Goal: Task Accomplishment & Management: Manage account settings

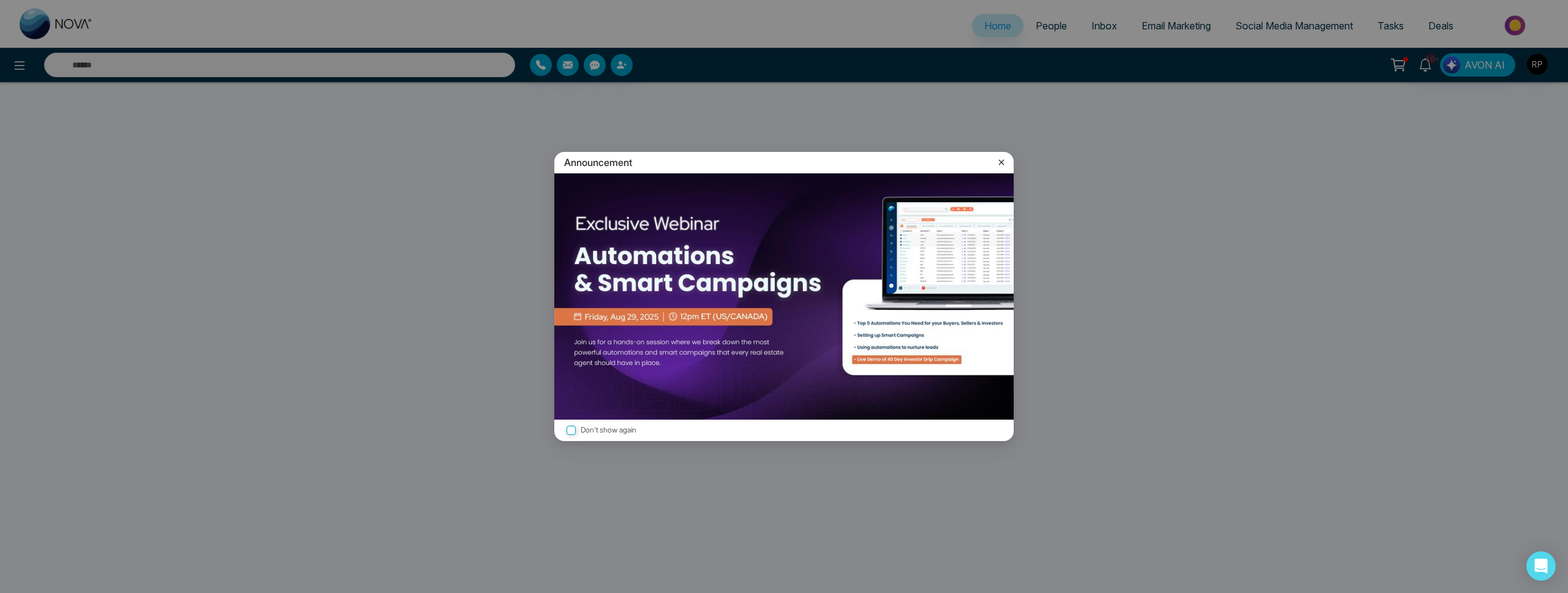
select select "*"
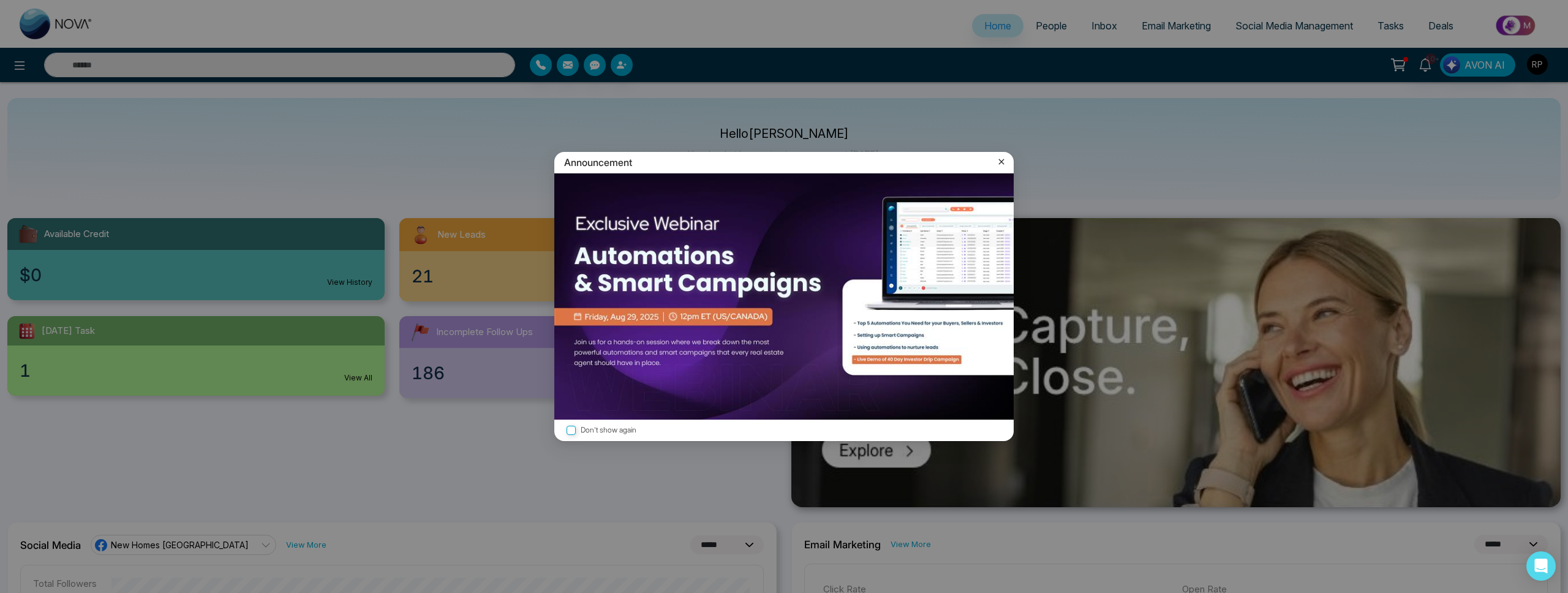
click at [999, 163] on icon at bounding box center [1002, 162] width 6 height 6
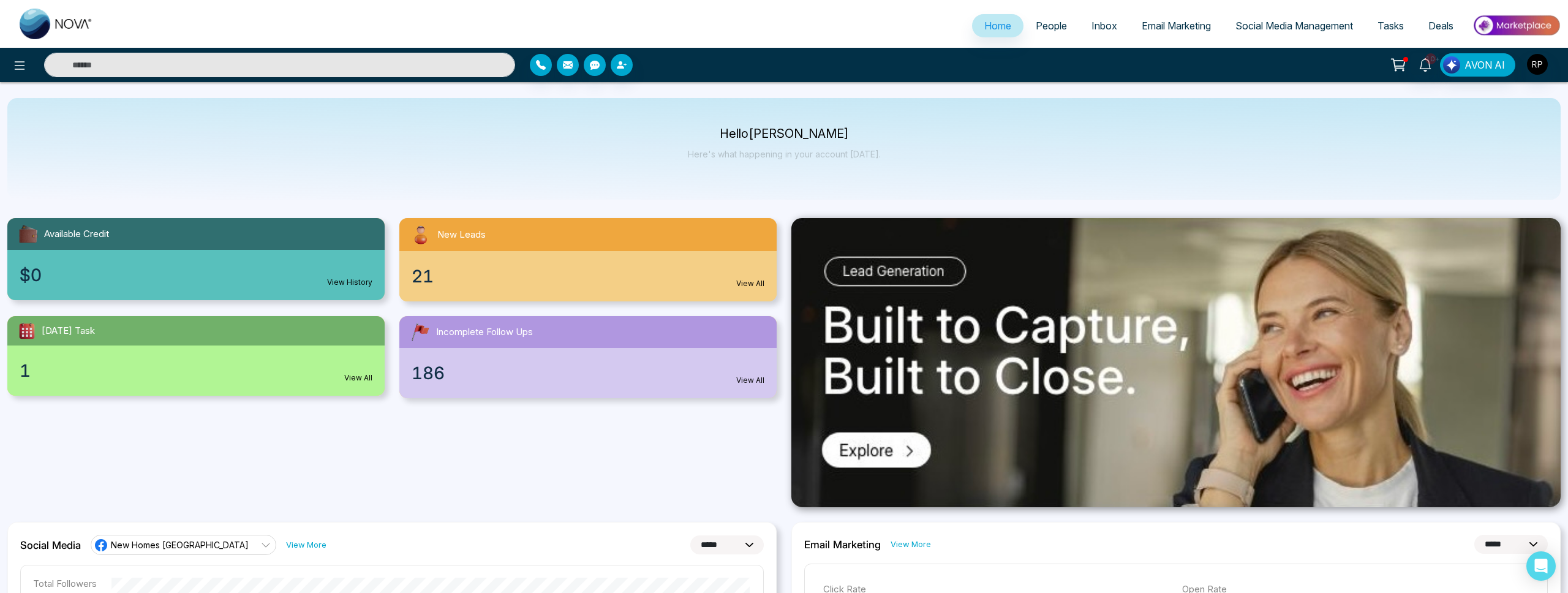
click at [1036, 27] on span "People" at bounding box center [1051, 26] width 31 height 13
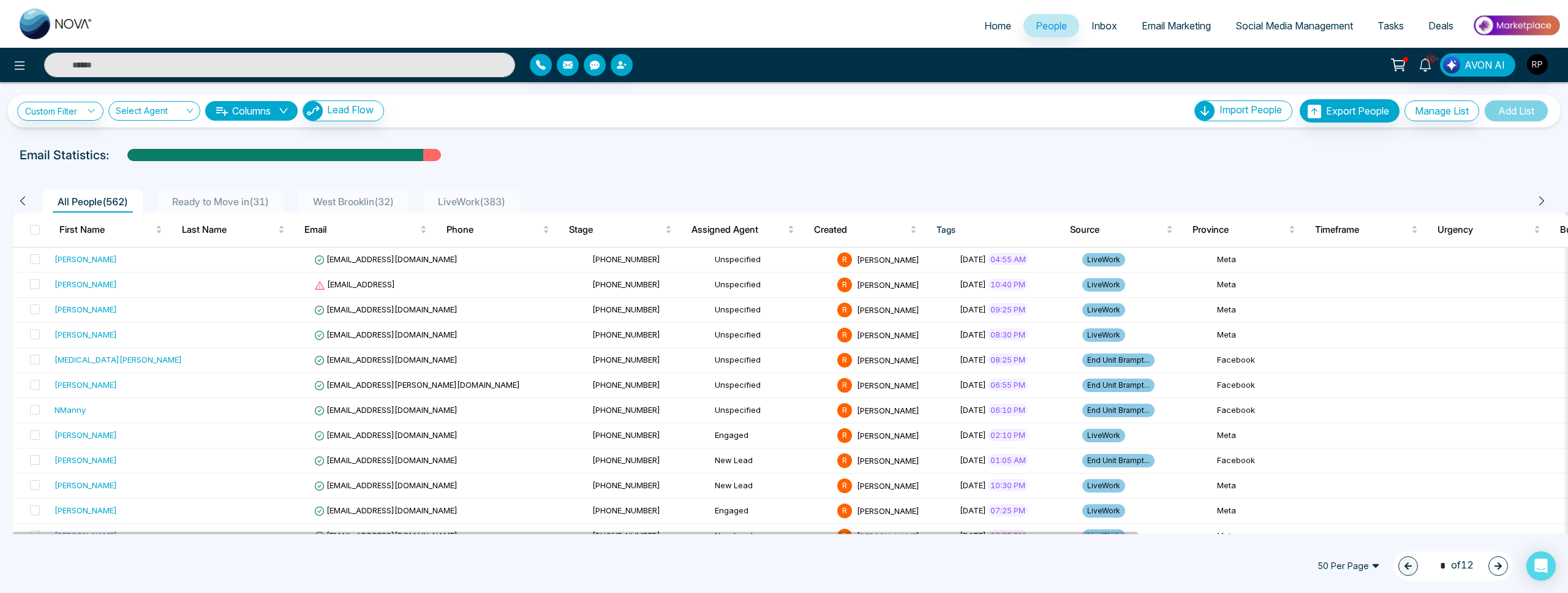
click at [211, 203] on span "Ready to Move in ( 31 )" at bounding box center [220, 202] width 107 height 13
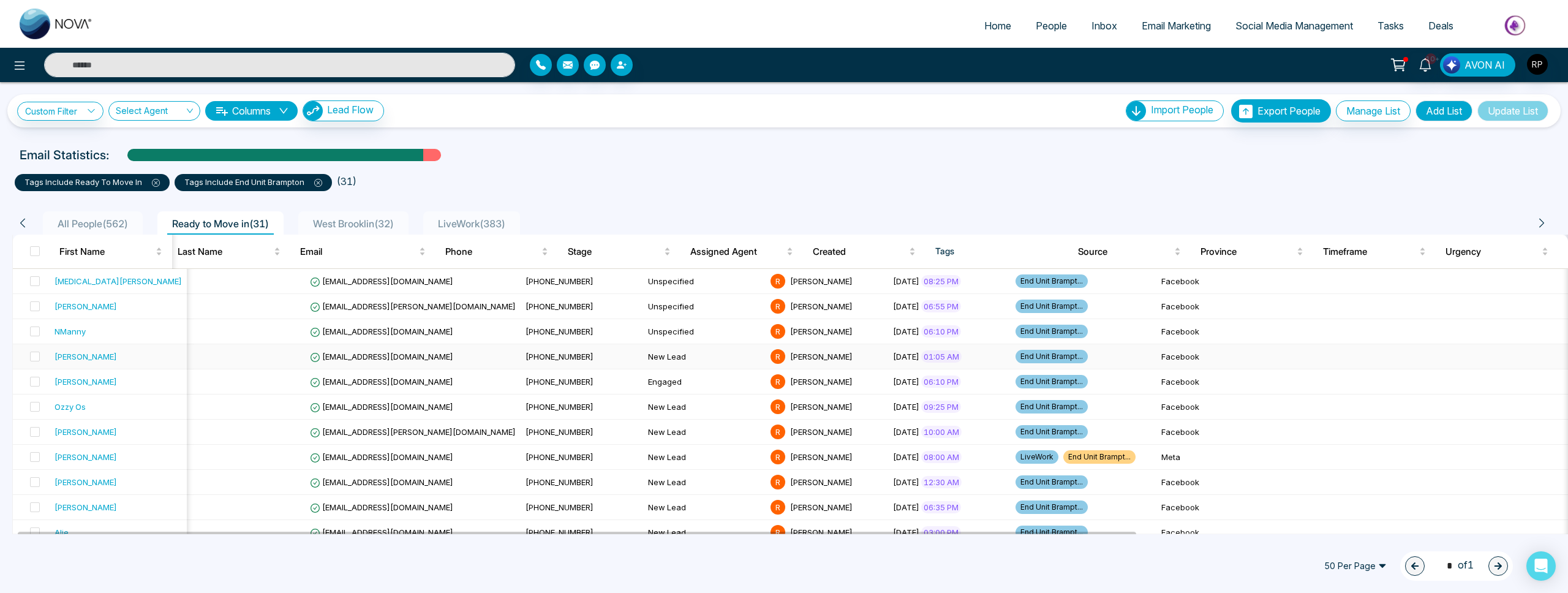
scroll to position [0, 8]
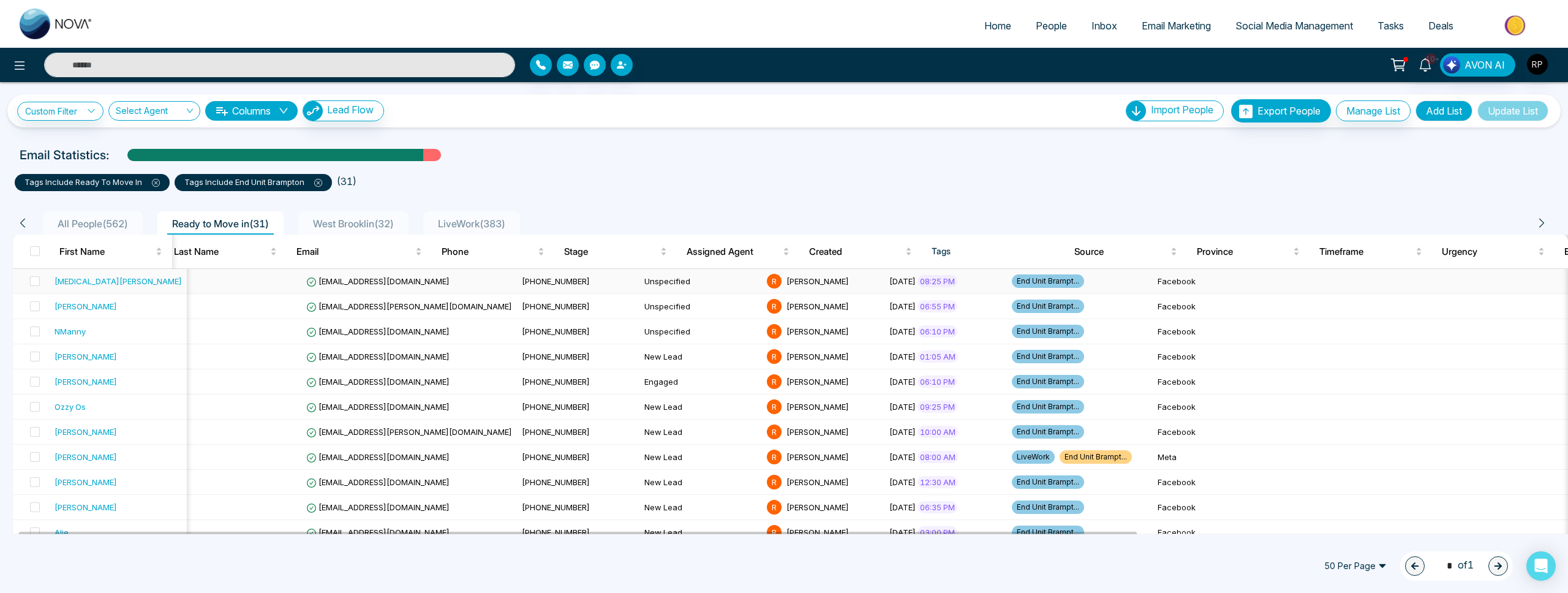
click at [140, 281] on div "[MEDICAL_DATA][PERSON_NAME]" at bounding box center [118, 281] width 127 height 13
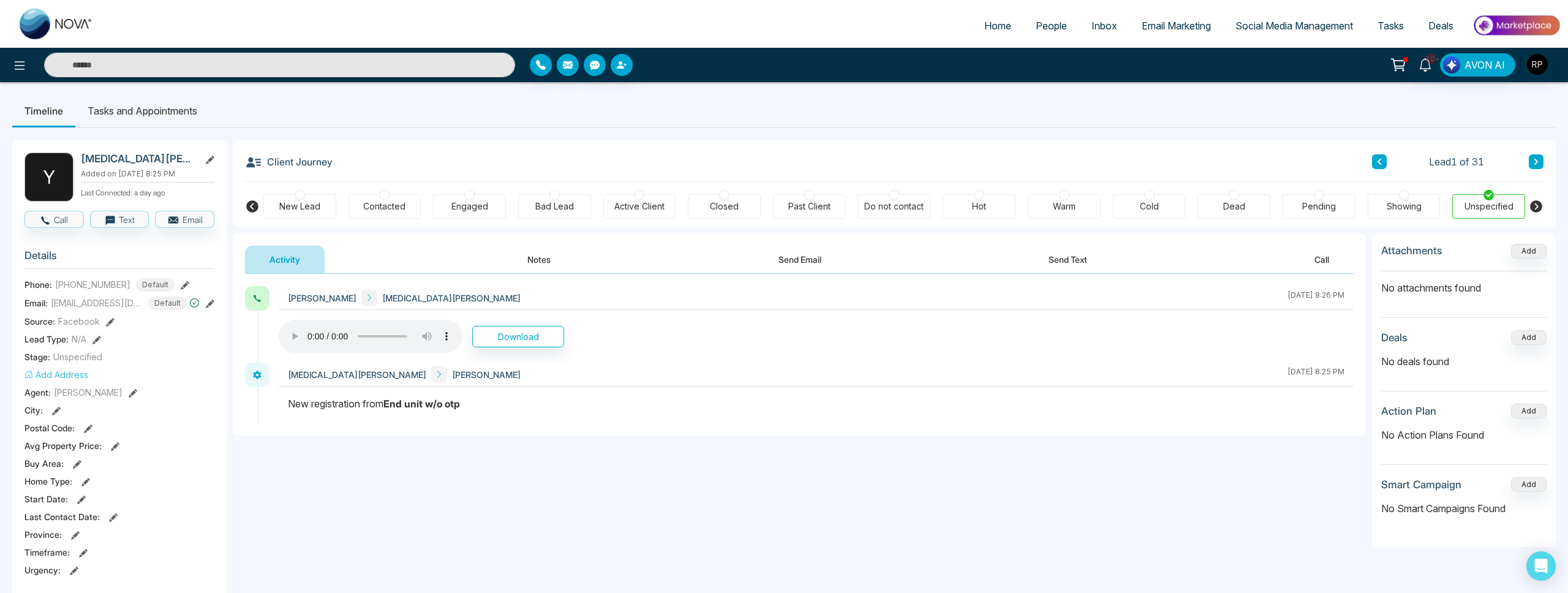
click at [175, 119] on li "Tasks and Appointments" at bounding box center [143, 110] width 134 height 33
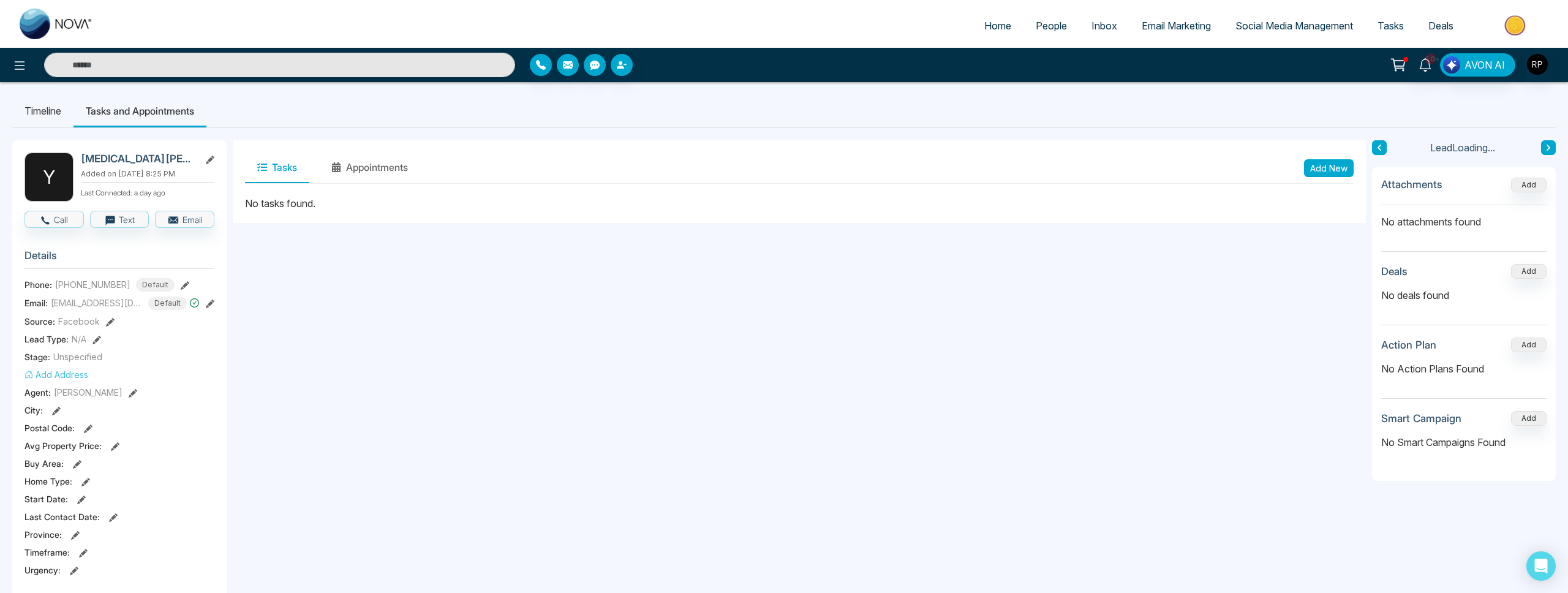
click at [47, 117] on li "Timeline" at bounding box center [43, 110] width 61 height 33
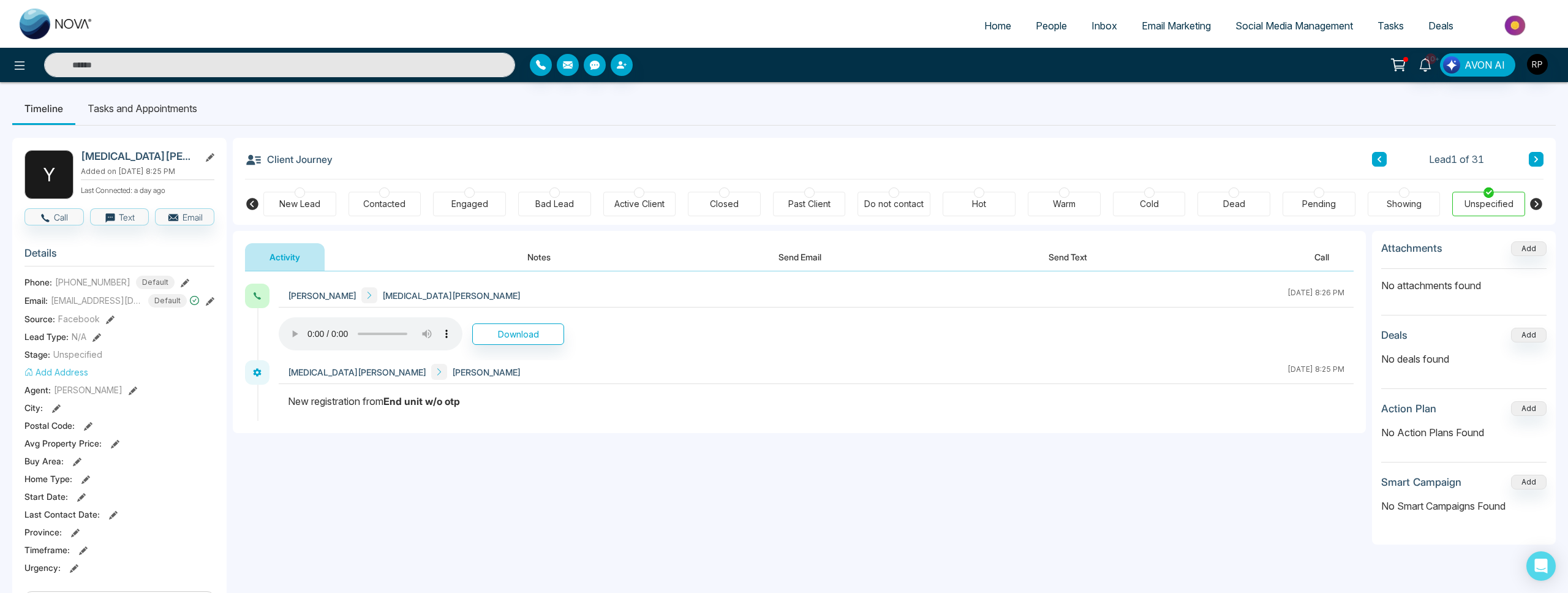
scroll to position [1, 0]
click at [468, 192] on div at bounding box center [469, 193] width 10 height 10
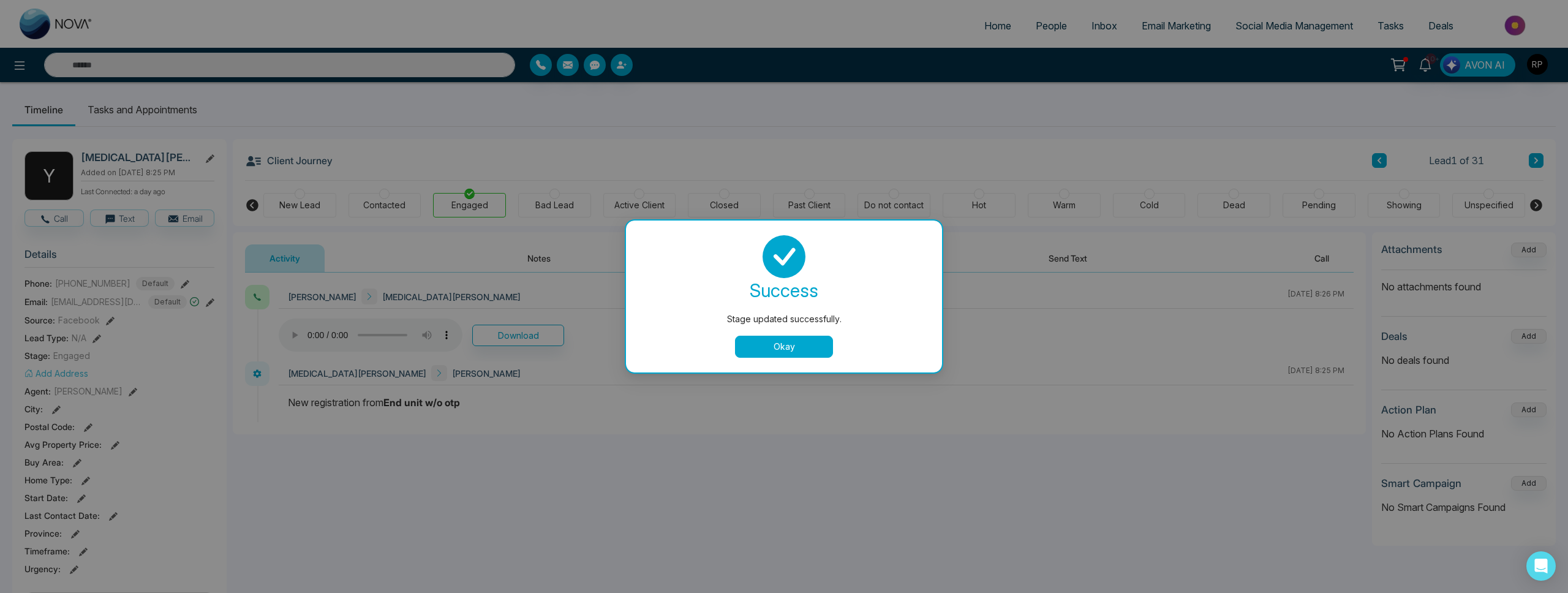
drag, startPoint x: 783, startPoint y: 339, endPoint x: 812, endPoint y: 340, distance: 29.0
click at [783, 339] on button "Okay" at bounding box center [784, 346] width 98 height 22
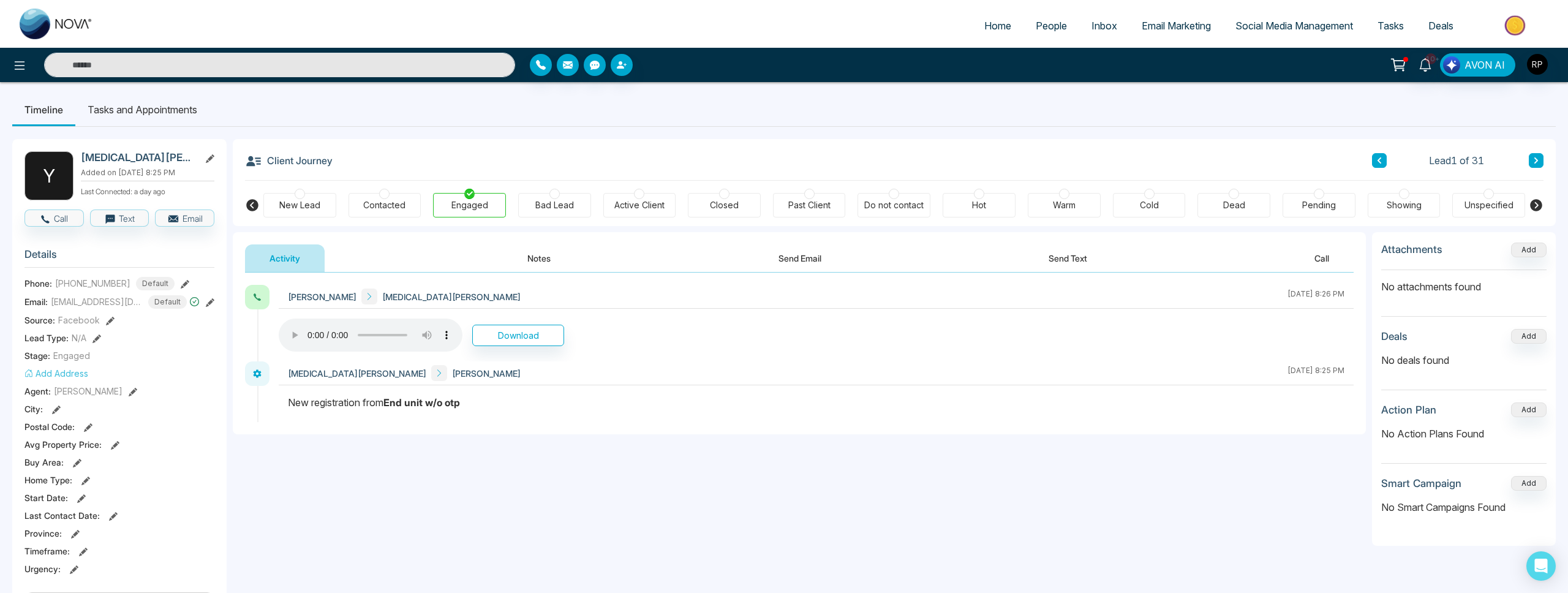
click at [1533, 162] on icon at bounding box center [1536, 160] width 6 height 8
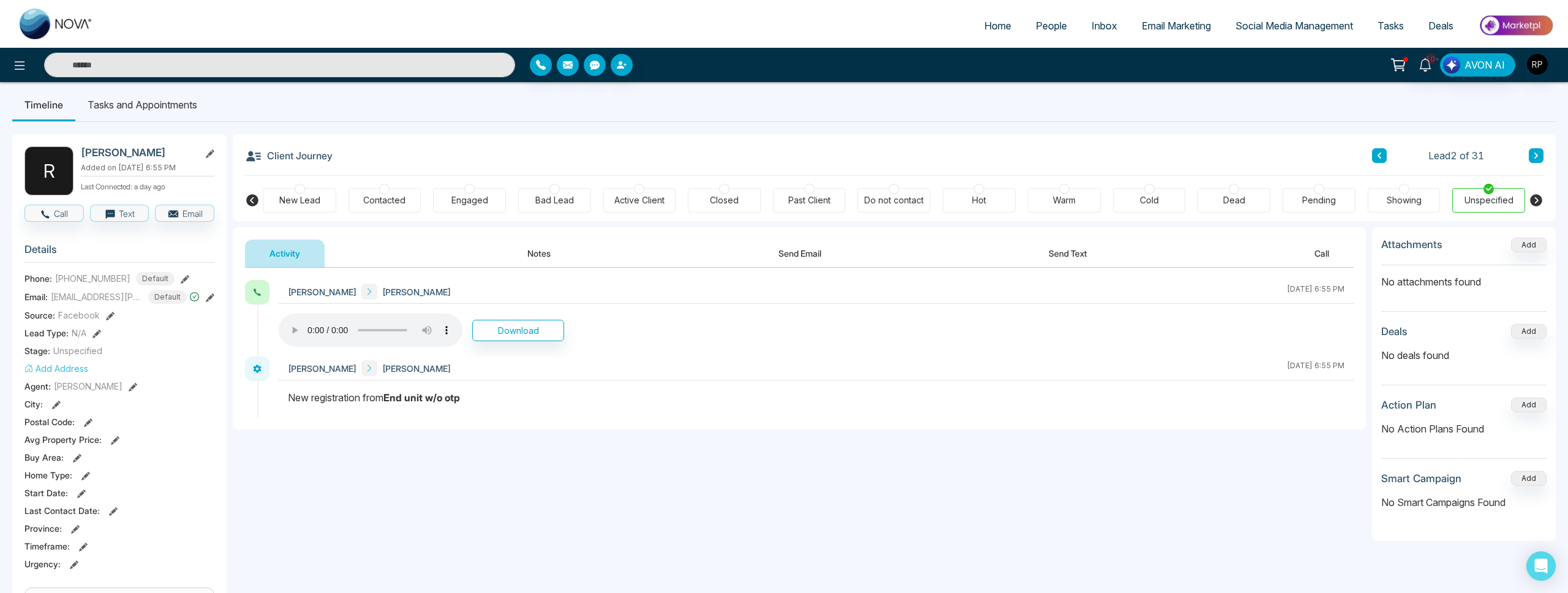
click at [168, 105] on li "Tasks and Appointments" at bounding box center [143, 104] width 134 height 33
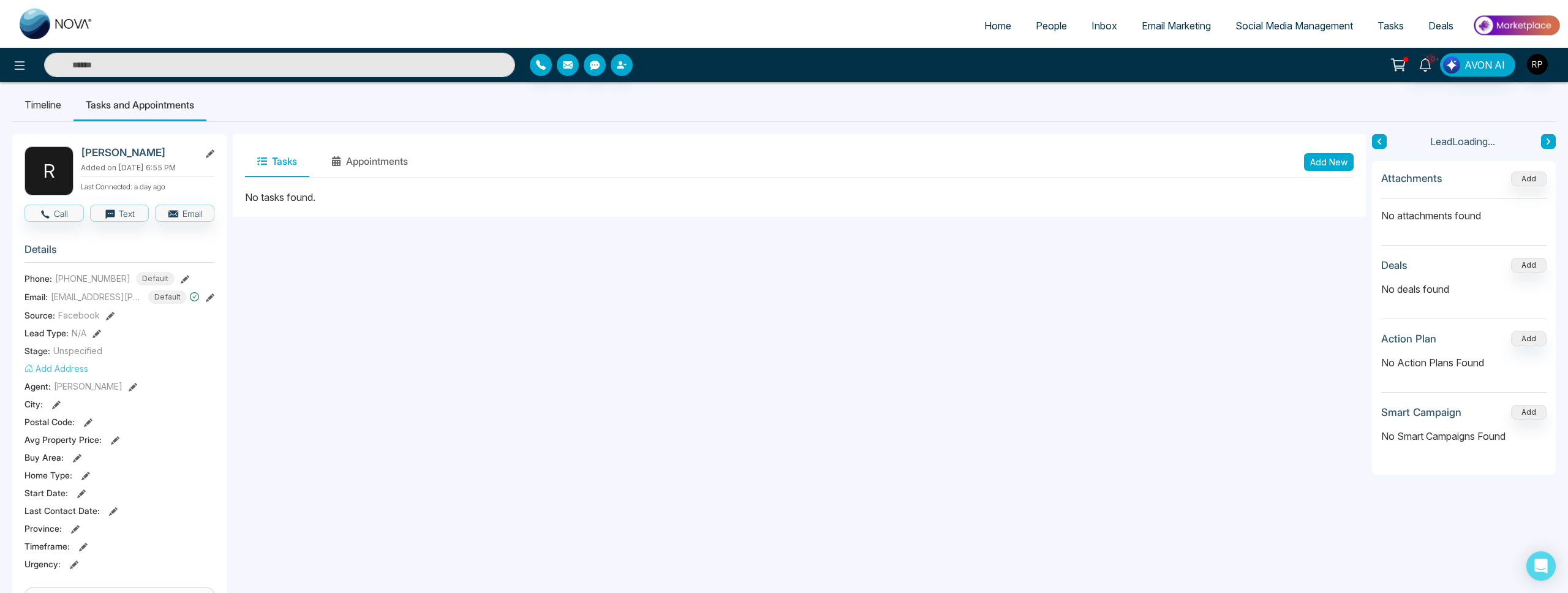
click at [63, 106] on li "Timeline" at bounding box center [43, 104] width 61 height 33
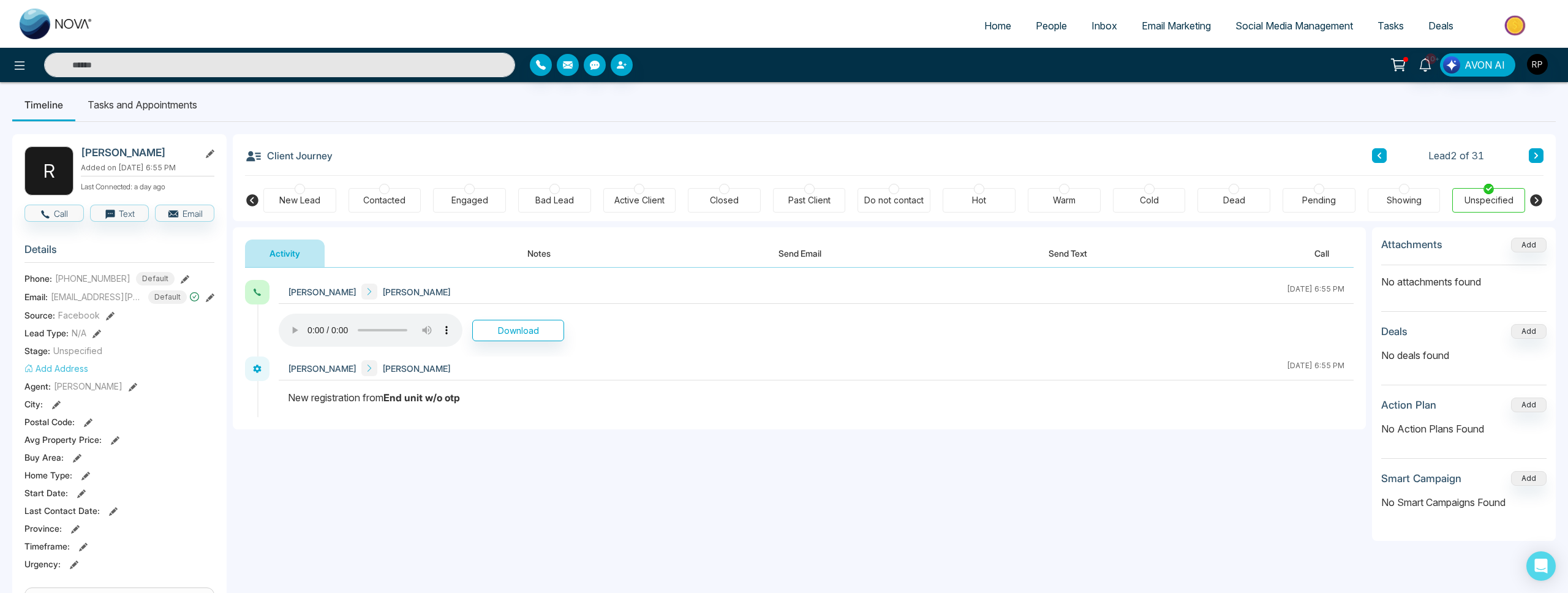
click at [458, 189] on div "Engaged" at bounding box center [470, 200] width 73 height 24
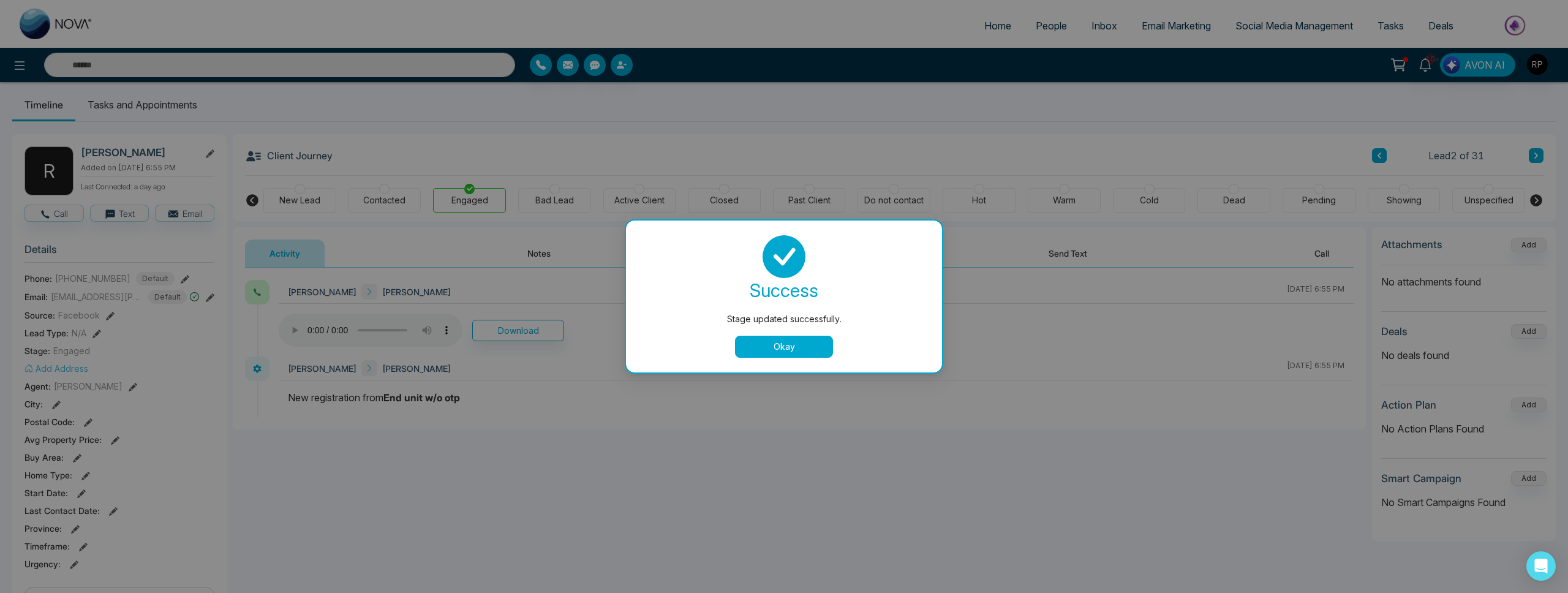
click at [748, 346] on button "Okay" at bounding box center [784, 346] width 98 height 22
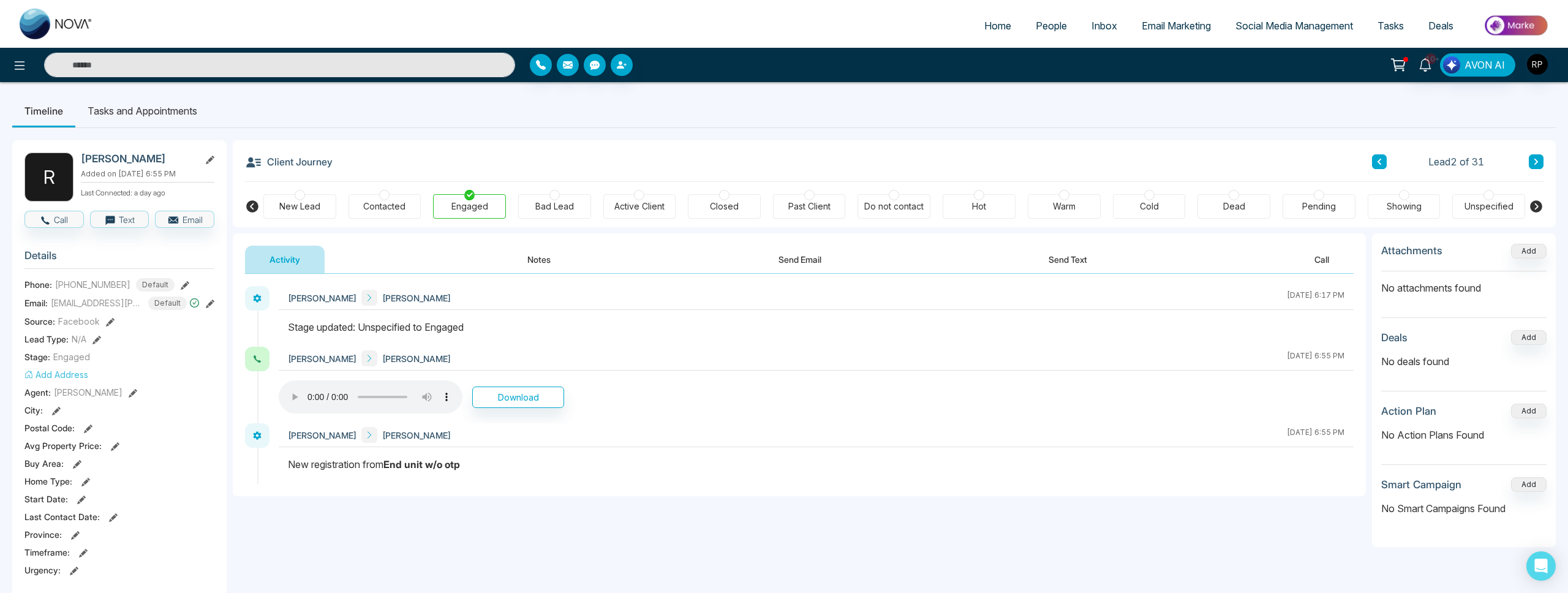
click at [535, 300] on div "[PERSON_NAME] [PERSON_NAME] [DATE] 6:17 PM" at bounding box center [816, 298] width 1075 height 24
click at [152, 107] on li "Tasks and Appointments" at bounding box center [143, 108] width 134 height 33
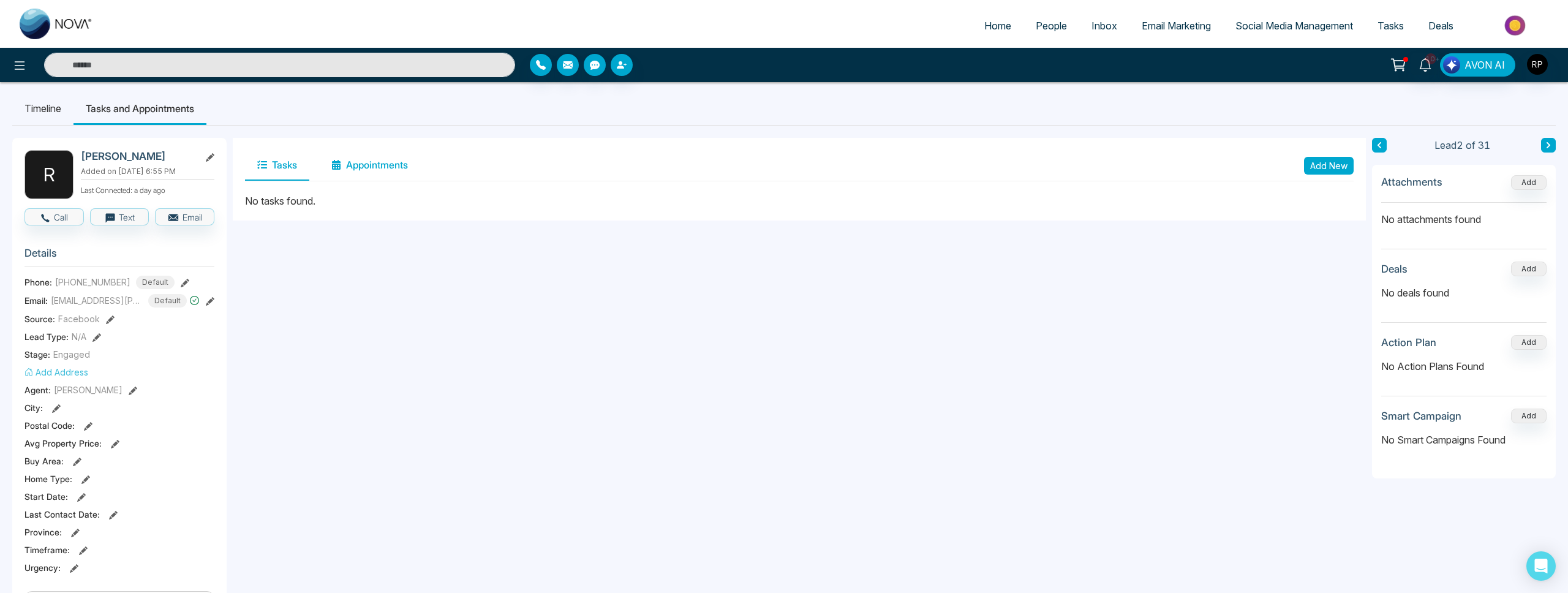
click at [337, 168] on icon at bounding box center [336, 165] width 8 height 10
click at [1321, 164] on button "Add New" at bounding box center [1328, 165] width 50 height 17
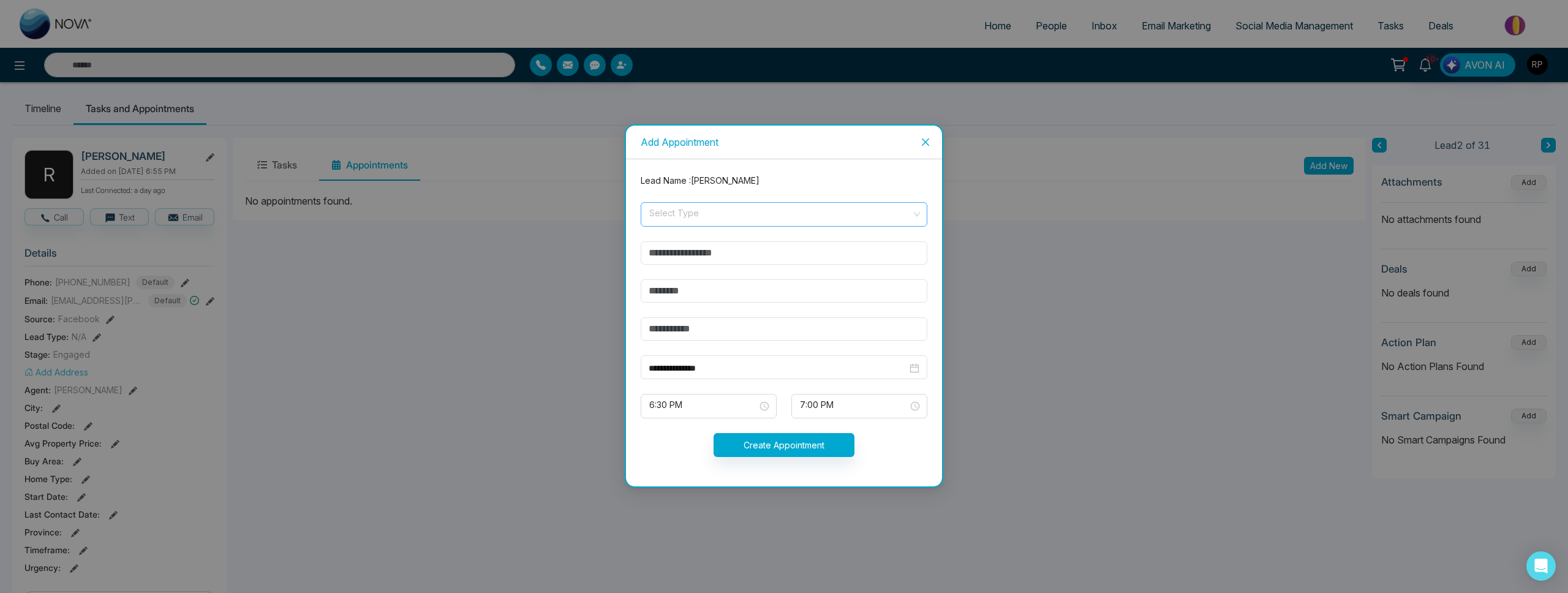
click at [712, 207] on input "search" at bounding box center [779, 212] width 263 height 18
click at [683, 244] on div "In-Person" at bounding box center [783, 241] width 272 height 13
click at [720, 255] on input "text" at bounding box center [784, 252] width 286 height 23
type input "*******"
click at [716, 300] on input "text" at bounding box center [784, 291] width 286 height 23
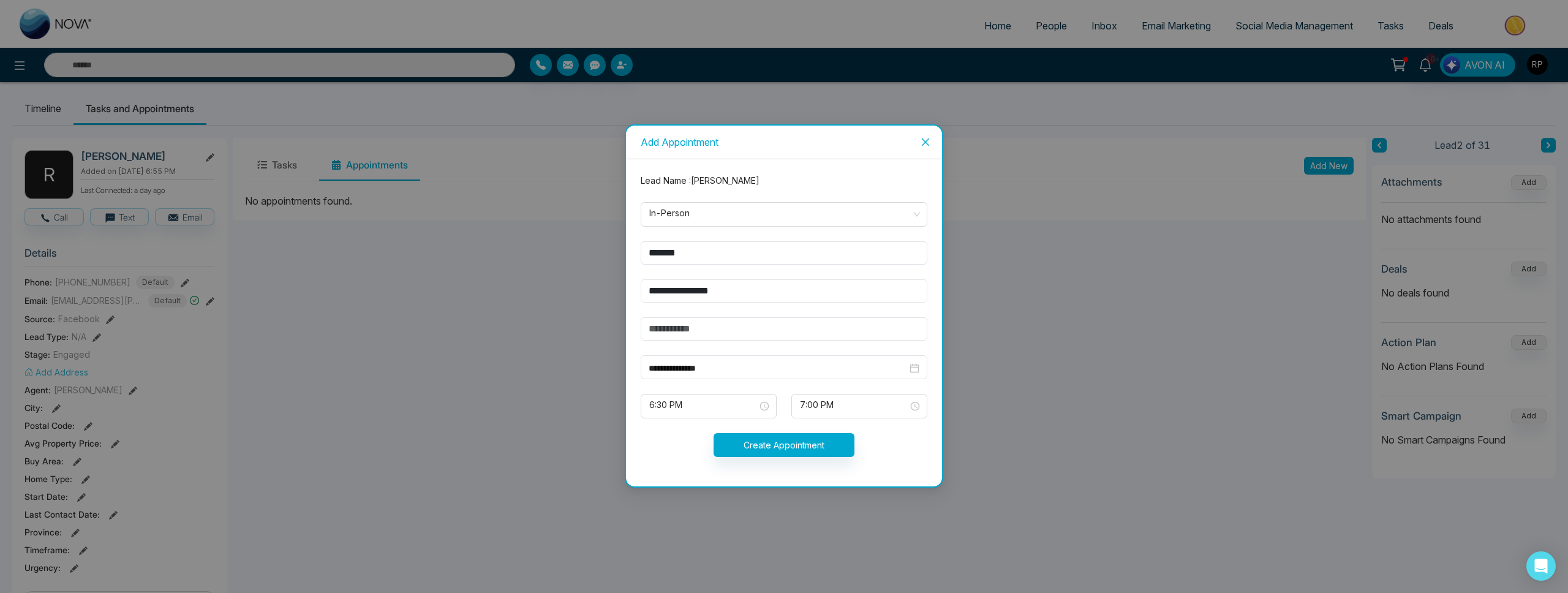
type input "**********"
click at [722, 331] on input "text" at bounding box center [784, 328] width 286 height 23
click at [917, 366] on div "**********" at bounding box center [783, 367] width 270 height 13
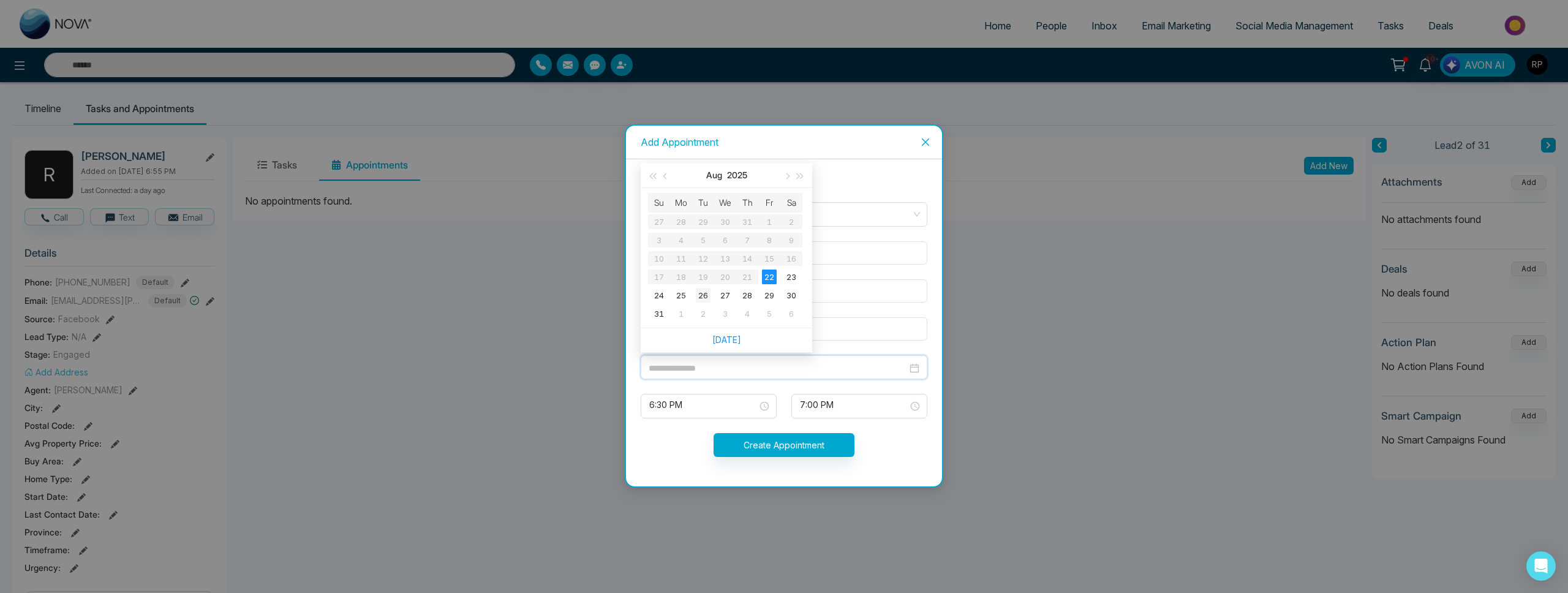
type input "**********"
click at [701, 293] on div "26" at bounding box center [703, 295] width 15 height 15
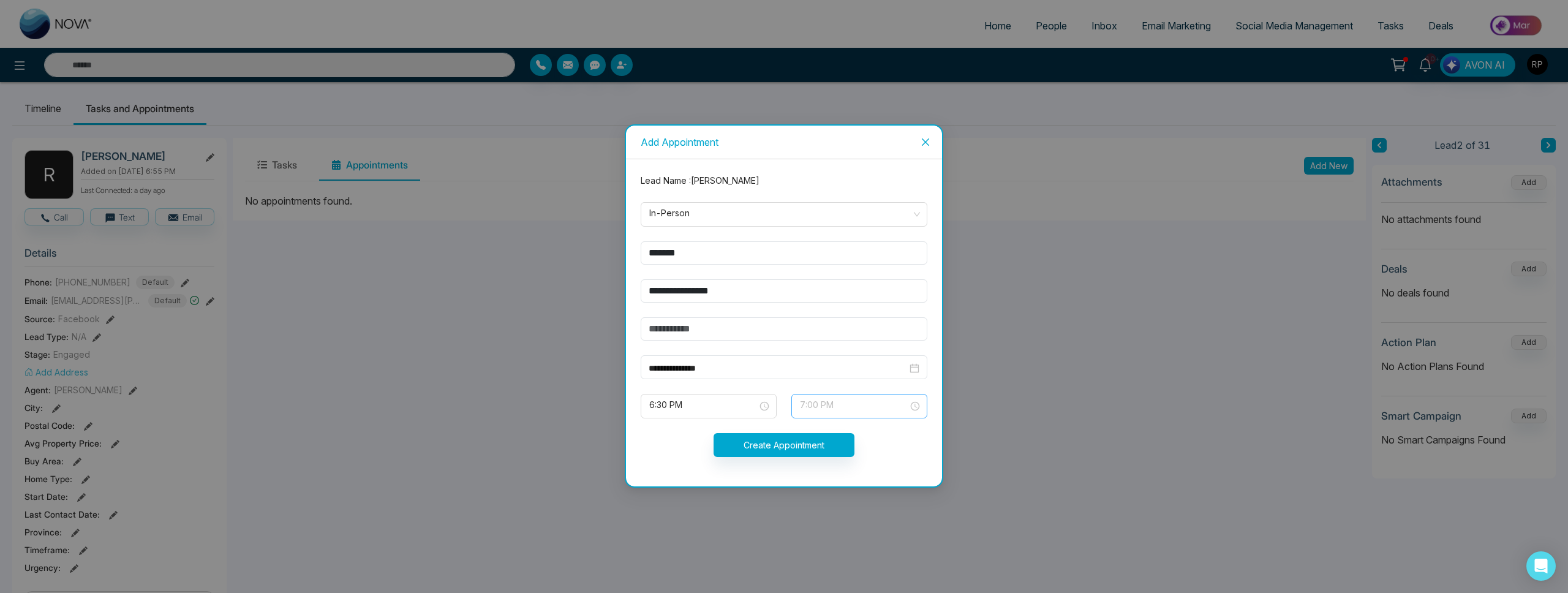
click at [887, 404] on span "7:00 PM" at bounding box center [859, 406] width 119 height 21
click at [833, 325] on div "10:00 AM" at bounding box center [859, 331] width 122 height 13
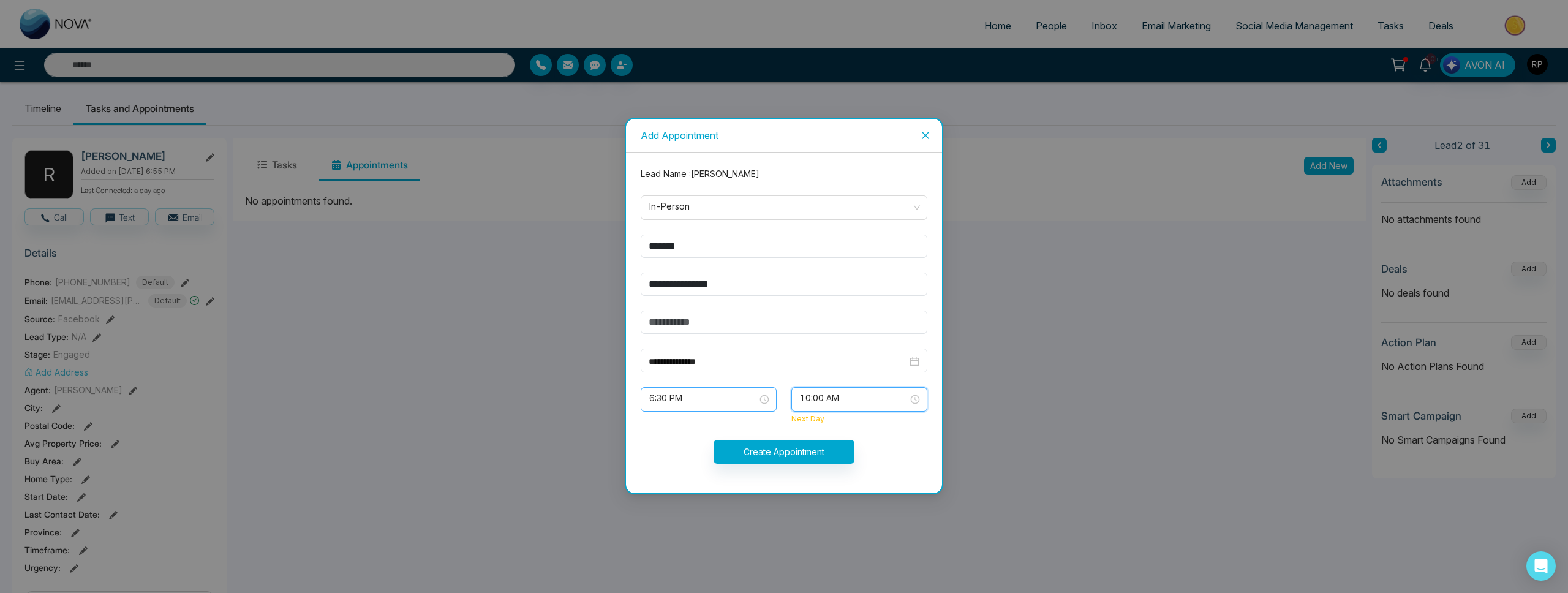
click at [766, 400] on span "6:30 PM" at bounding box center [709, 400] width 119 height 21
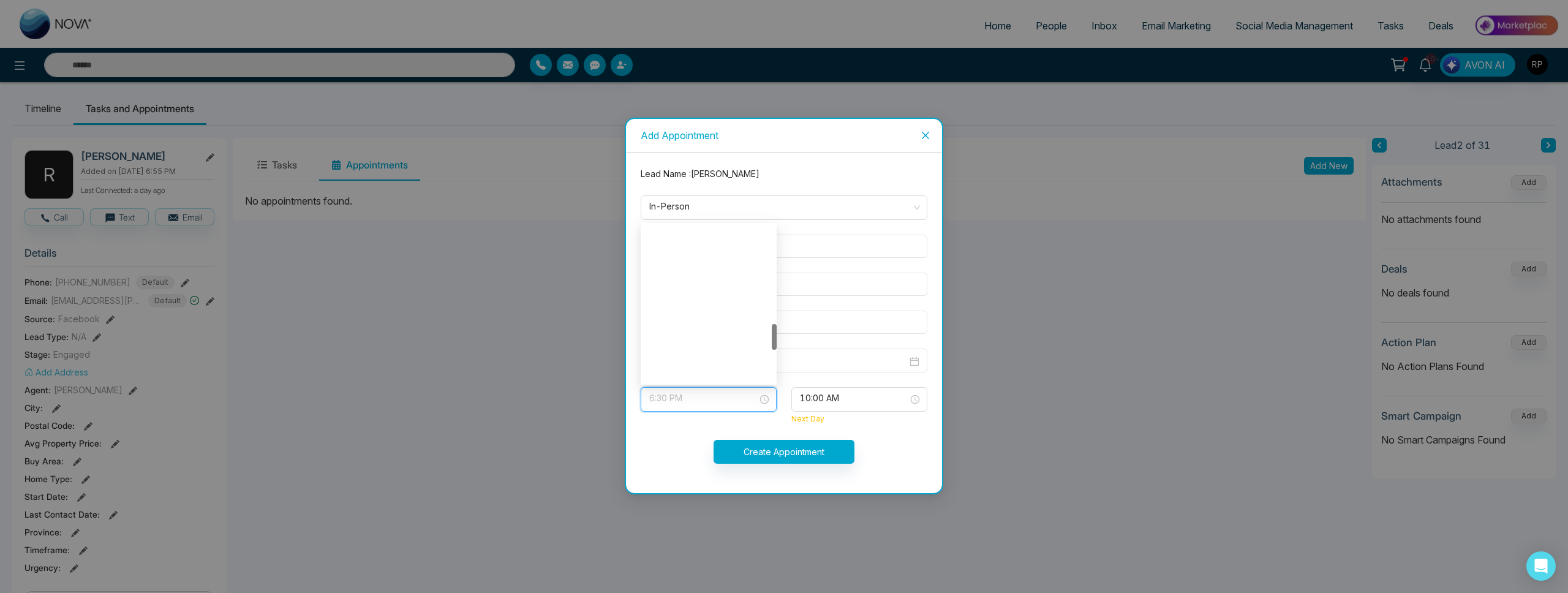
scroll to position [588, 0]
click at [834, 402] on span "10:00 AM" at bounding box center [859, 400] width 119 height 21
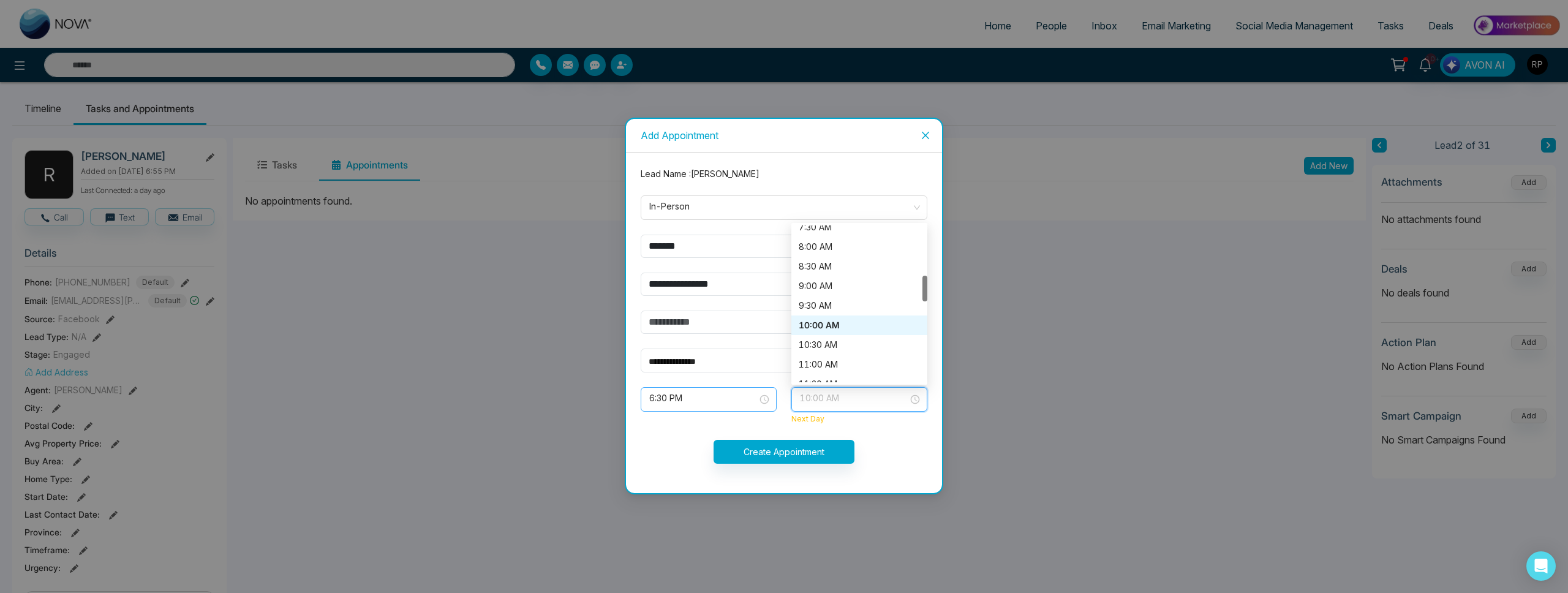
click at [758, 400] on span "6:30 PM" at bounding box center [709, 400] width 119 height 21
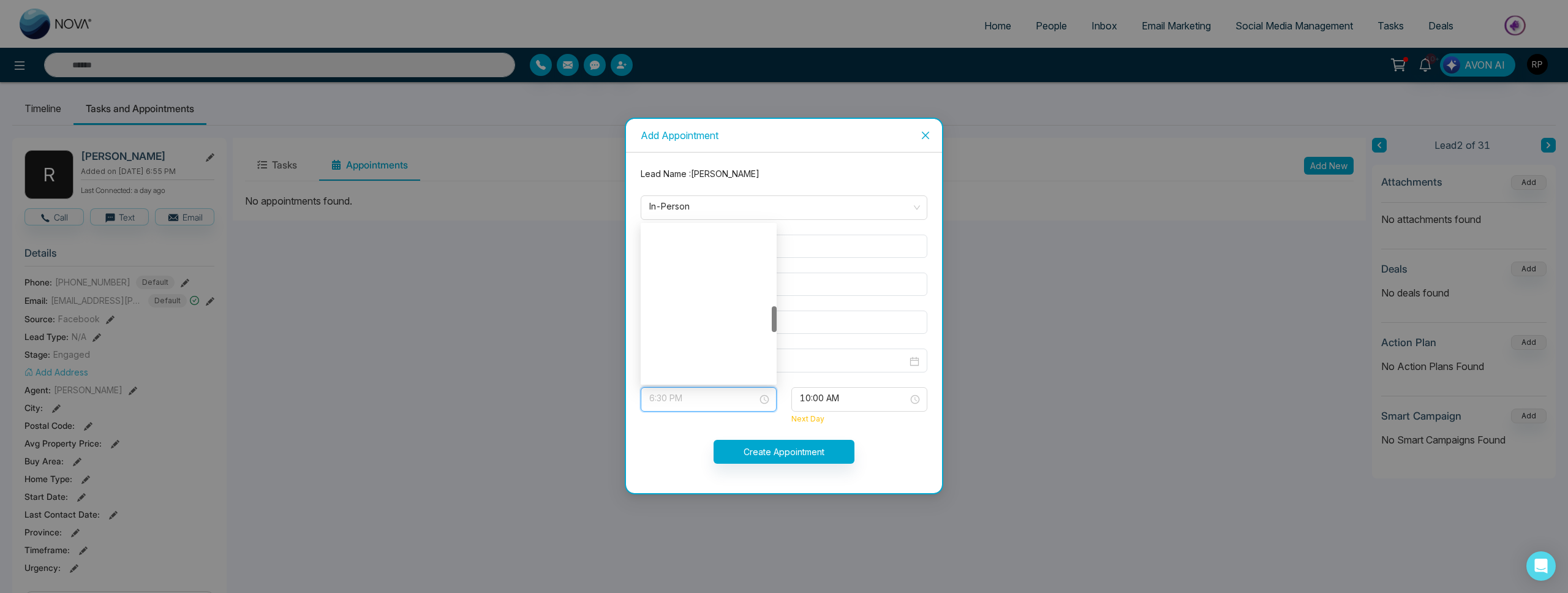
scroll to position [303, 0]
click at [678, 318] on div "10:00 AM" at bounding box center [709, 323] width 122 height 13
drag, startPoint x: 851, startPoint y: 400, endPoint x: 845, endPoint y: 395, distance: 7.8
click at [851, 400] on span "10:00 AM" at bounding box center [859, 400] width 119 height 21
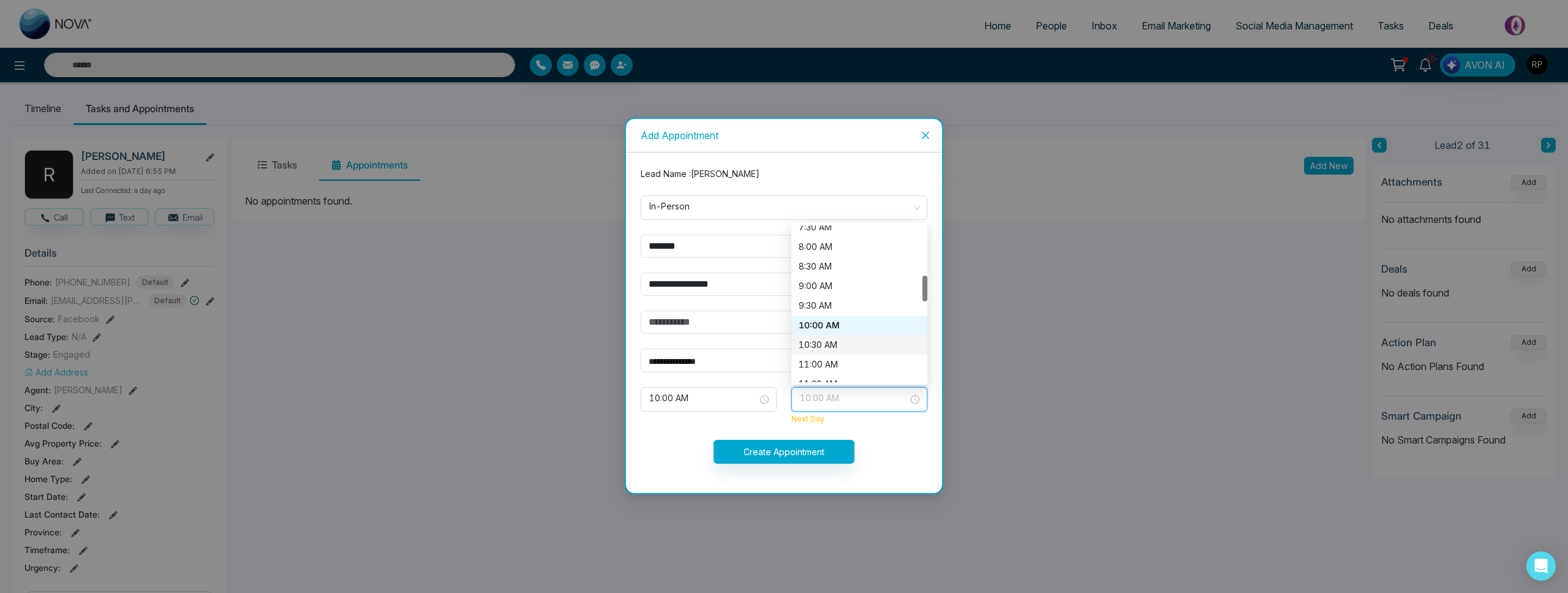
drag, startPoint x: 829, startPoint y: 346, endPoint x: 805, endPoint y: 413, distance: 71.2
click at [829, 346] on div "10:30 AM" at bounding box center [859, 344] width 122 height 13
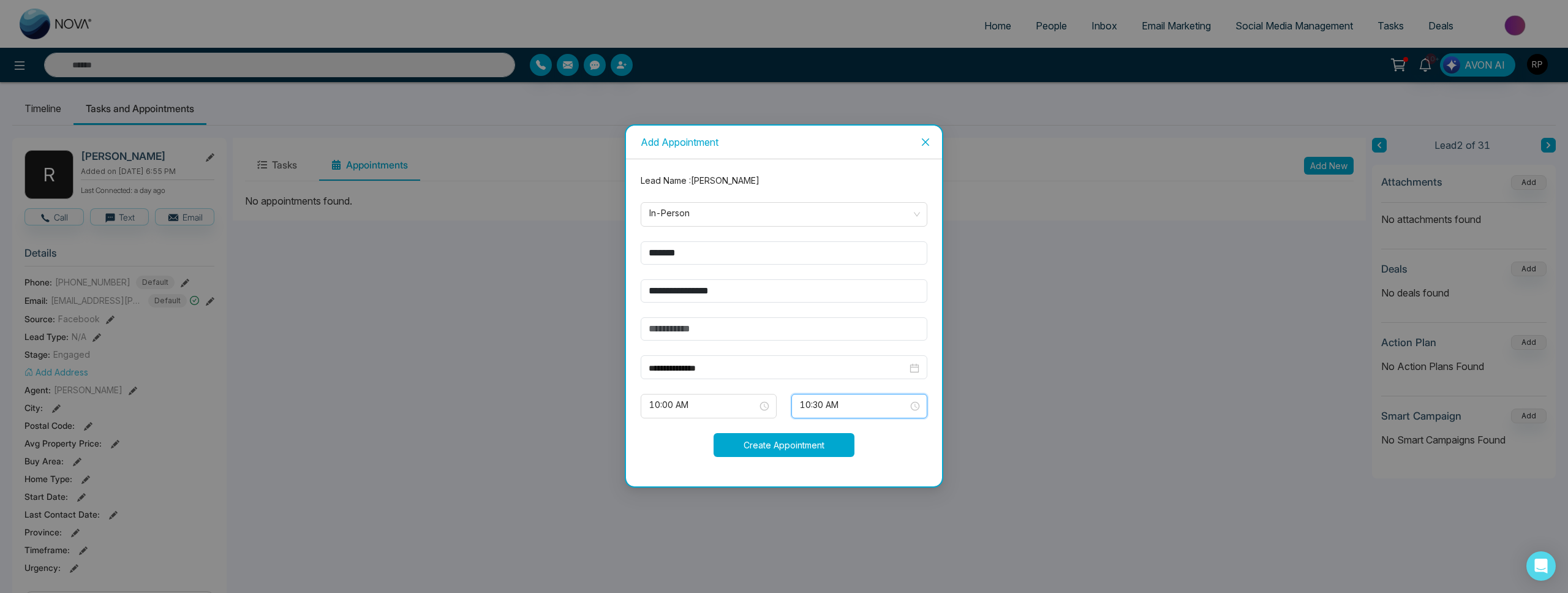
click at [773, 439] on button "Create Appointment" at bounding box center [784, 445] width 141 height 24
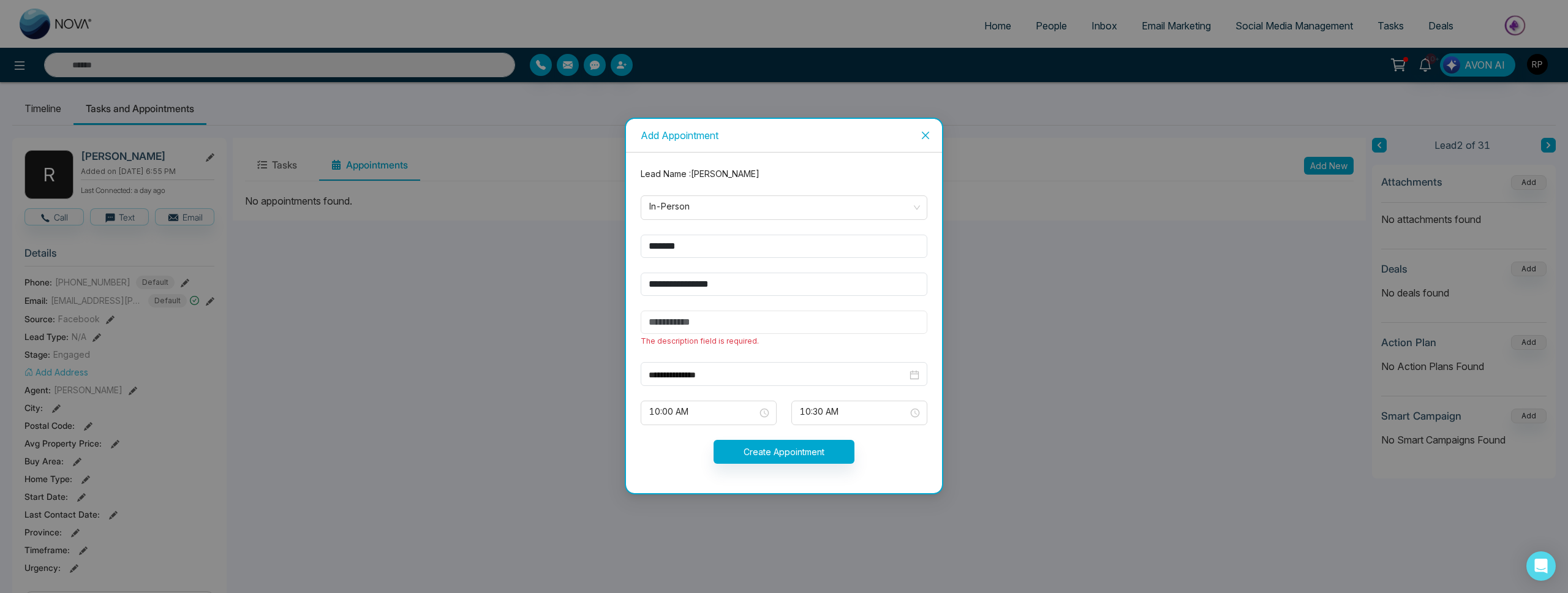
click at [736, 327] on input "text" at bounding box center [784, 321] width 286 height 23
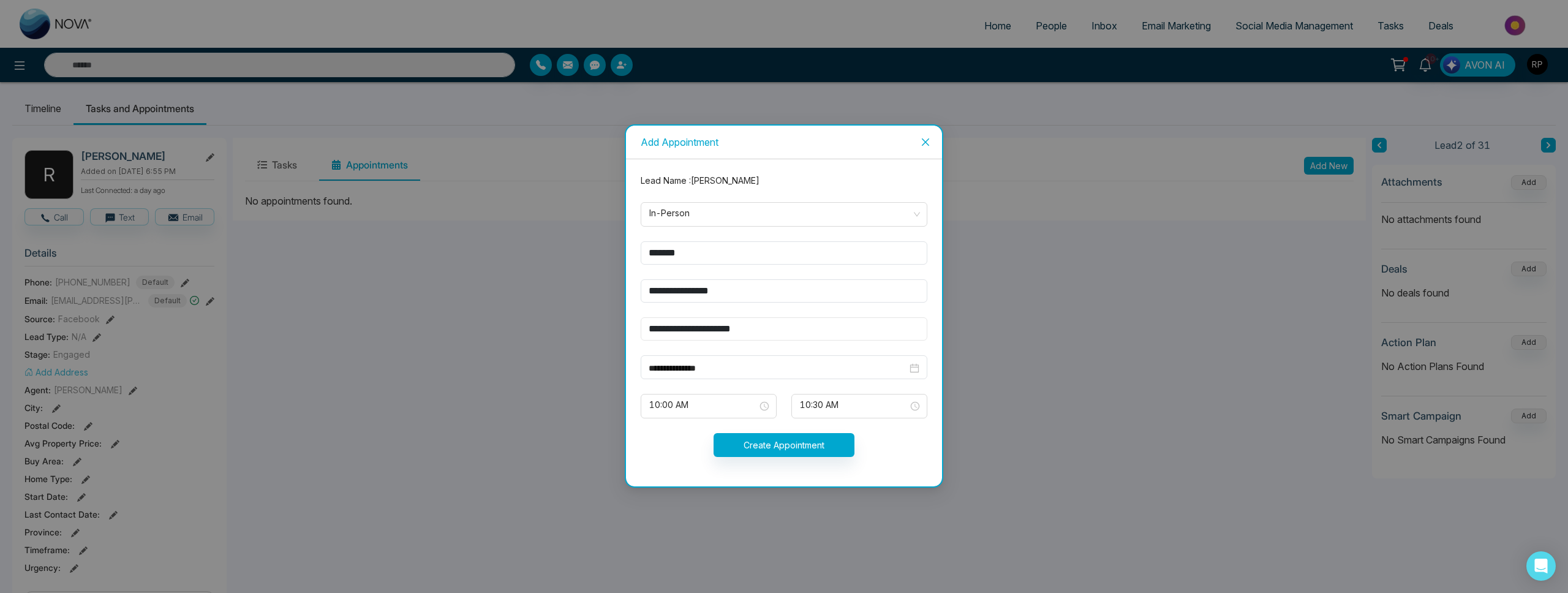
type input "**********"
click at [776, 436] on button "Create Appointment" at bounding box center [784, 445] width 141 height 24
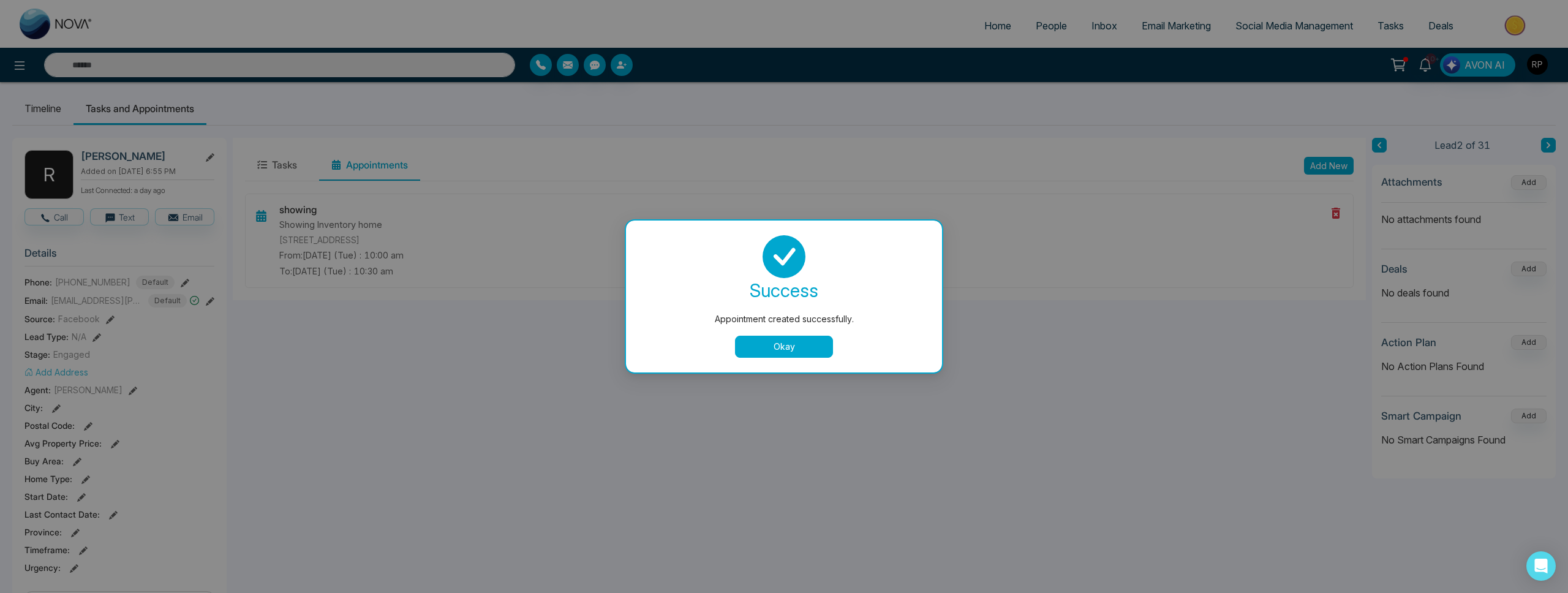
click at [787, 337] on button "Okay" at bounding box center [784, 346] width 98 height 22
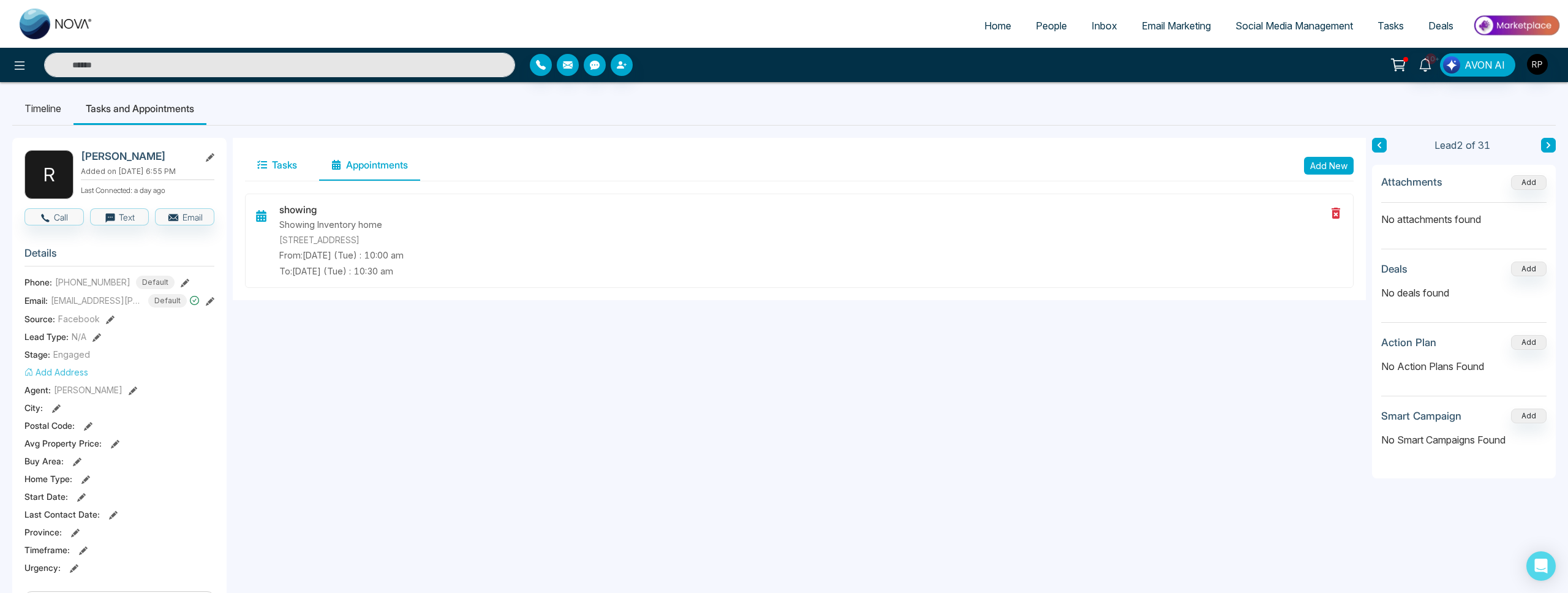
click at [284, 161] on button "Tasks" at bounding box center [277, 166] width 64 height 31
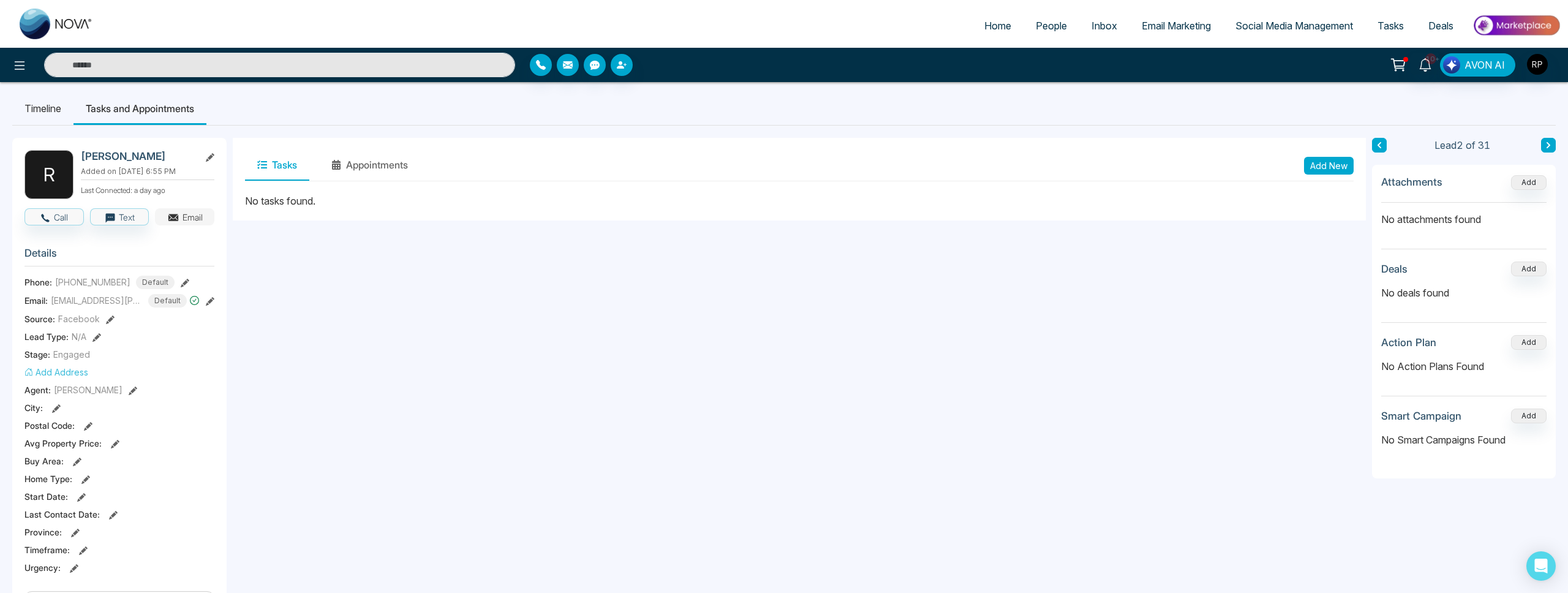
click at [198, 216] on button "Email" at bounding box center [184, 217] width 59 height 17
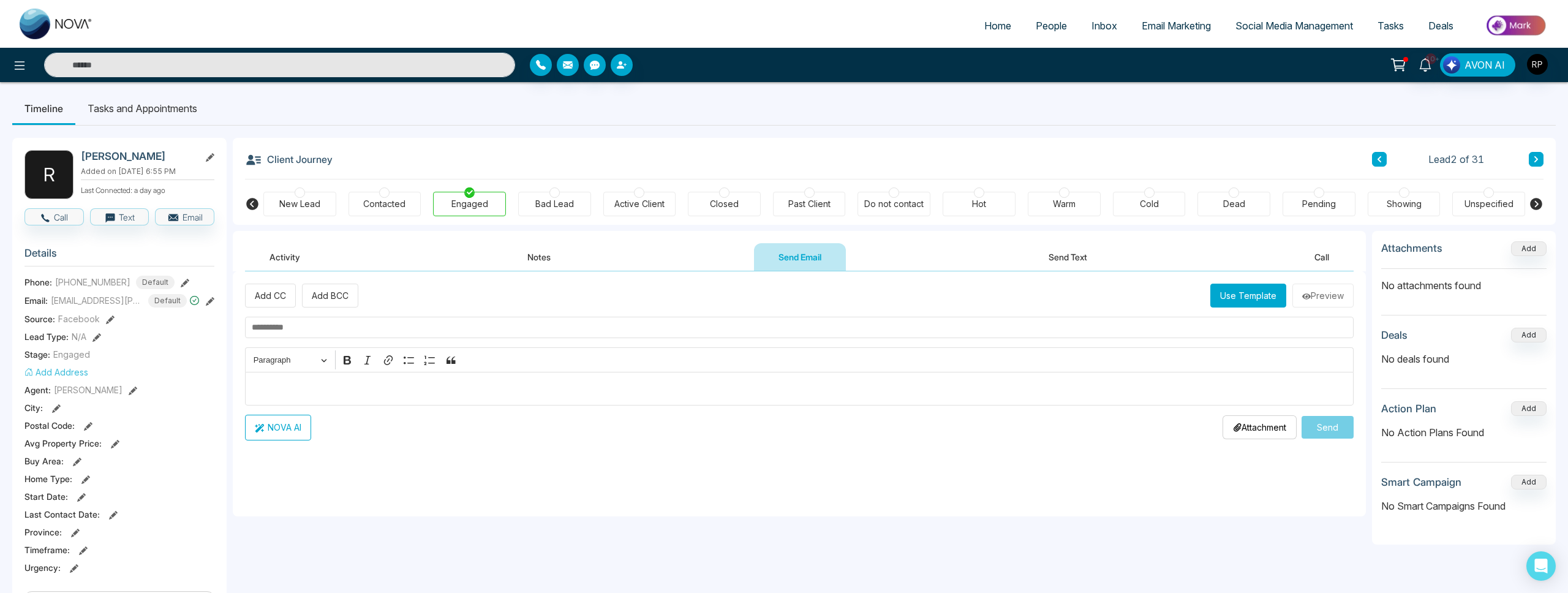
click at [1230, 297] on button "Use Template" at bounding box center [1248, 295] width 76 height 24
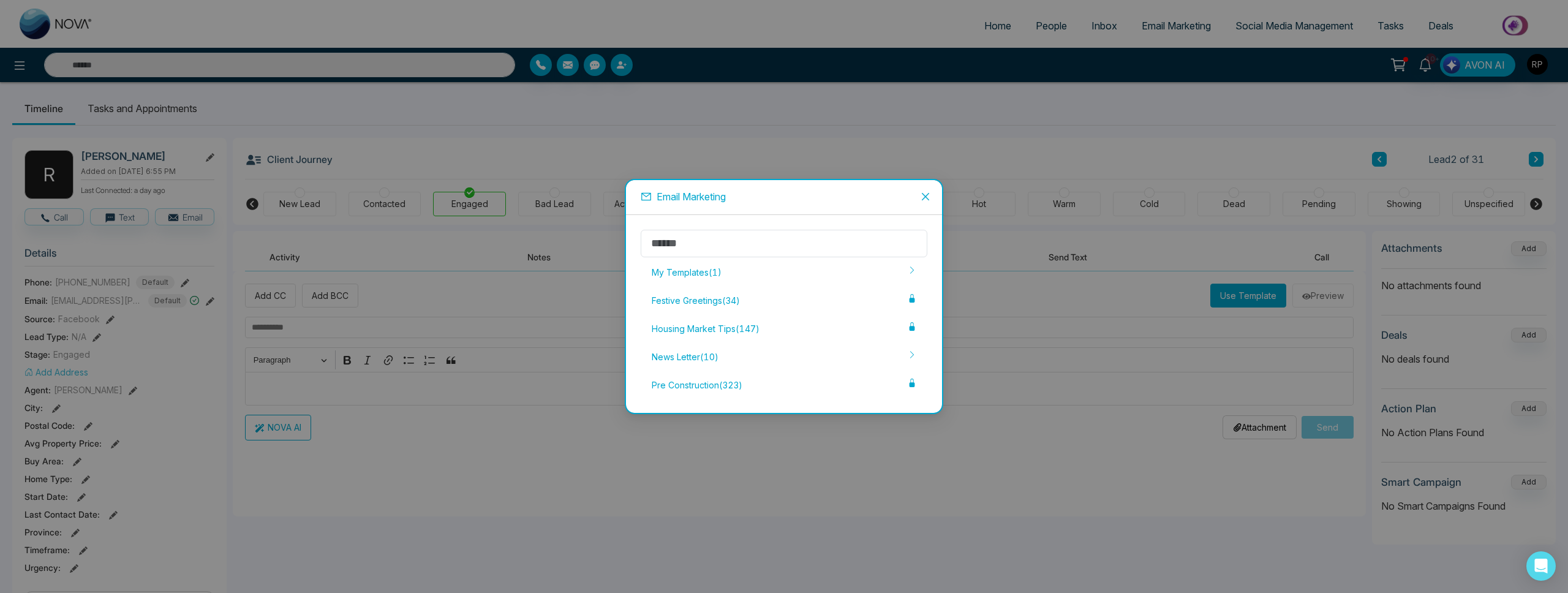
drag, startPoint x: 926, startPoint y: 198, endPoint x: 919, endPoint y: 198, distance: 7.0
click at [926, 198] on icon "close" at bounding box center [926, 196] width 10 height 10
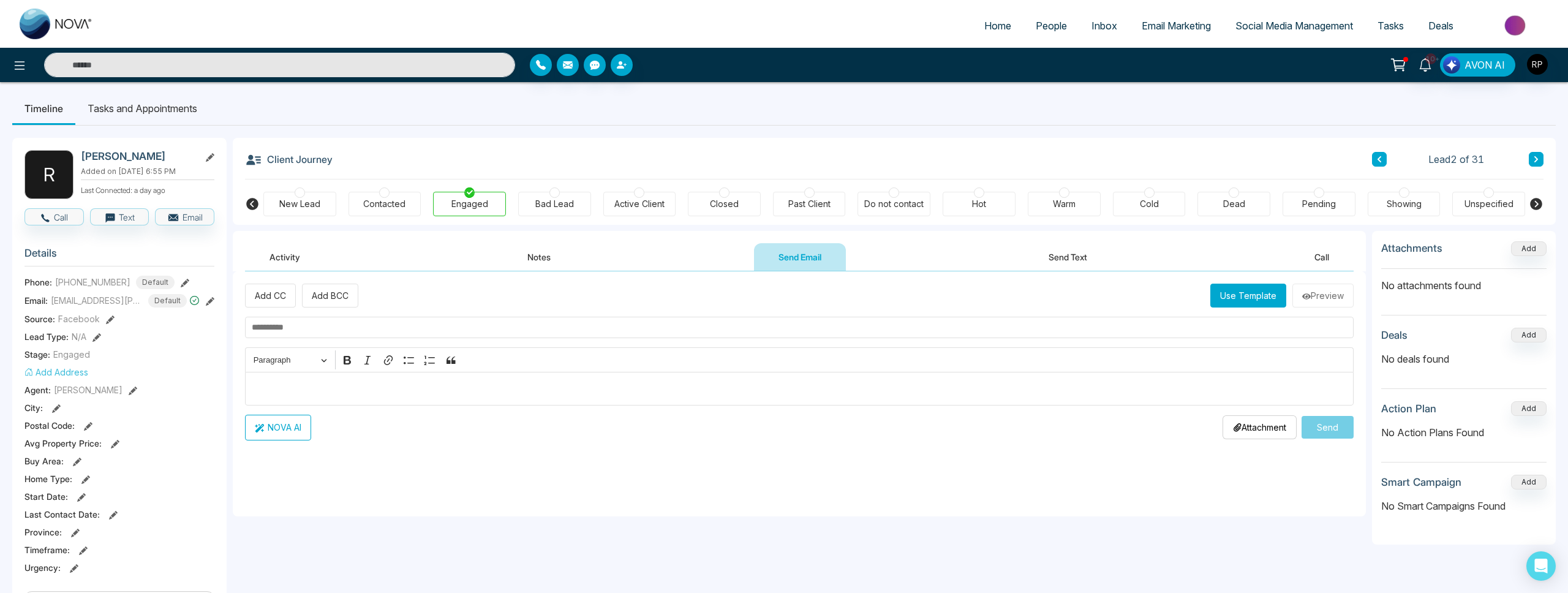
click at [1534, 156] on icon at bounding box center [1536, 159] width 6 height 8
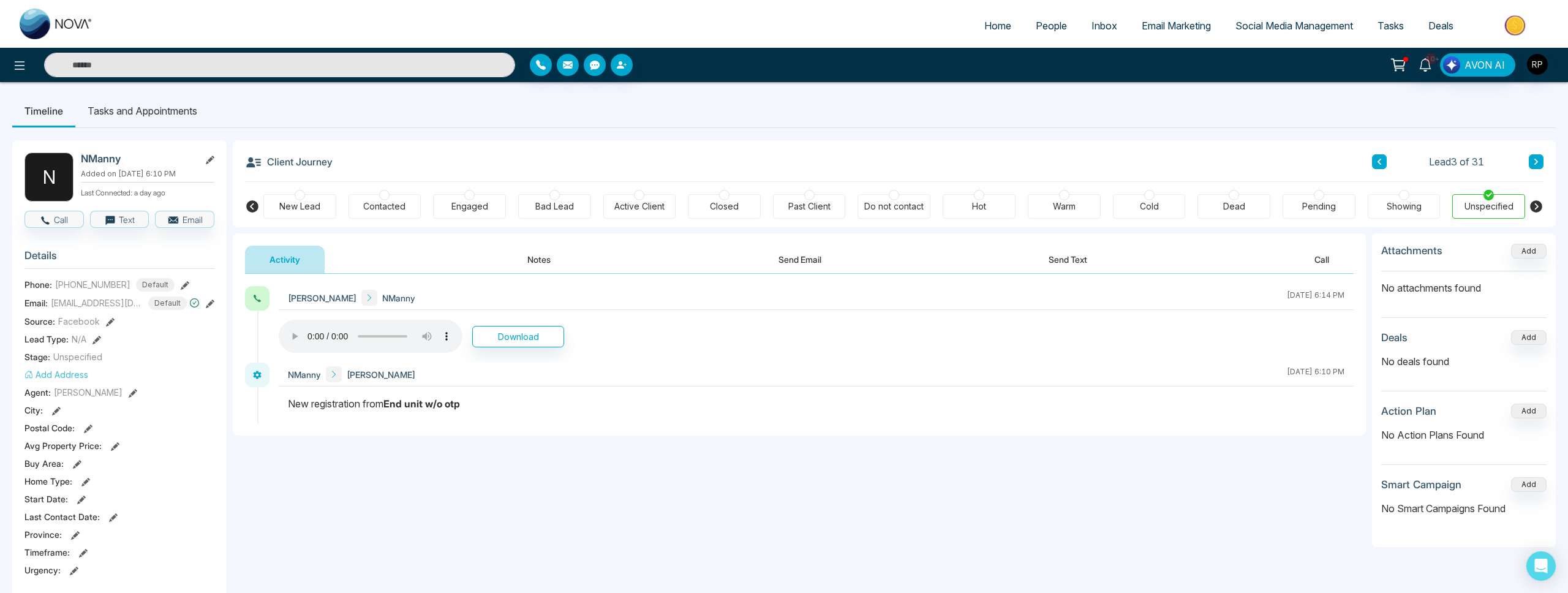
click at [473, 478] on div "**********" at bounding box center [799, 396] width 1133 height 245
click at [1541, 161] on button at bounding box center [1536, 161] width 15 height 15
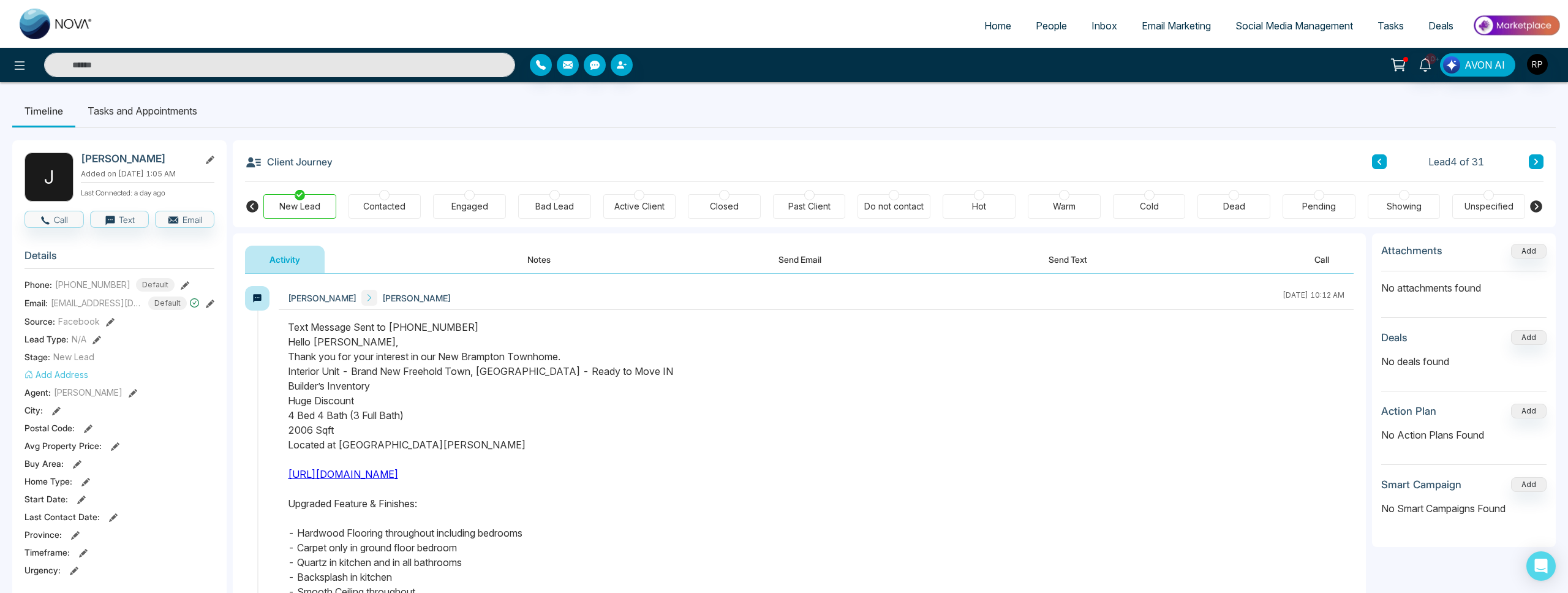
drag, startPoint x: 1372, startPoint y: 156, endPoint x: 779, endPoint y: 247, distance: 599.9
click at [1372, 156] on button at bounding box center [1379, 161] width 15 height 15
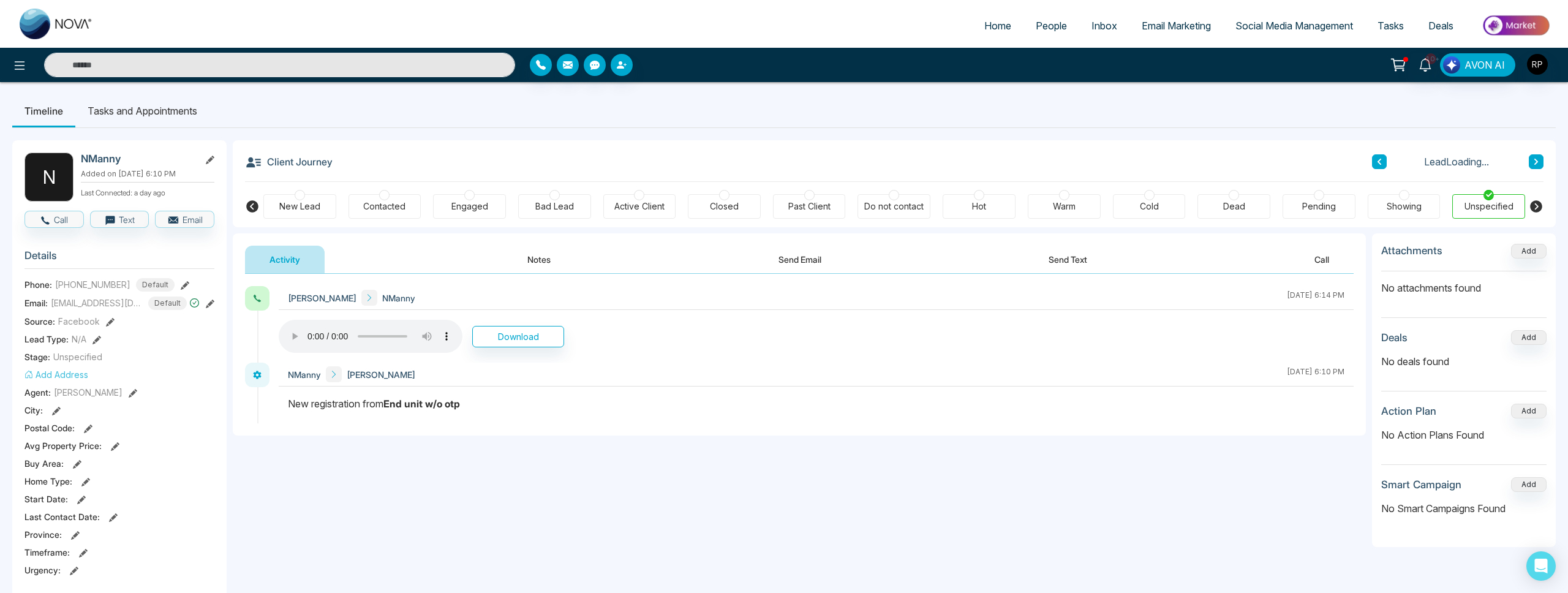
click at [524, 258] on button "Notes" at bounding box center [539, 259] width 72 height 27
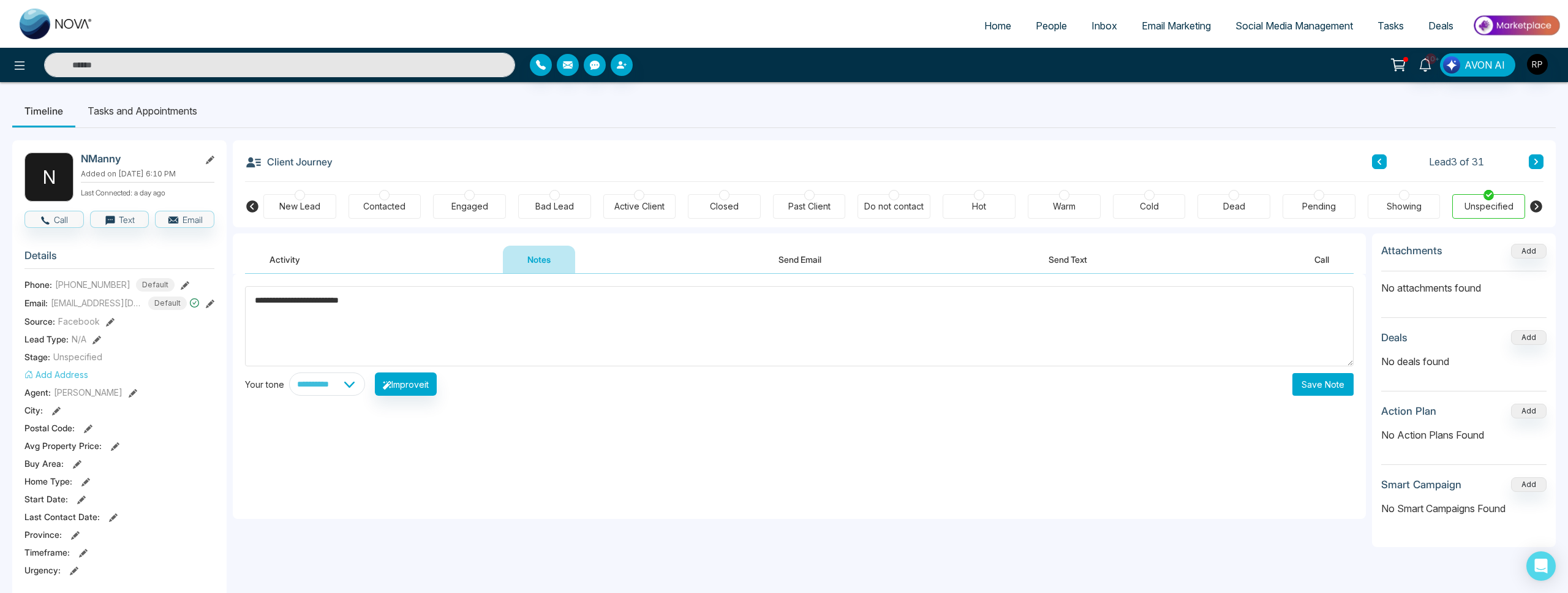
type textarea "**********"
click at [1319, 380] on button "Save Note" at bounding box center [1323, 384] width 61 height 22
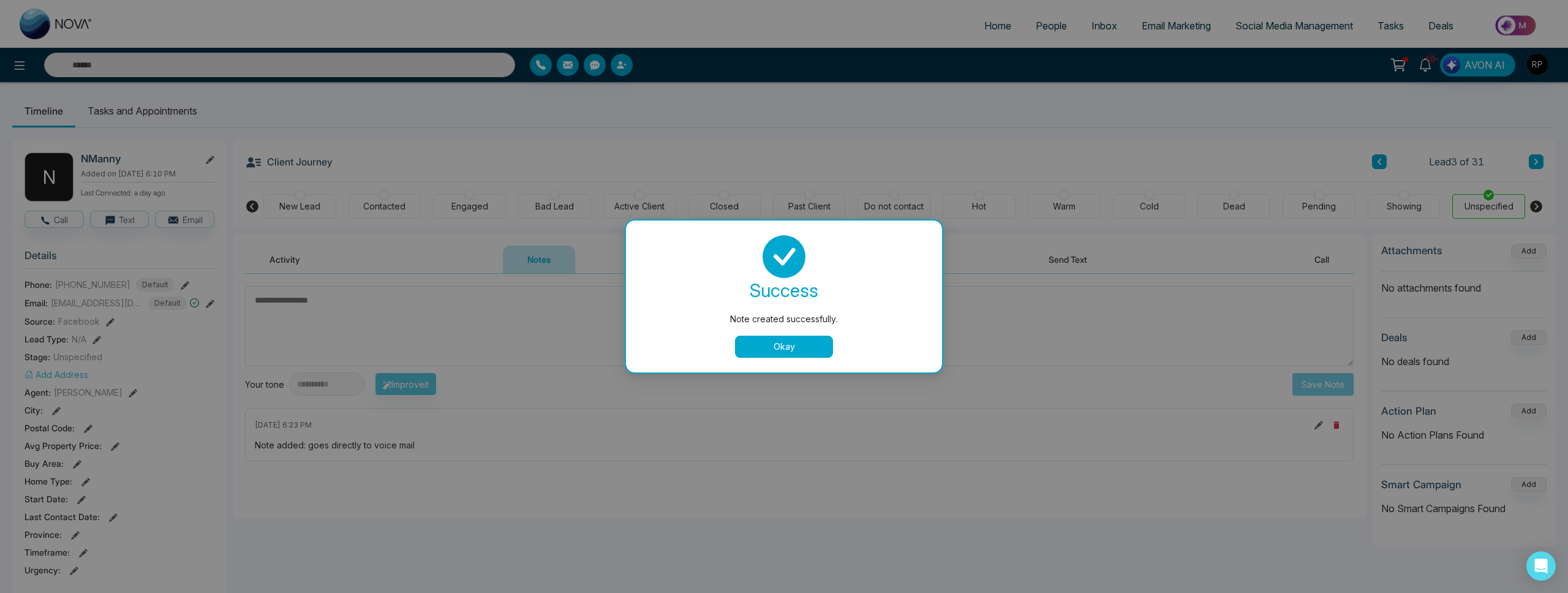
click at [818, 344] on button "Okay" at bounding box center [784, 346] width 98 height 22
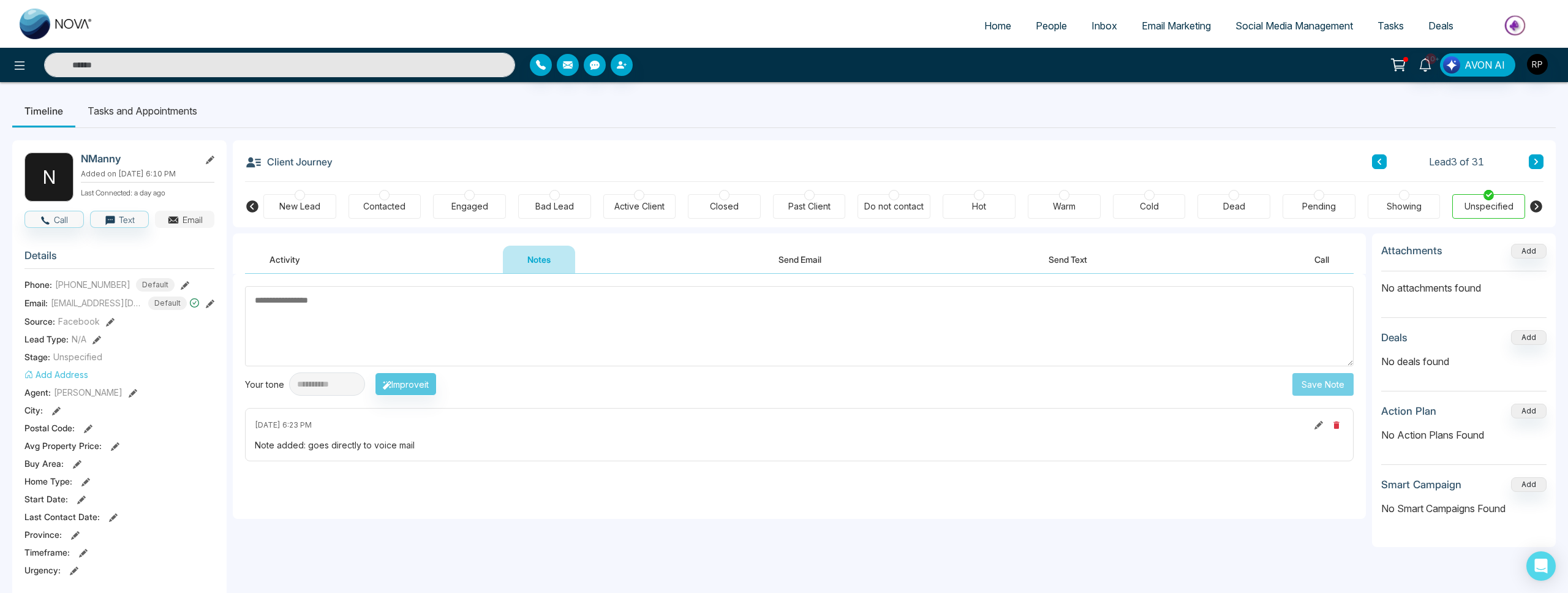
click at [196, 221] on button "Email" at bounding box center [184, 219] width 59 height 17
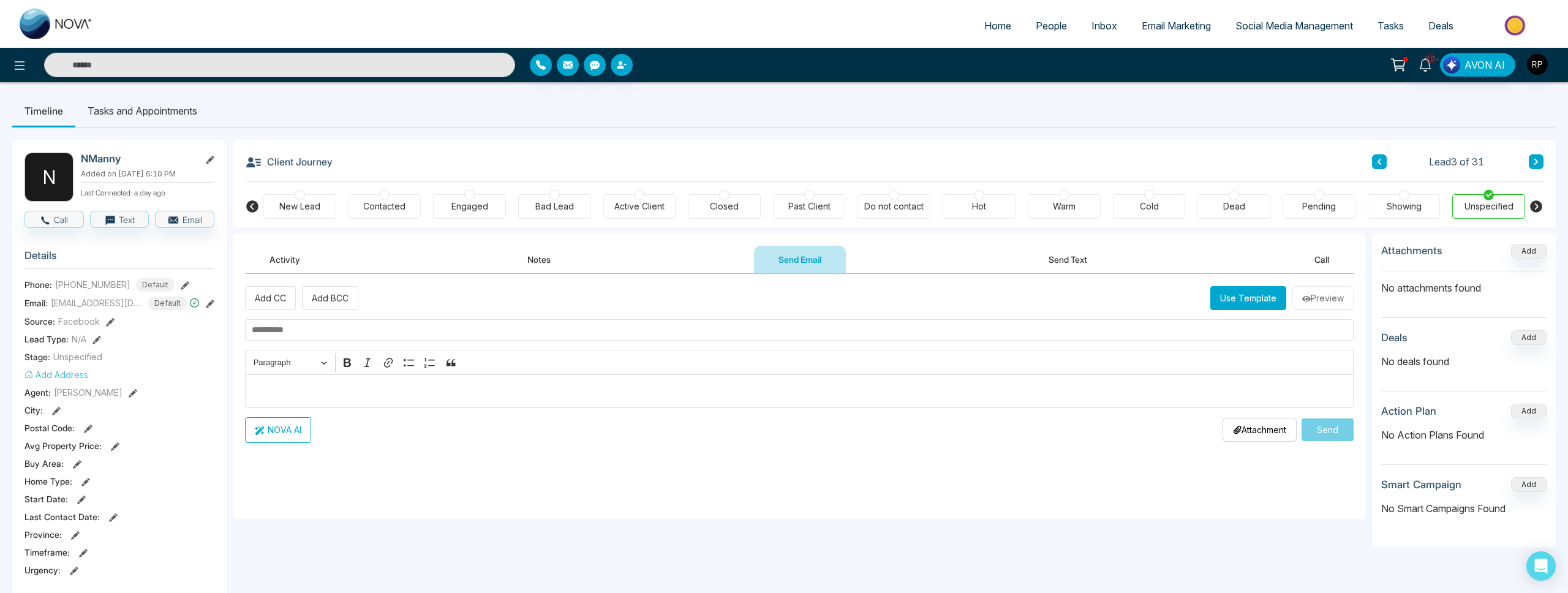
click at [357, 393] on p "Editor editing area: main" at bounding box center [799, 390] width 1096 height 15
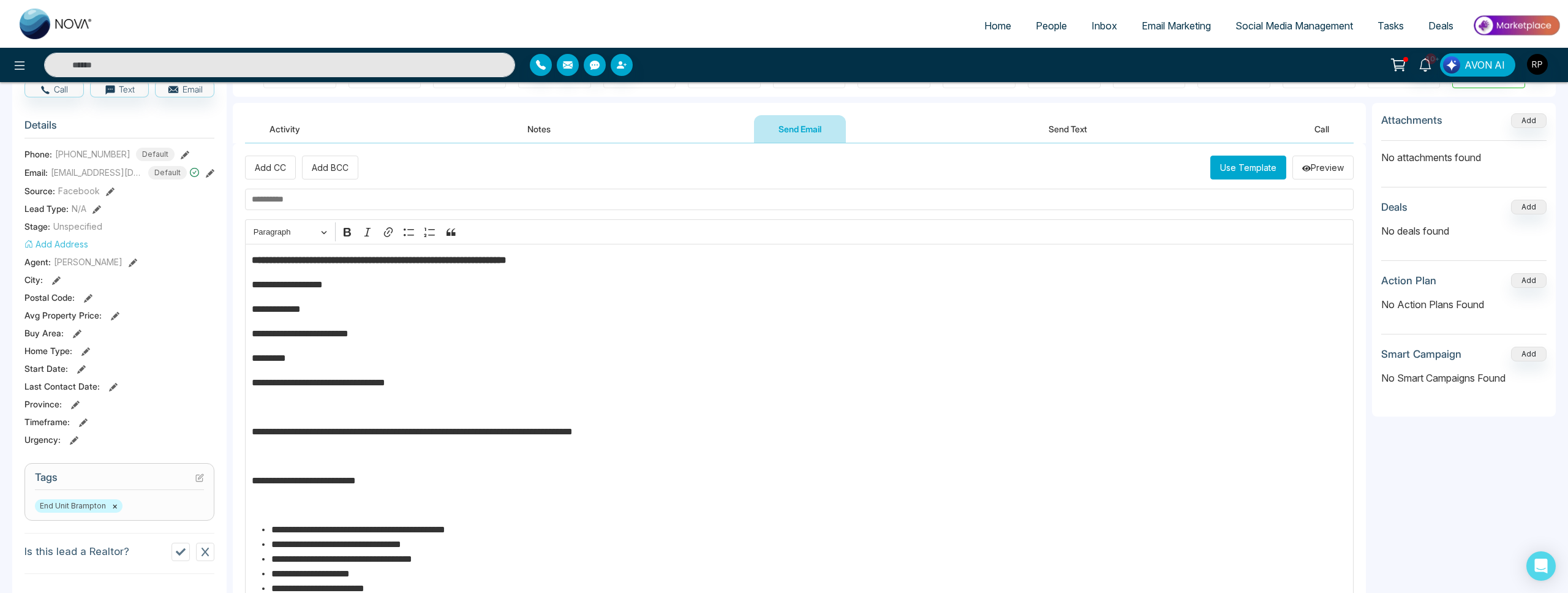
scroll to position [10, 0]
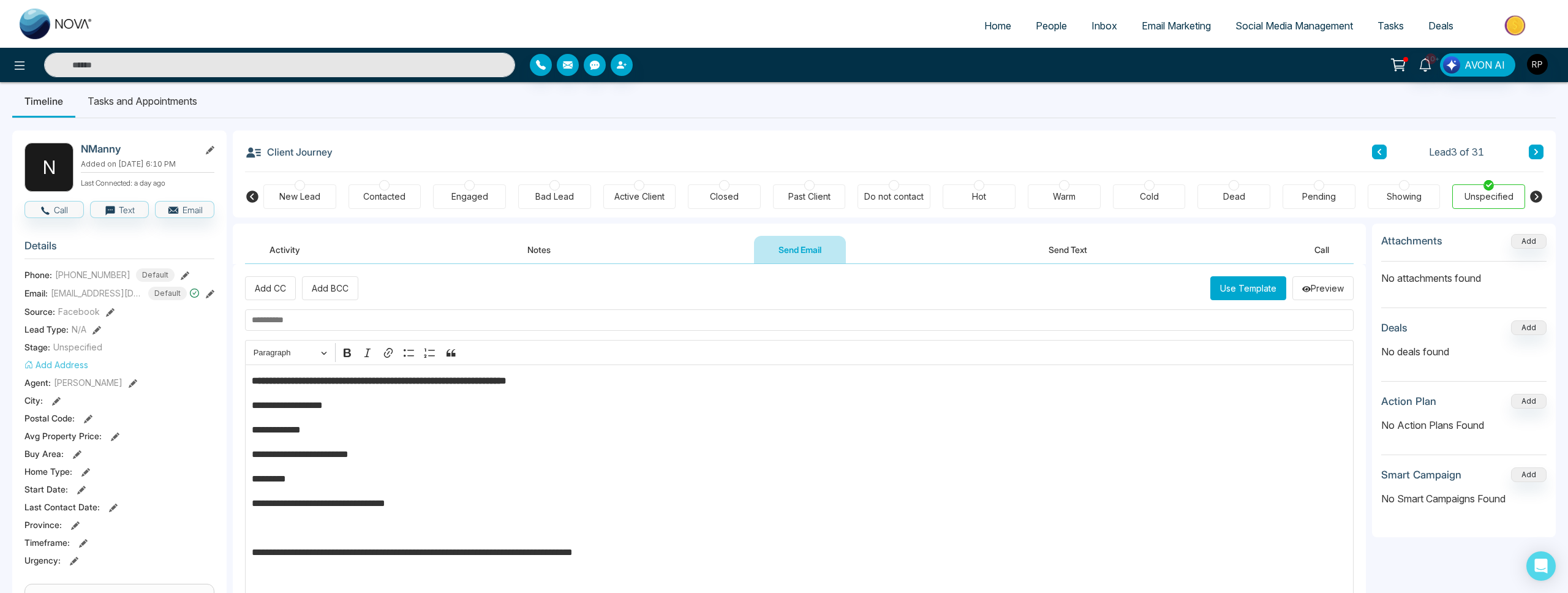
click at [307, 317] on input "text" at bounding box center [799, 320] width 1109 height 22
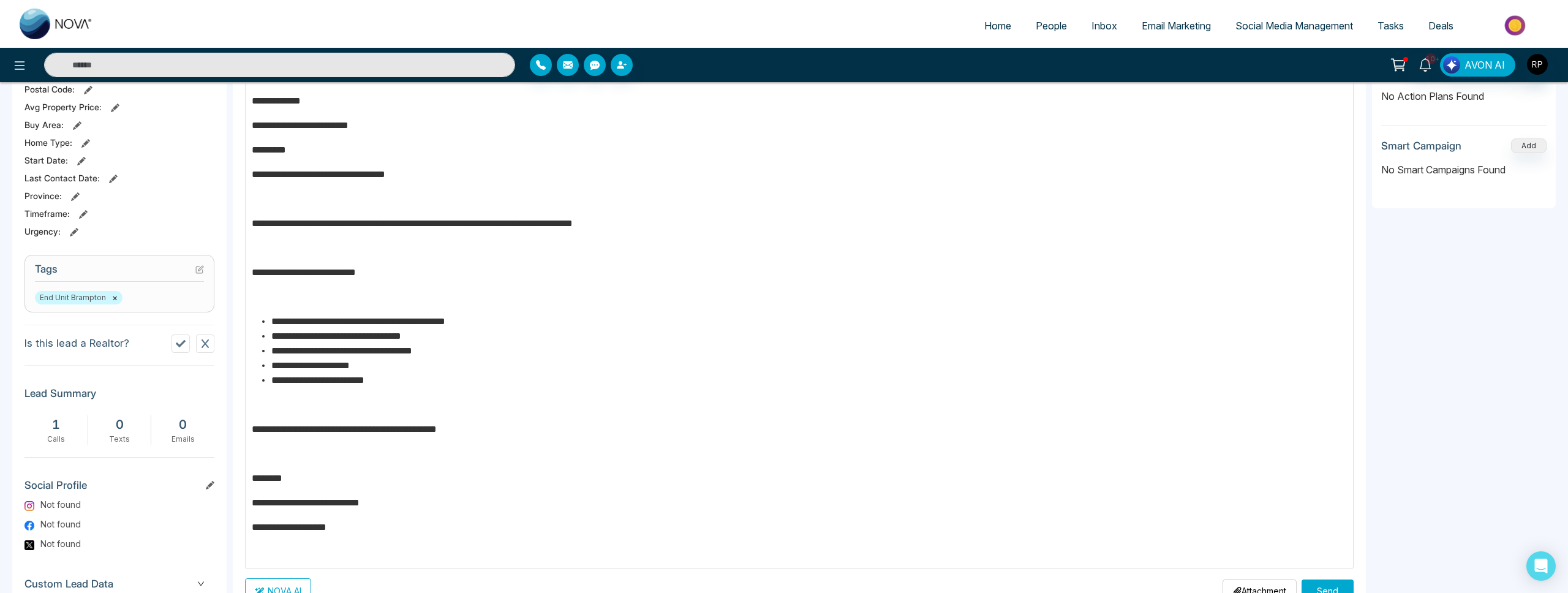
scroll to position [361, 0]
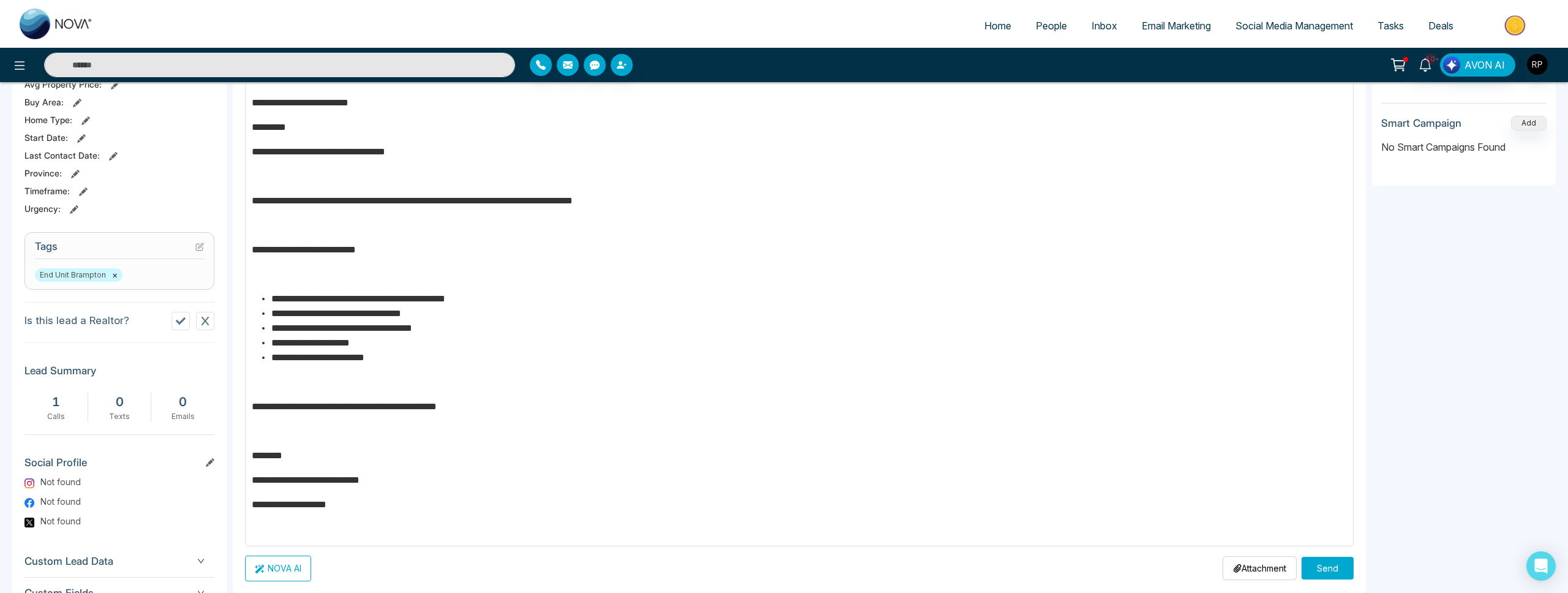
type input "**********"
click at [1316, 573] on button "Send" at bounding box center [1328, 568] width 52 height 22
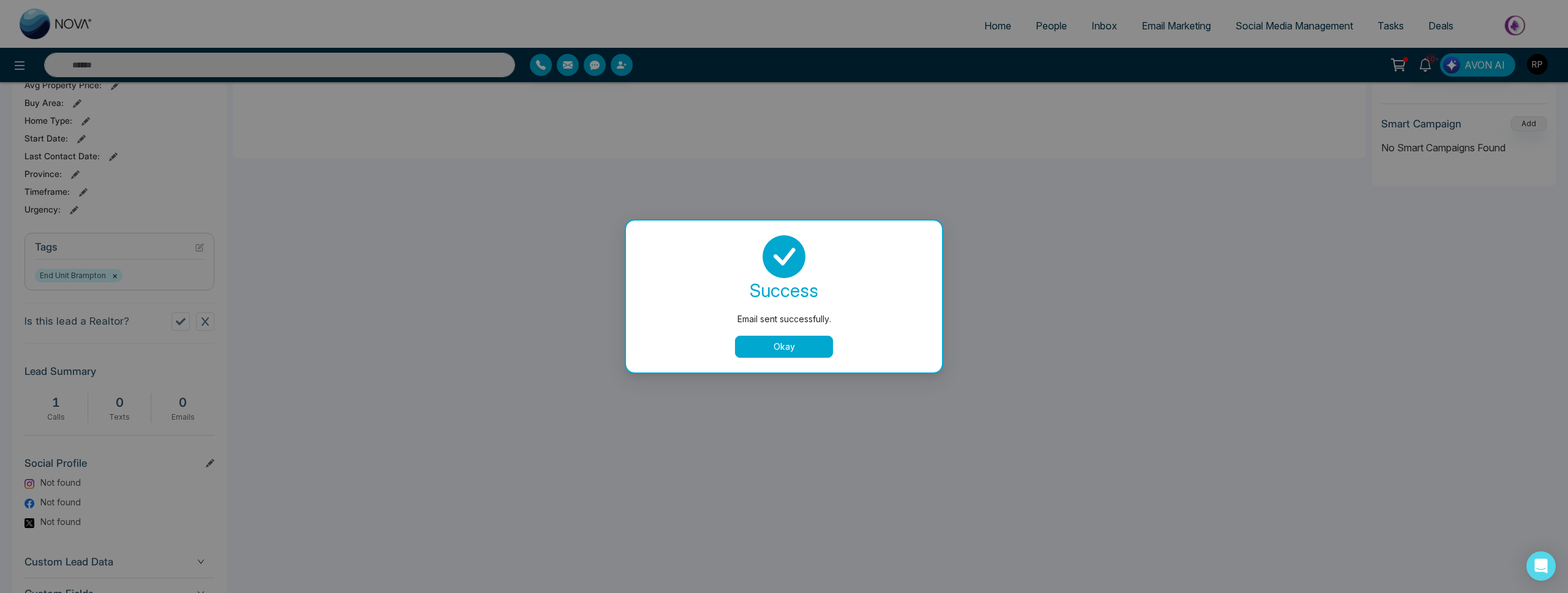
click at [811, 350] on button "Okay" at bounding box center [784, 346] width 98 height 22
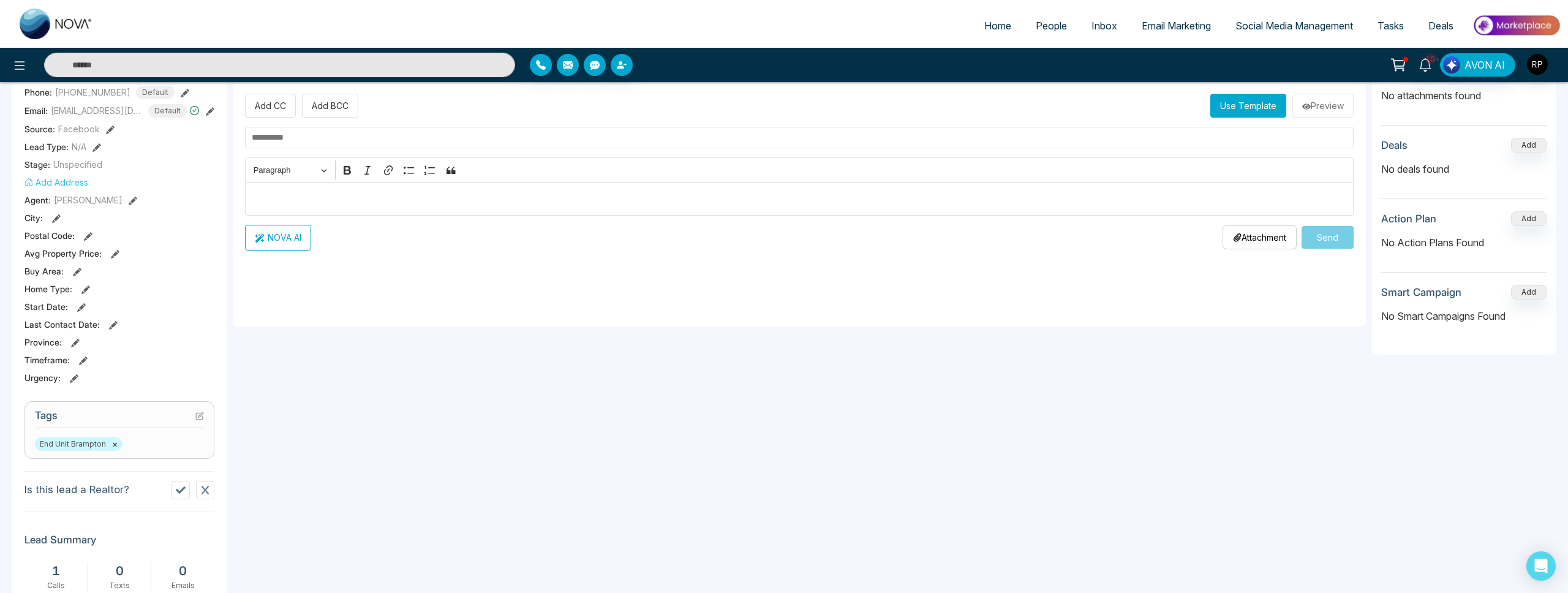
scroll to position [0, 0]
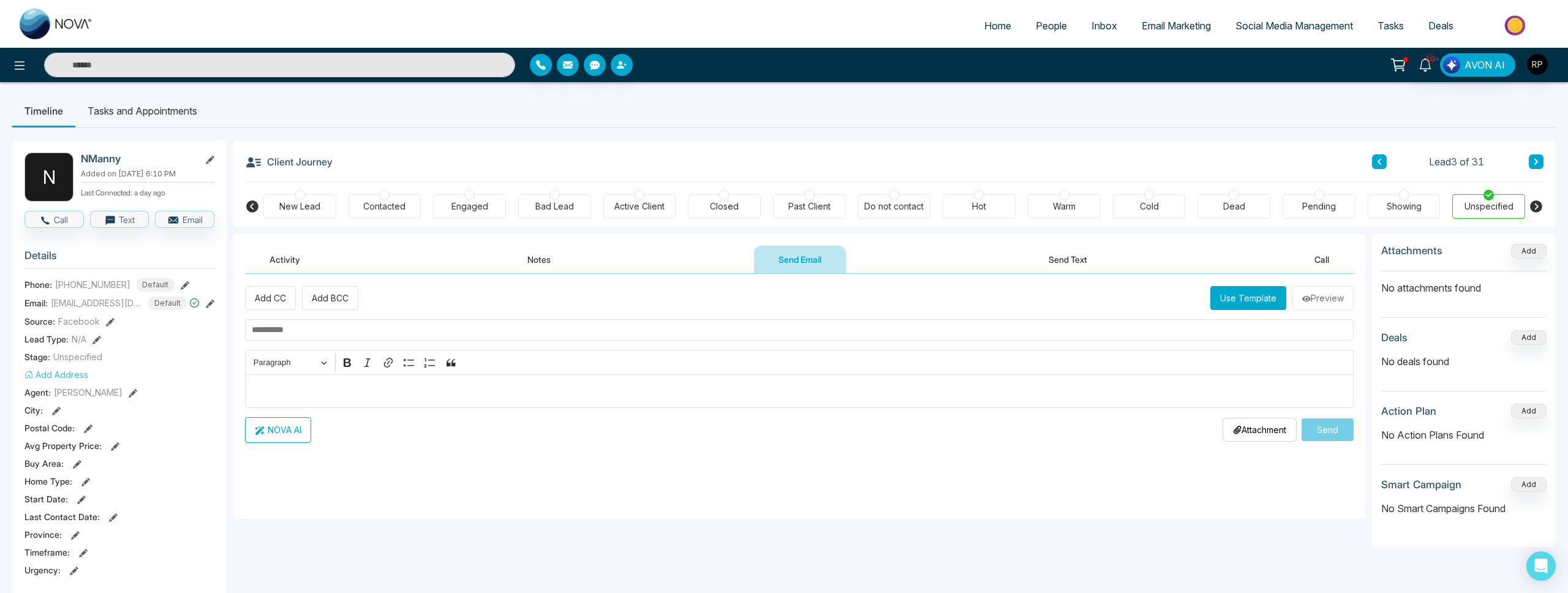
drag, startPoint x: 556, startPoint y: 196, endPoint x: 586, endPoint y: 196, distance: 30.0
click at [556, 196] on div at bounding box center [554, 195] width 10 height 10
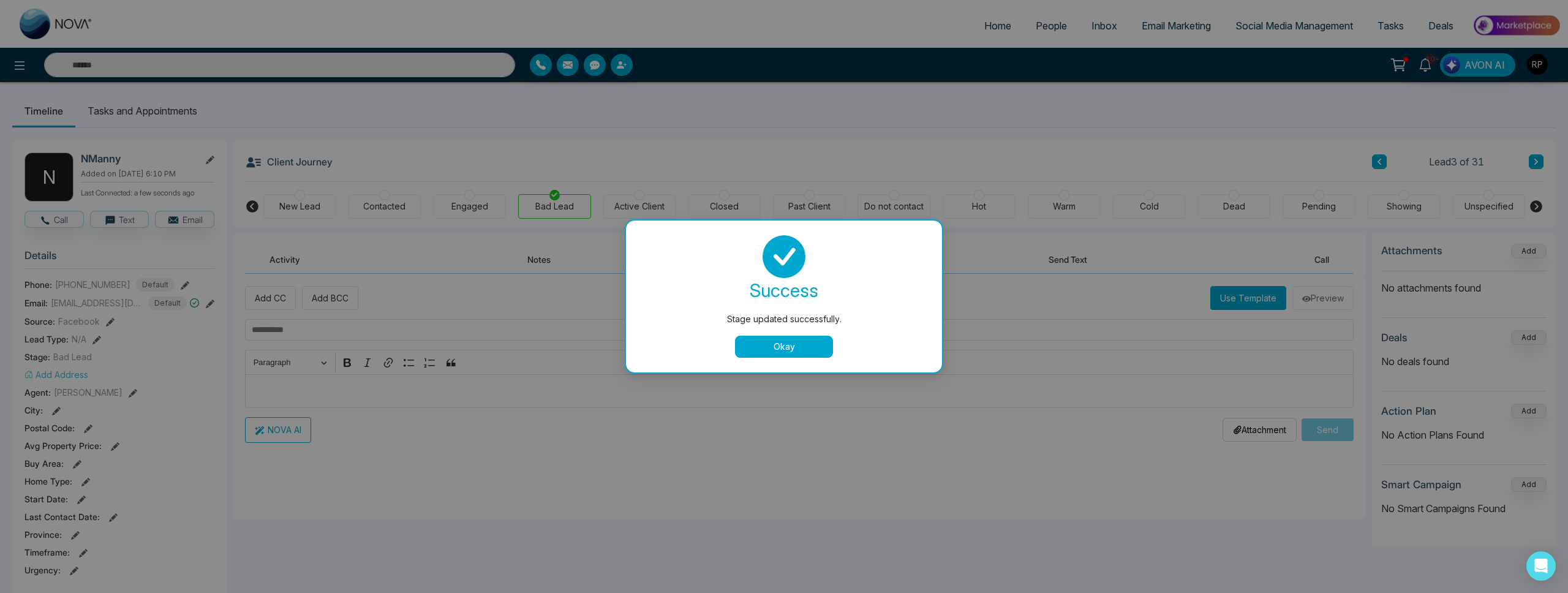
click at [1537, 161] on div "Stage updated successfully. success Stage updated successfully. Okay" at bounding box center [784, 296] width 1568 height 593
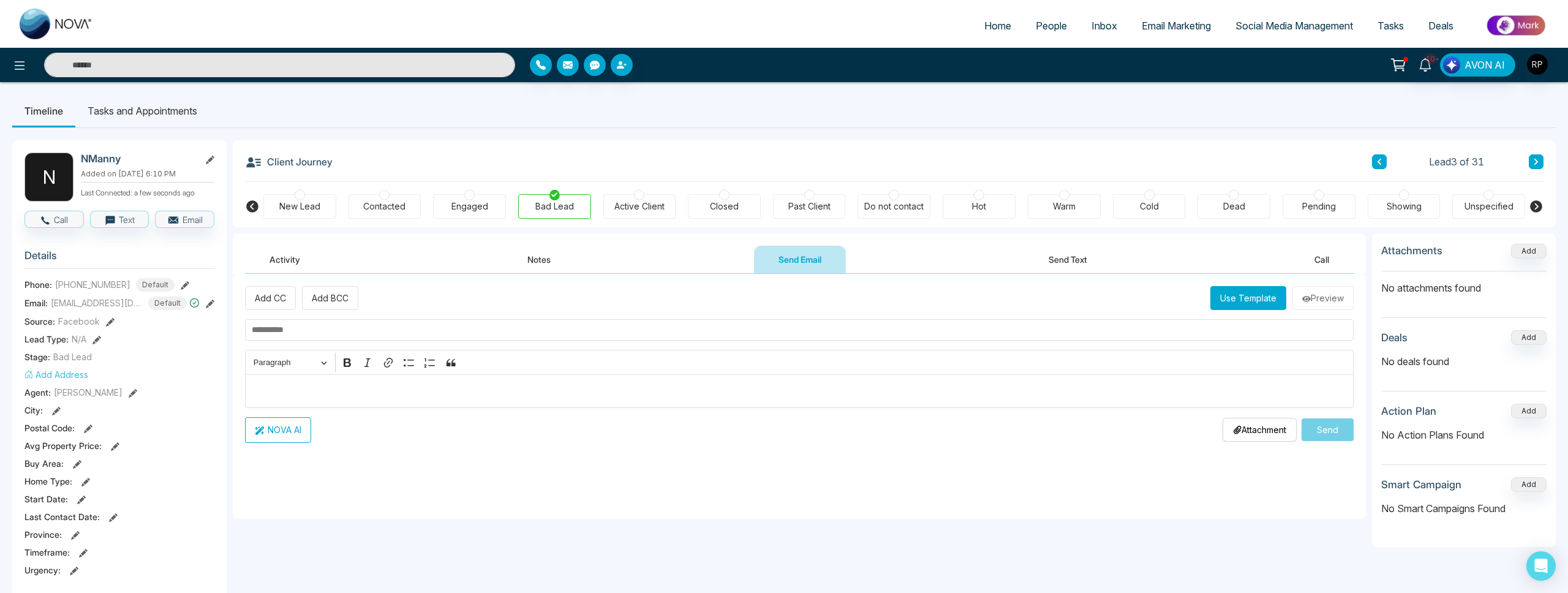
click at [1537, 161] on icon at bounding box center [1536, 161] width 6 height 8
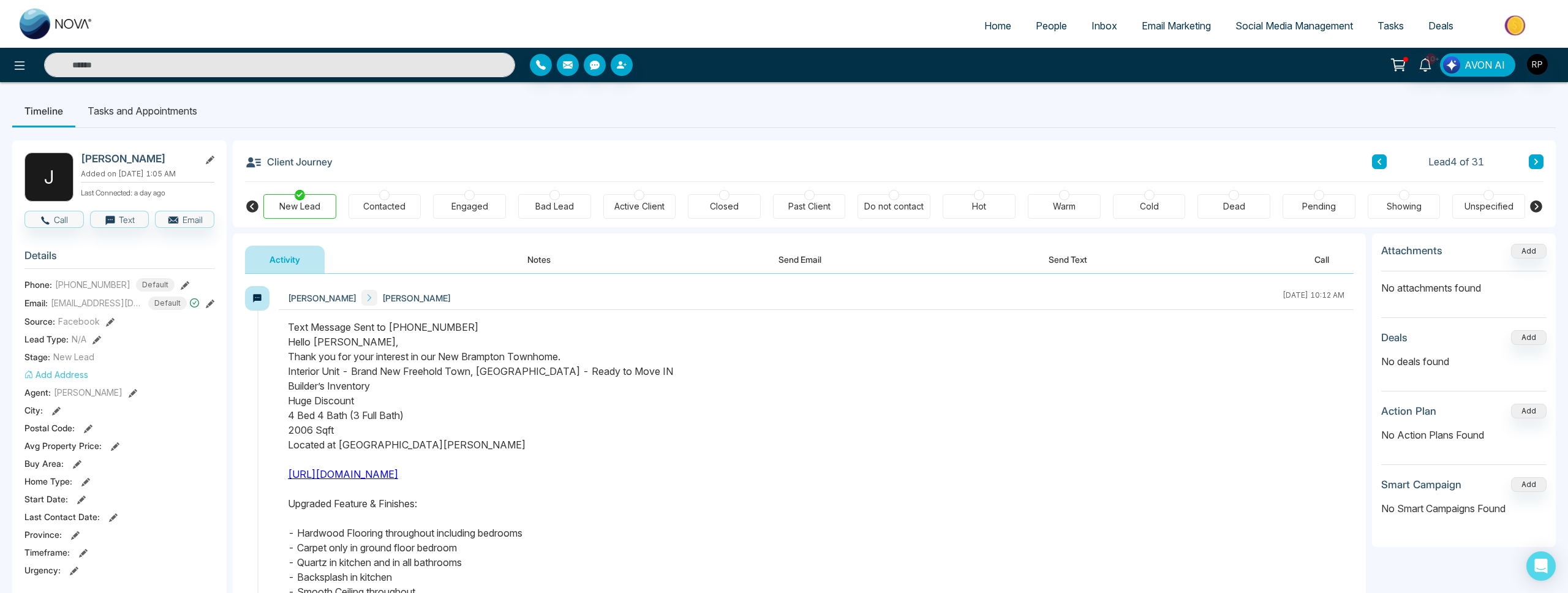
click at [1541, 163] on button at bounding box center [1536, 161] width 15 height 15
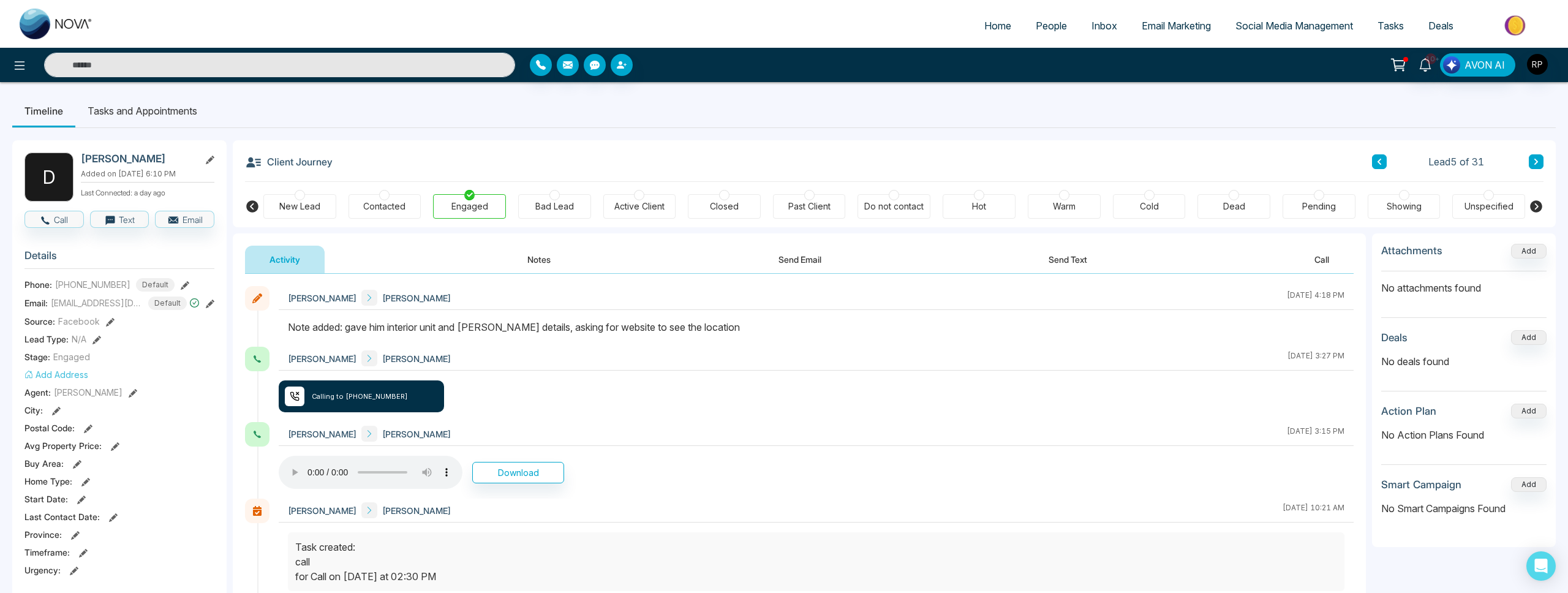
click at [529, 253] on button "Notes" at bounding box center [539, 259] width 72 height 27
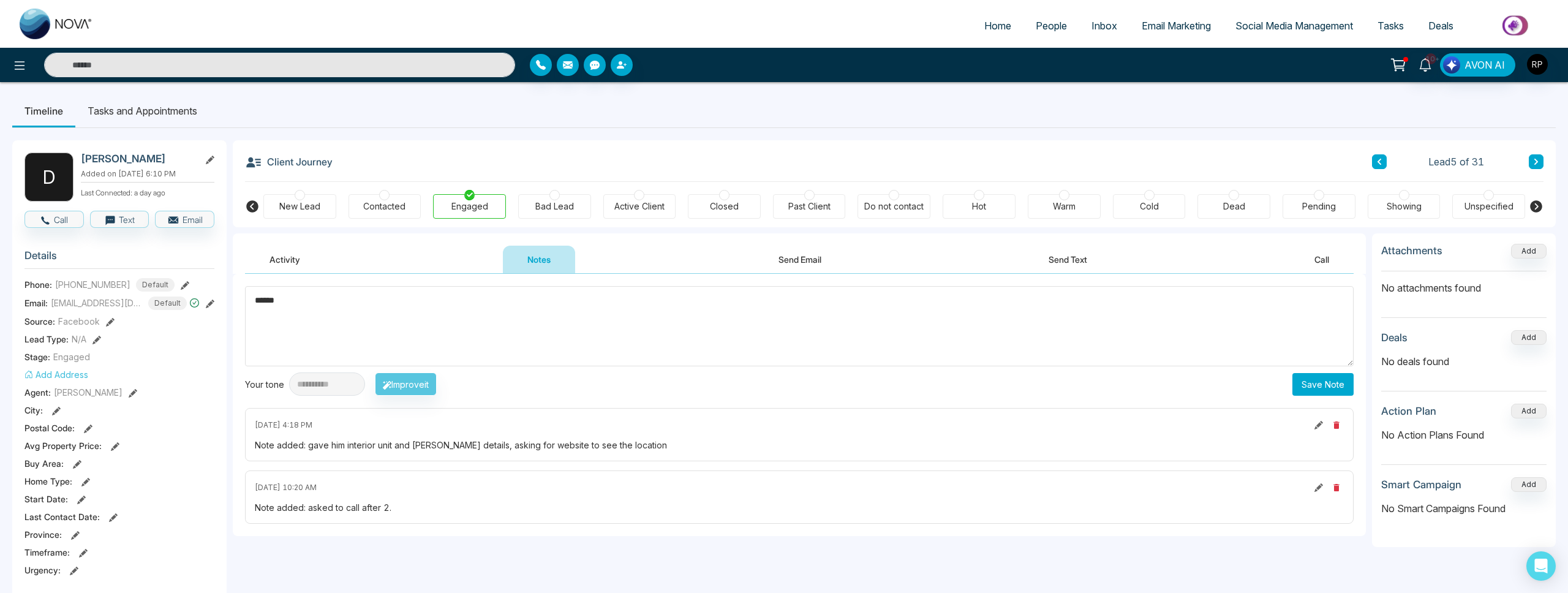
type textarea "******"
click at [1322, 386] on button "Save Note" at bounding box center [1323, 384] width 61 height 22
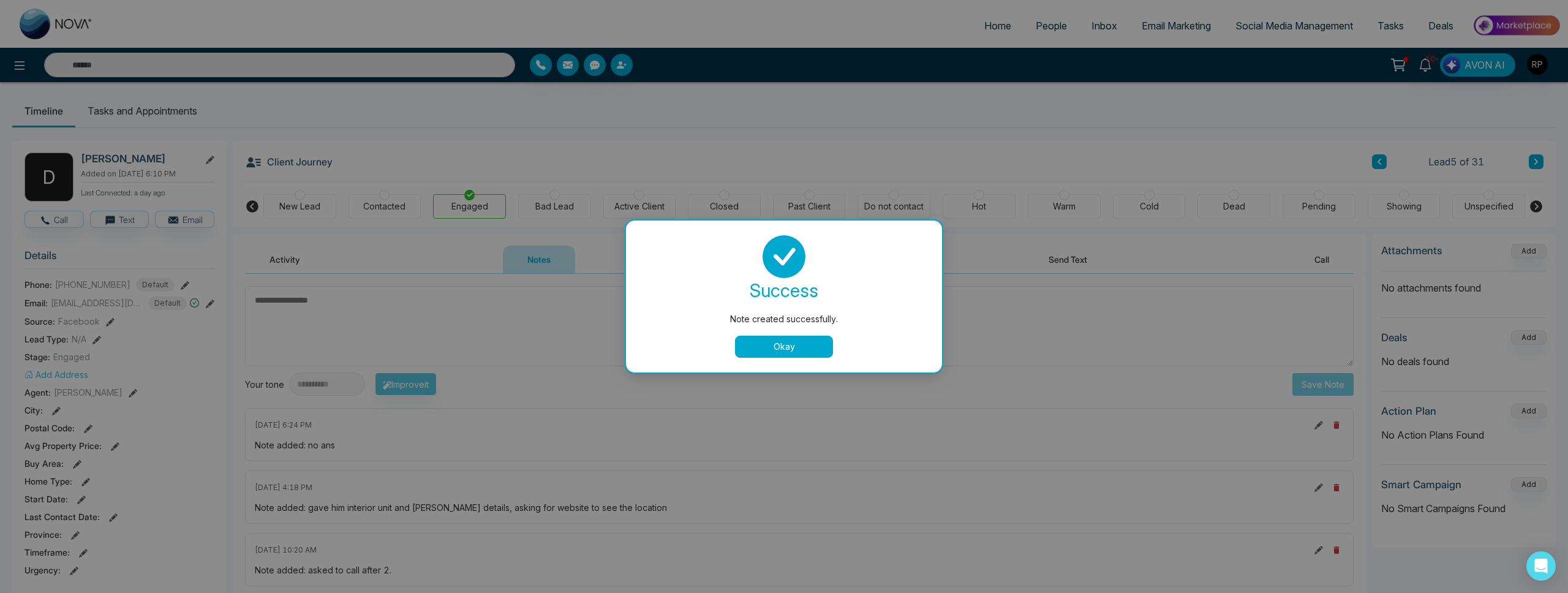
drag, startPoint x: 824, startPoint y: 346, endPoint x: 817, endPoint y: 345, distance: 7.1
click at [824, 346] on button "Okay" at bounding box center [784, 346] width 98 height 22
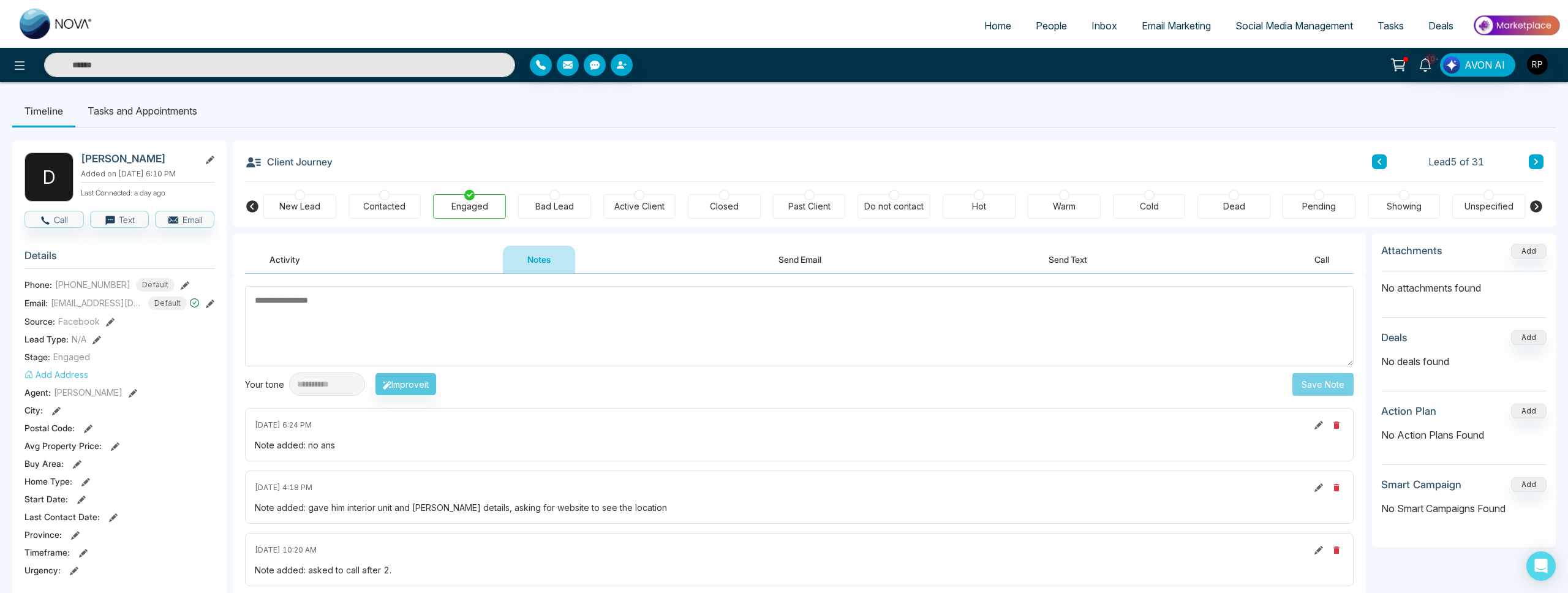
click at [1542, 162] on button at bounding box center [1536, 161] width 15 height 15
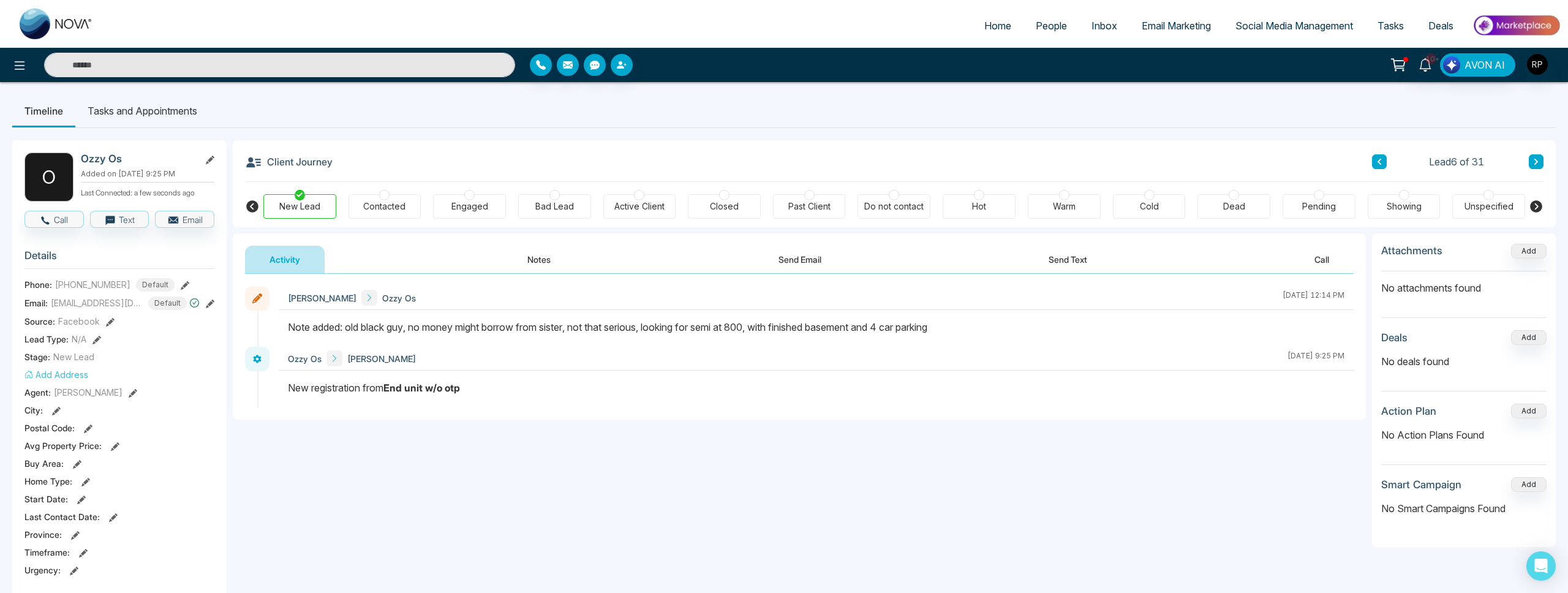
click at [1534, 162] on icon at bounding box center [1536, 161] width 6 height 8
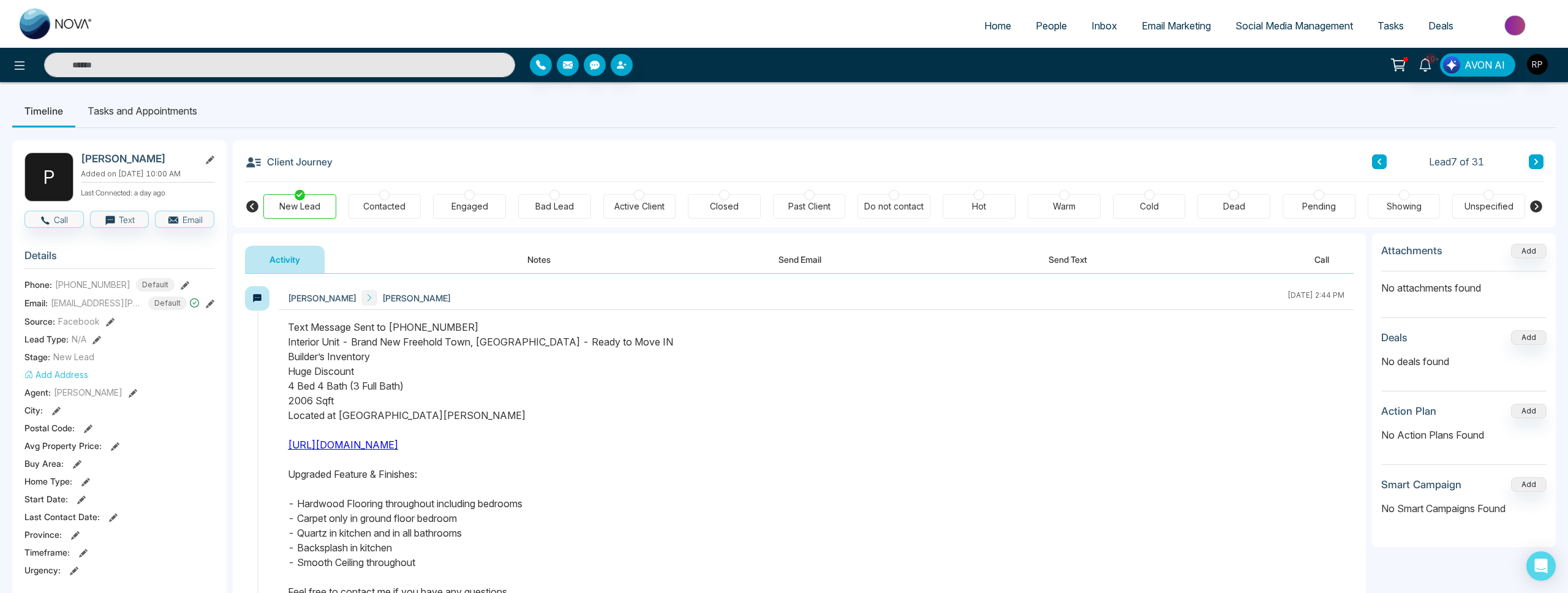
click at [549, 261] on button "Notes" at bounding box center [539, 259] width 72 height 27
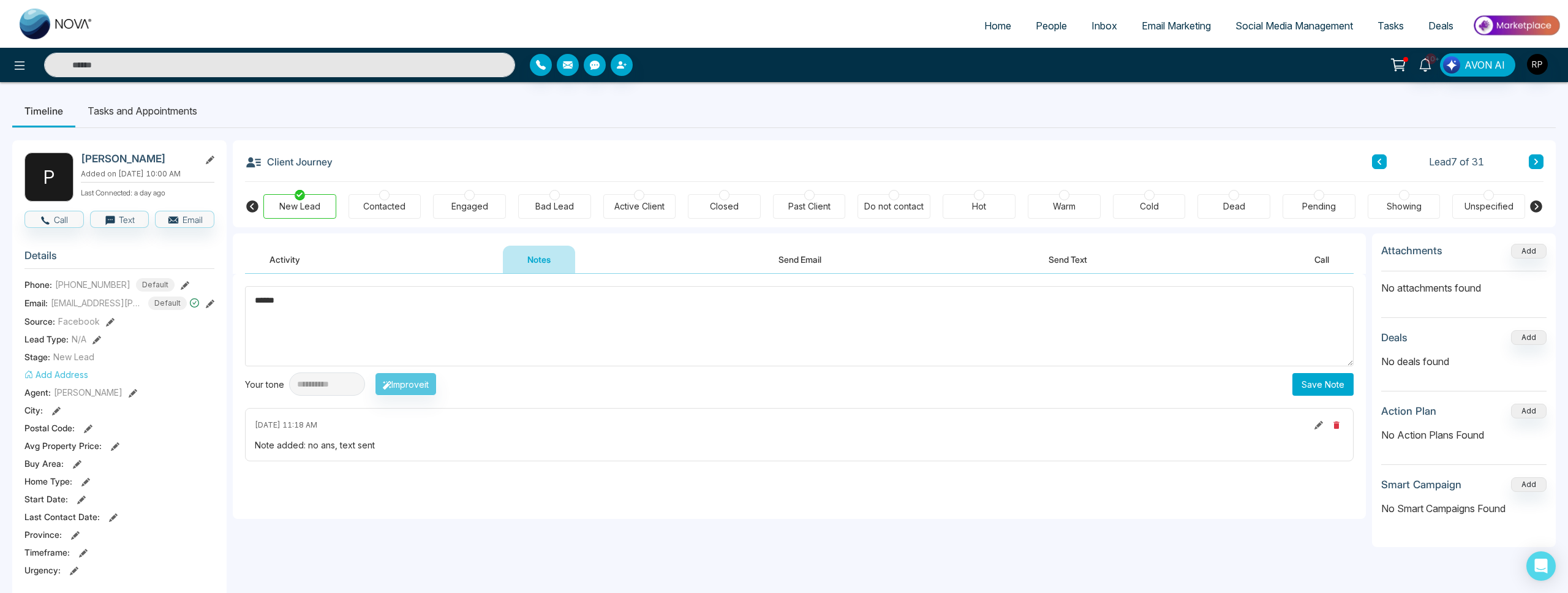
type textarea "******"
click at [1328, 381] on button "Save Note" at bounding box center [1323, 384] width 61 height 22
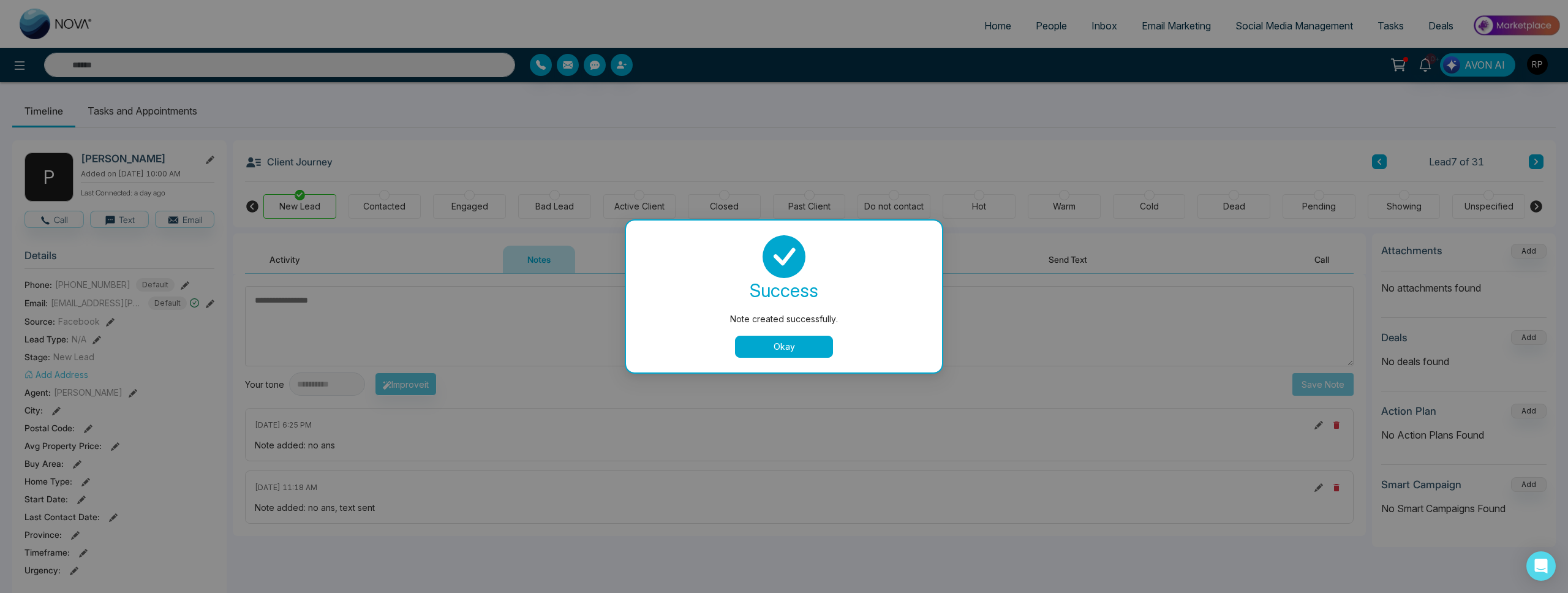
click at [820, 349] on button "Okay" at bounding box center [784, 346] width 98 height 22
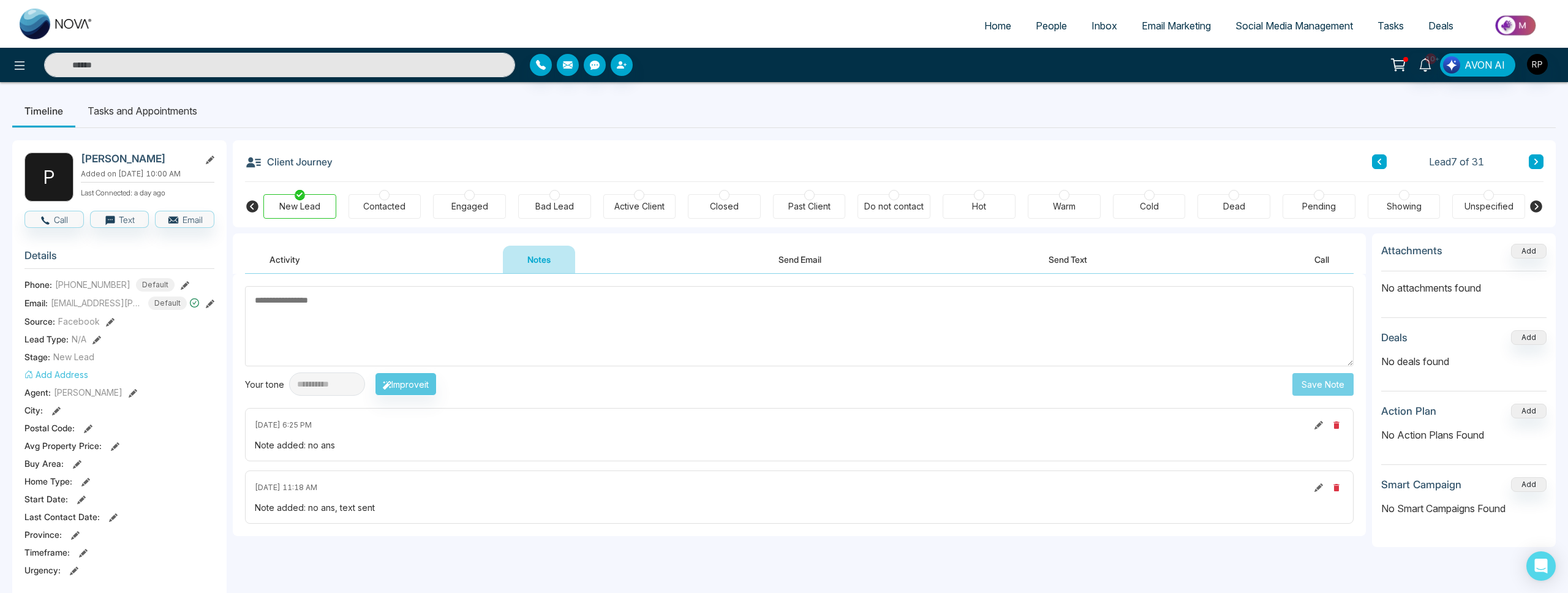
click at [1535, 163] on icon at bounding box center [1536, 161] width 3 height 6
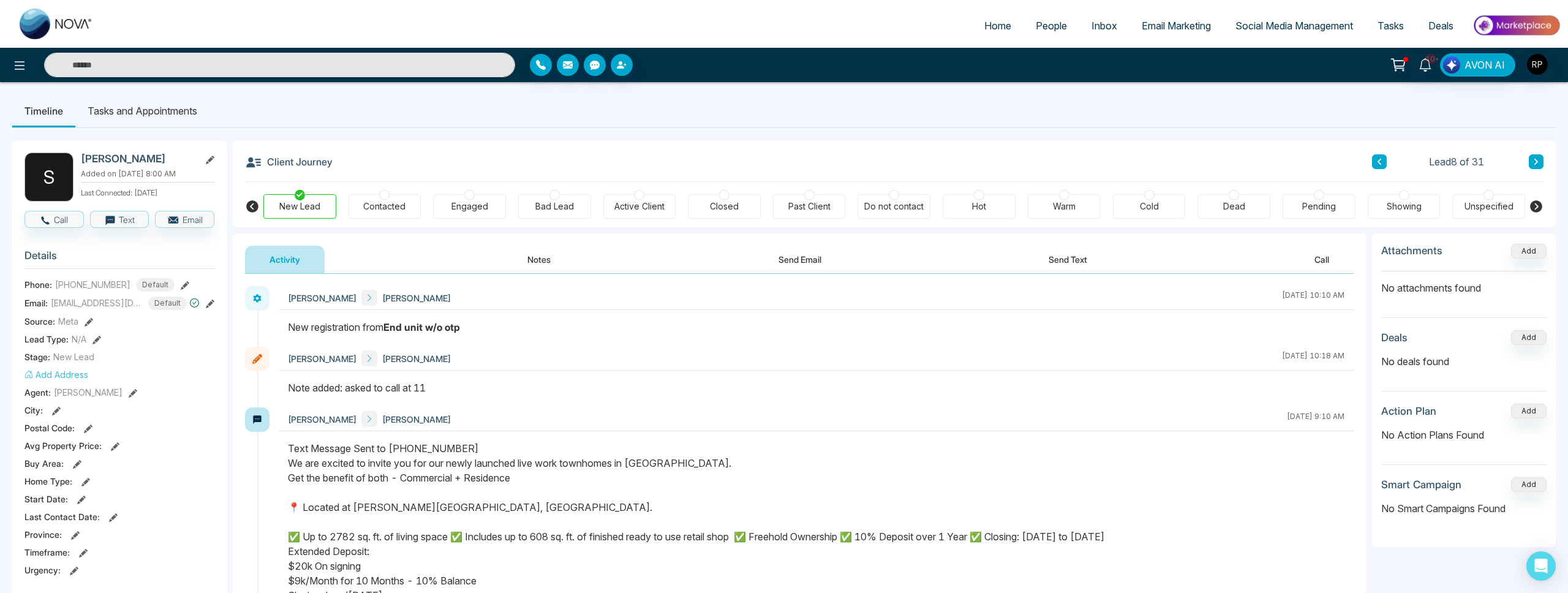
scroll to position [1, 0]
click at [184, 113] on li "Tasks and Appointments" at bounding box center [143, 110] width 134 height 33
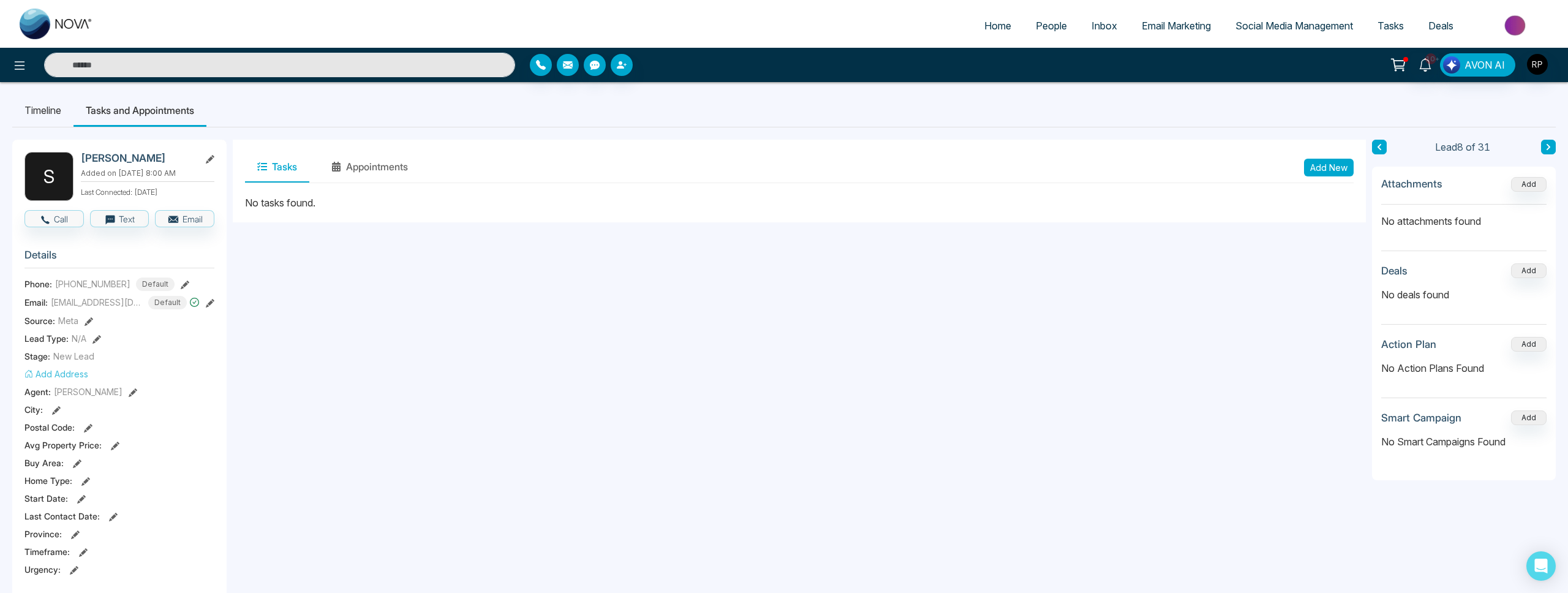
click at [57, 108] on li "Timeline" at bounding box center [43, 110] width 61 height 33
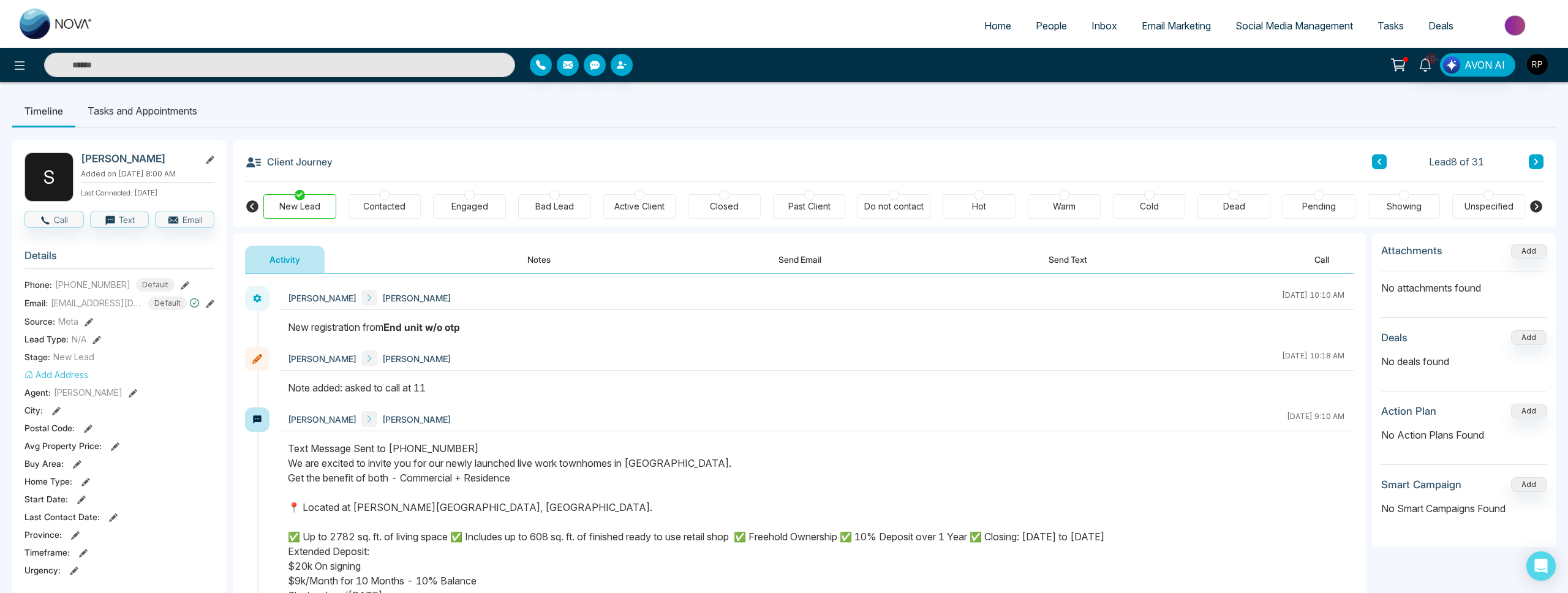
click at [535, 260] on button "Notes" at bounding box center [539, 259] width 72 height 27
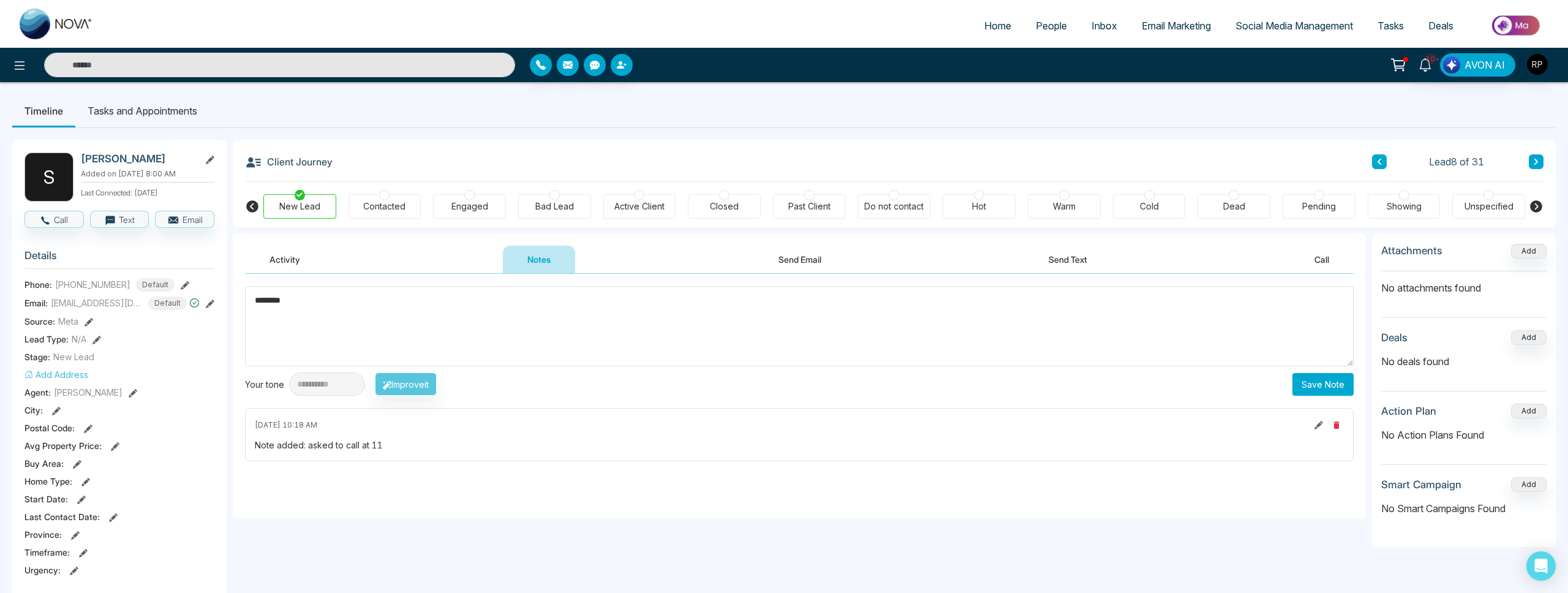
type textarea "********"
click at [1344, 385] on button "Save Note" at bounding box center [1323, 384] width 61 height 22
click at [389, 315] on textarea at bounding box center [799, 325] width 1109 height 80
type textarea "**********"
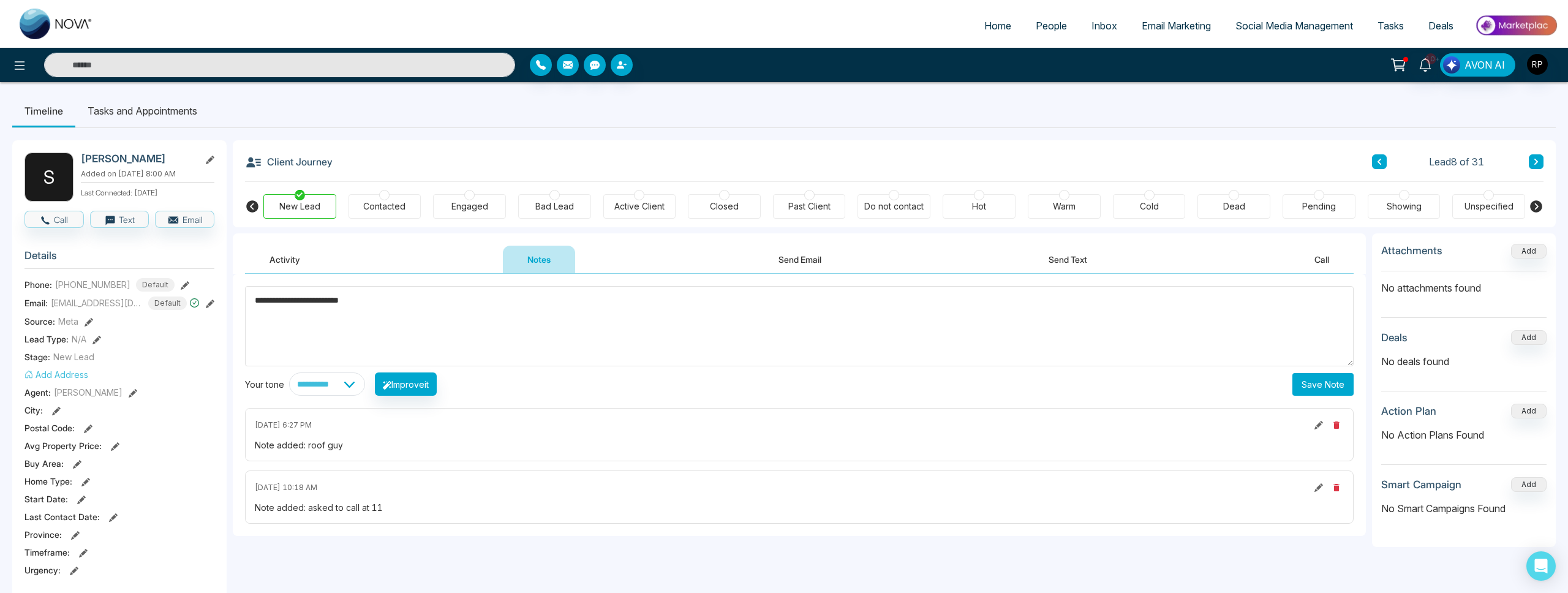
click at [1310, 380] on button "Save Note" at bounding box center [1323, 384] width 61 height 22
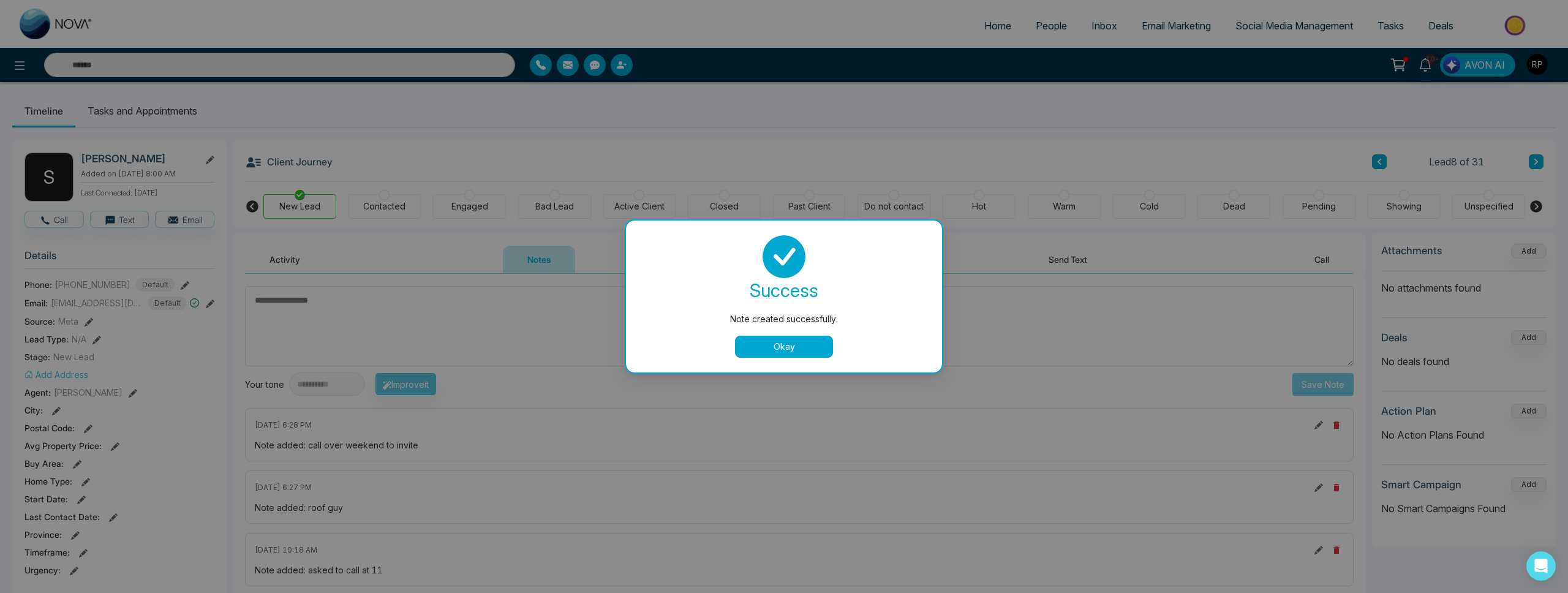
drag, startPoint x: 782, startPoint y: 346, endPoint x: 551, endPoint y: 270, distance: 243.2
click at [782, 346] on button "Okay" at bounding box center [784, 346] width 98 height 22
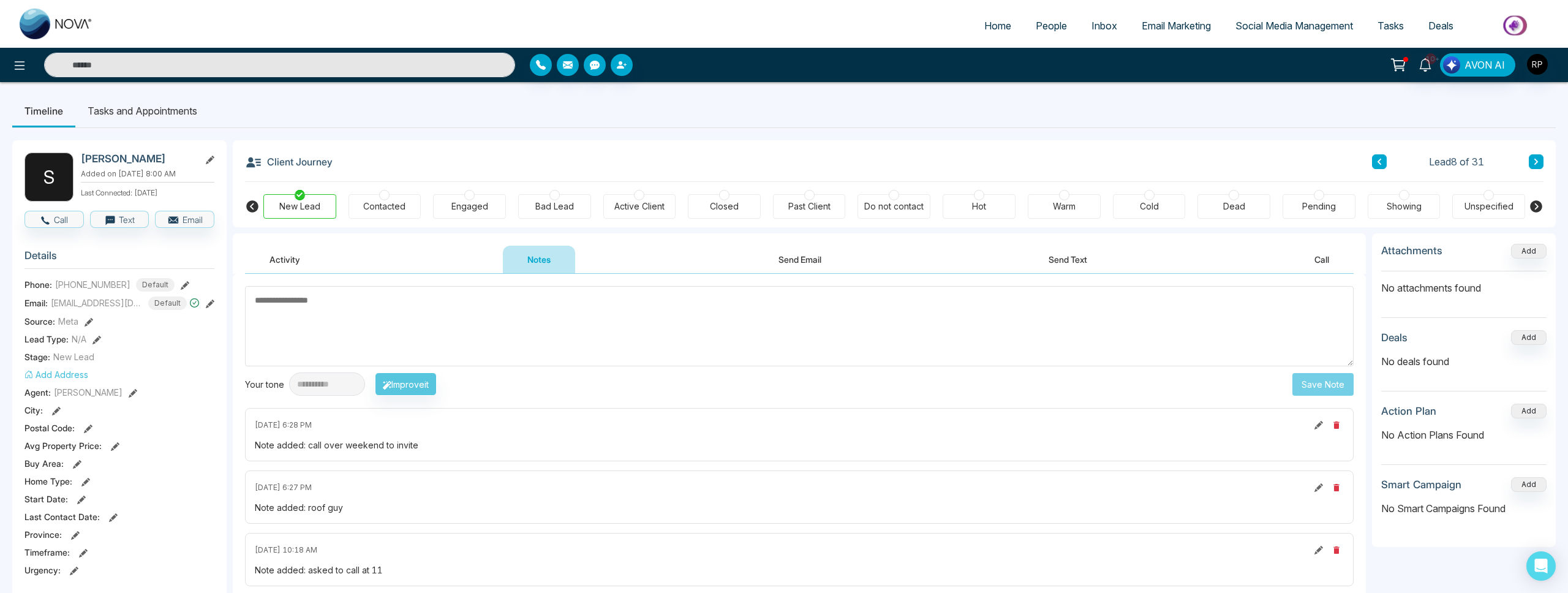
click at [468, 198] on div at bounding box center [469, 195] width 10 height 10
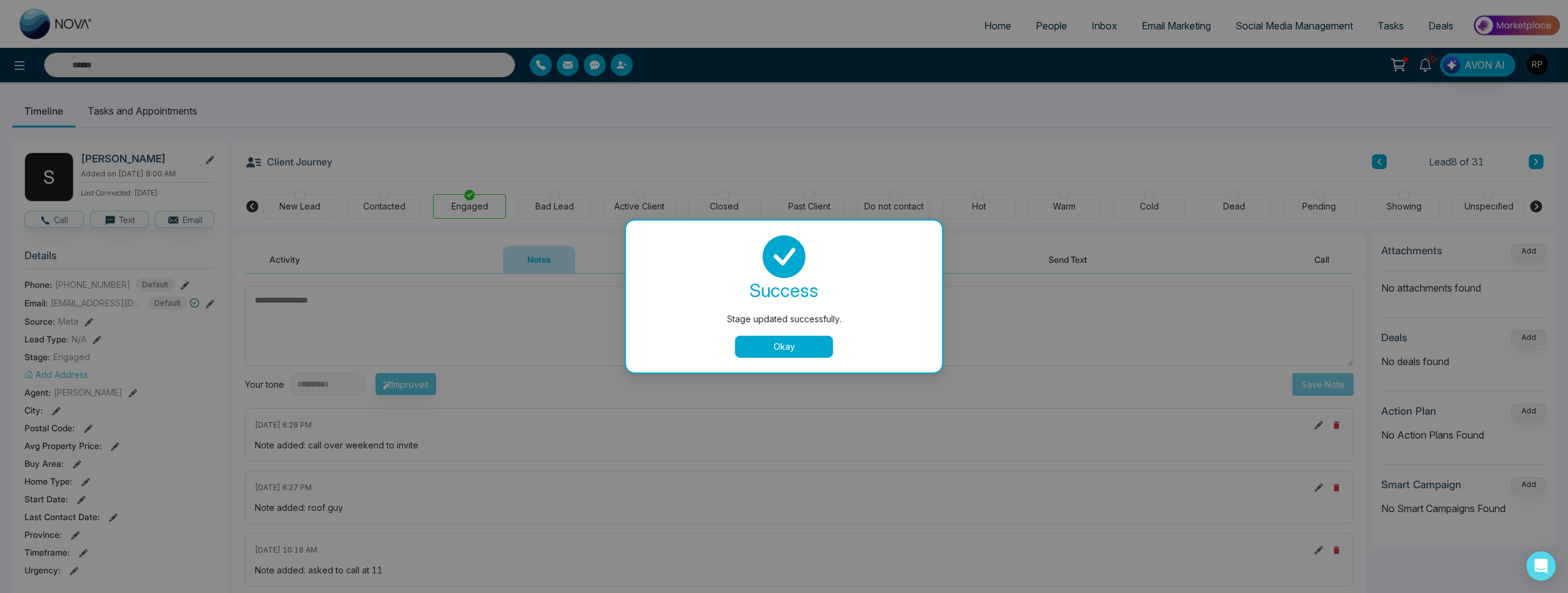
click at [186, 122] on div "Stage updated successfully. success Stage updated successfully. Okay" at bounding box center [784, 296] width 1568 height 593
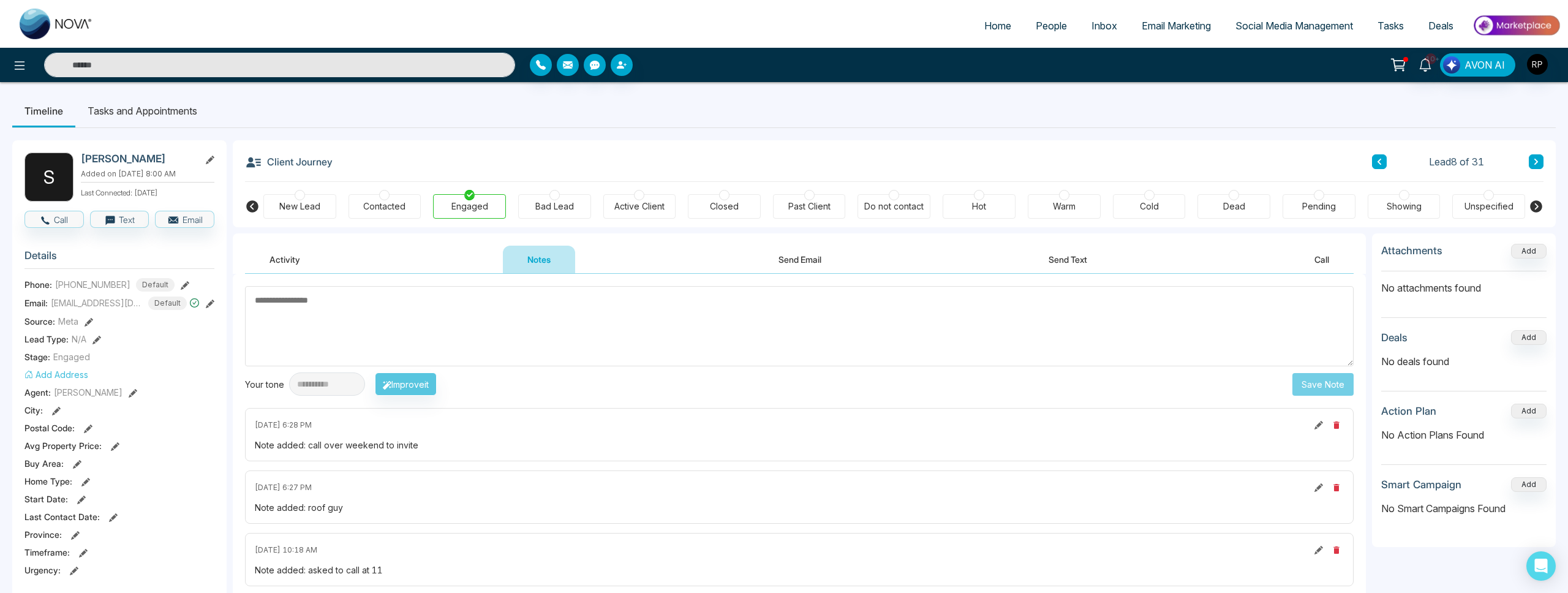
click at [178, 112] on li "Tasks and Appointments" at bounding box center [143, 110] width 134 height 33
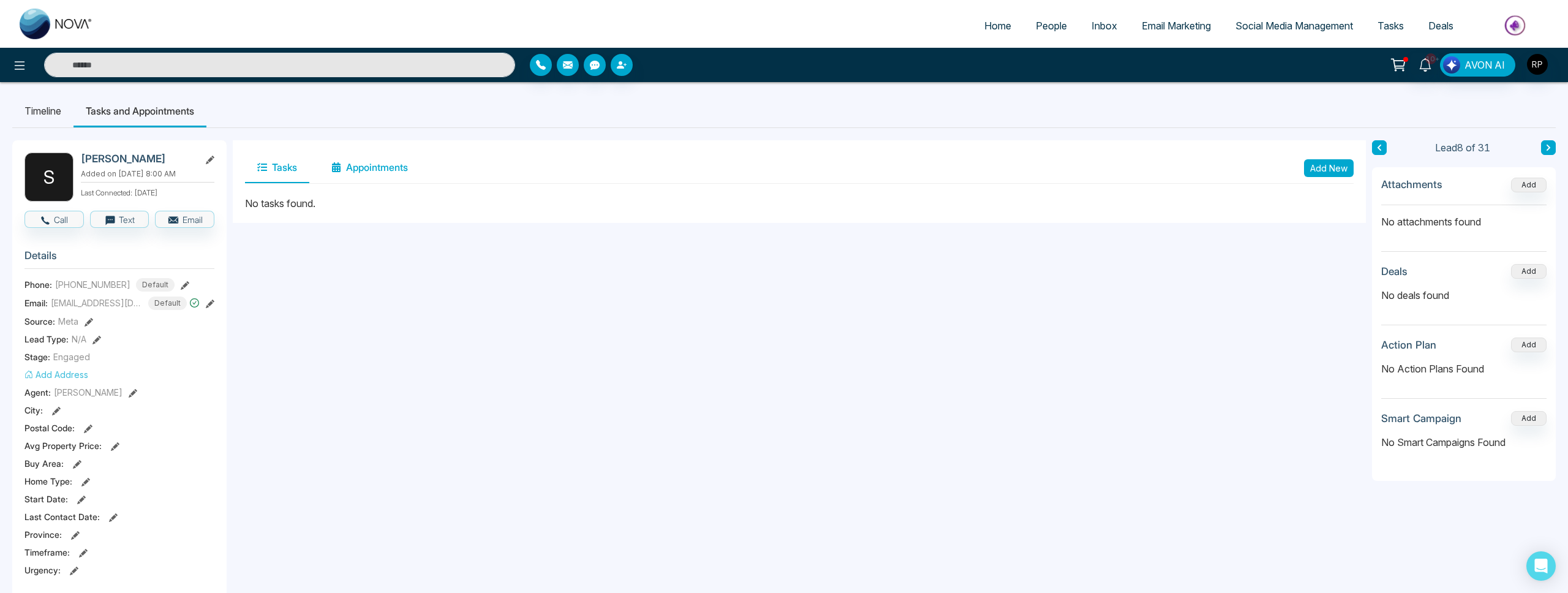
click at [355, 174] on button "Appointments" at bounding box center [370, 168] width 101 height 31
click at [1311, 173] on button "Add New" at bounding box center [1328, 168] width 50 height 17
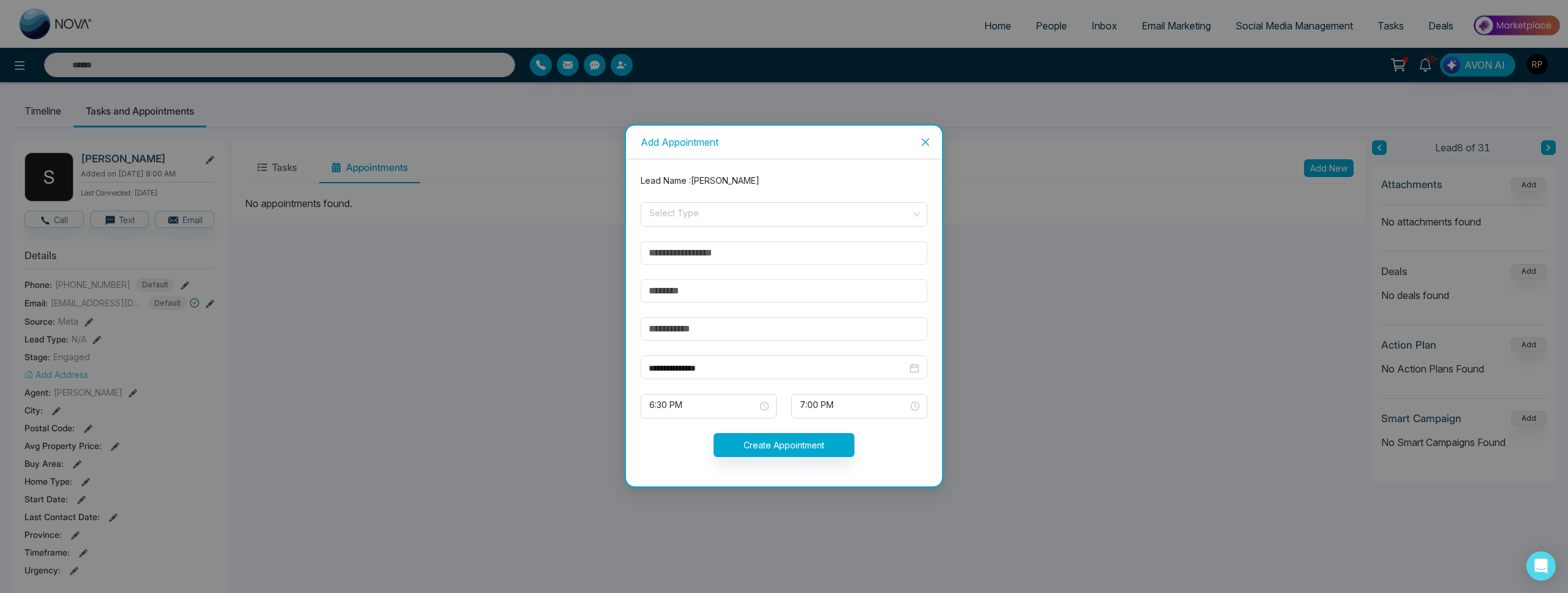
click at [925, 144] on icon "close" at bounding box center [926, 142] width 10 height 10
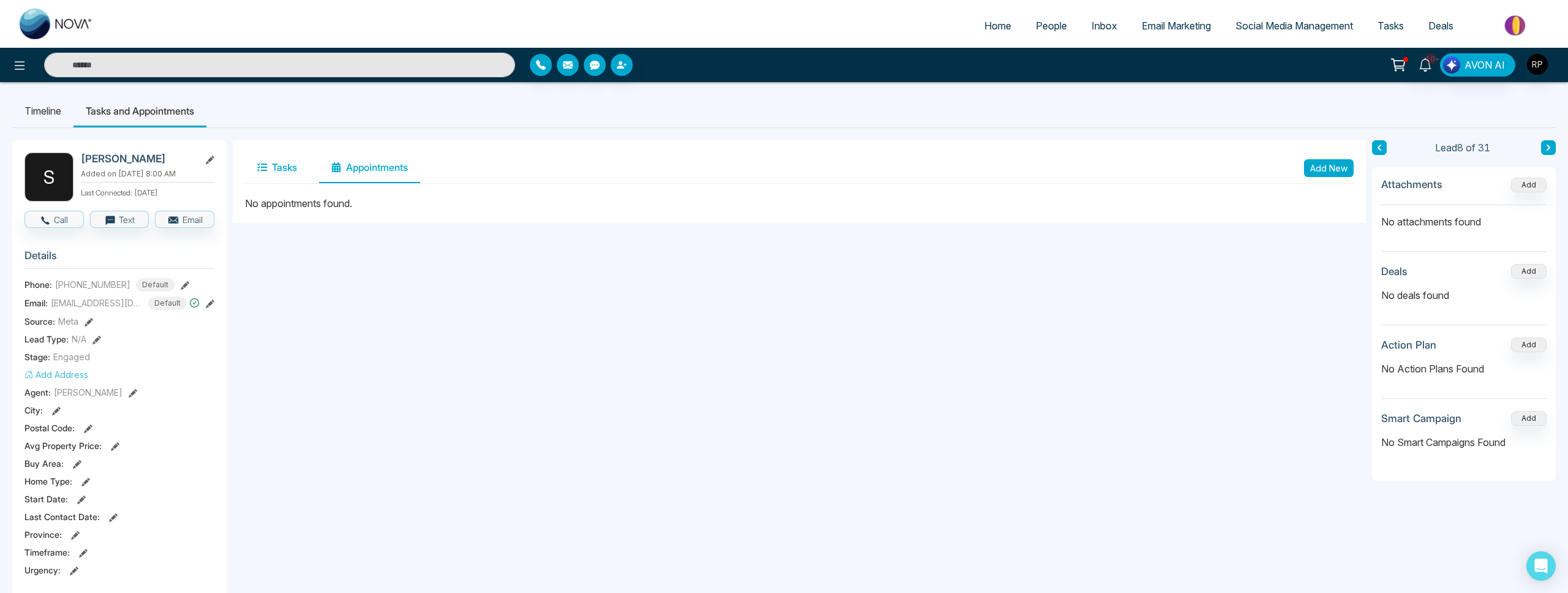
click at [267, 165] on button "Tasks" at bounding box center [277, 168] width 64 height 31
click at [1341, 170] on button "Add New" at bounding box center [1328, 168] width 50 height 17
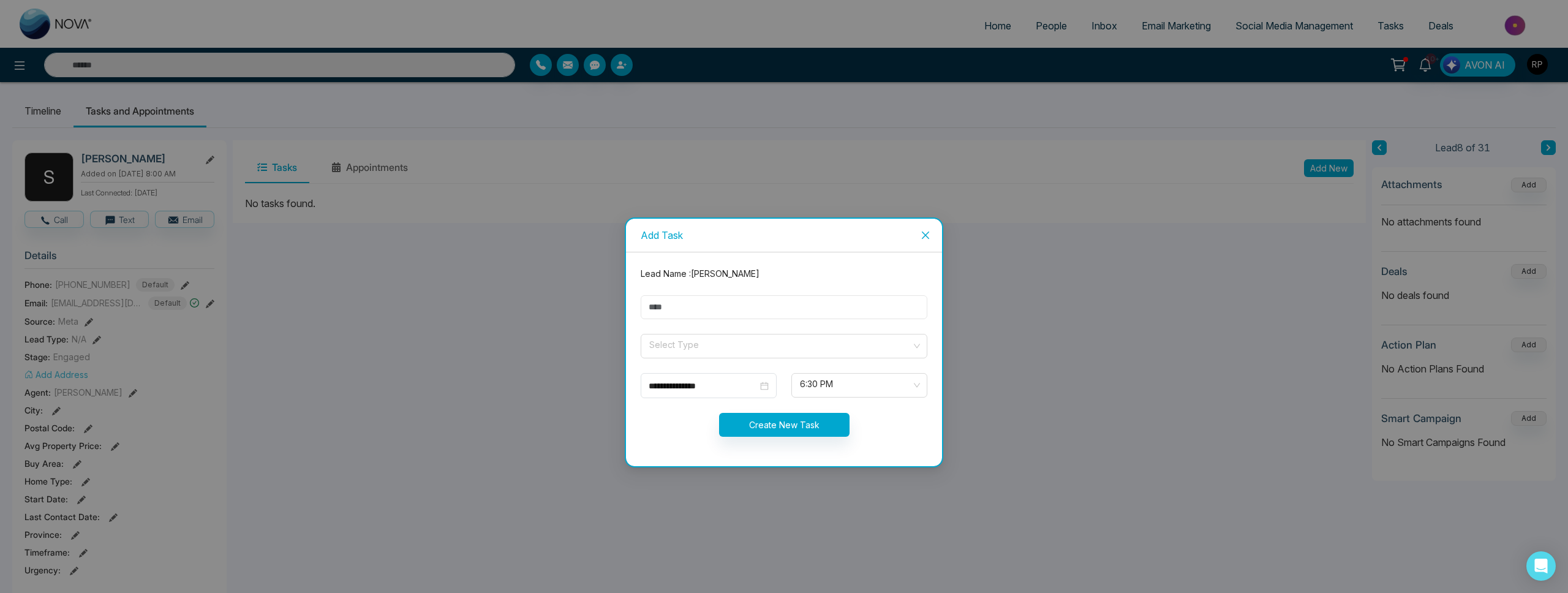
click at [699, 307] on input "text" at bounding box center [784, 307] width 286 height 24
type input "*********"
drag, startPoint x: 700, startPoint y: 345, endPoint x: 694, endPoint y: 353, distance: 10.0
click at [700, 345] on input "search" at bounding box center [779, 344] width 263 height 18
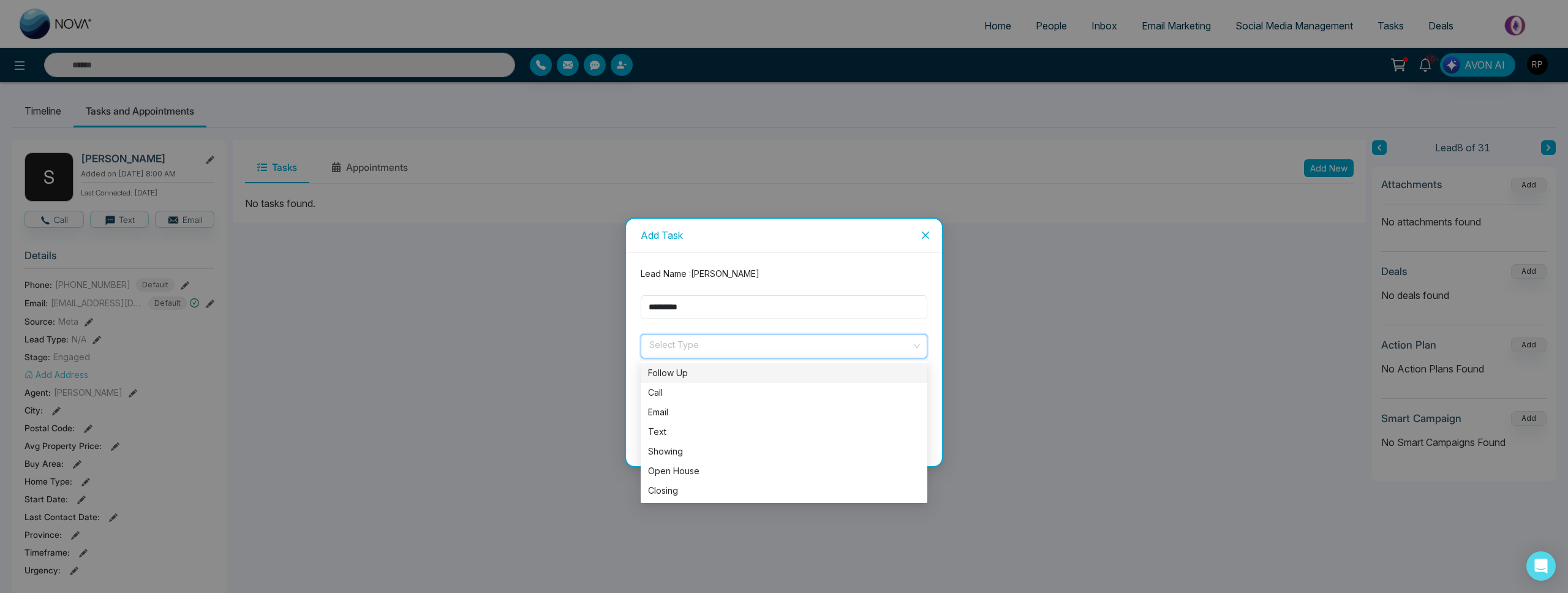
click at [687, 376] on div "Follow Up" at bounding box center [783, 372] width 272 height 13
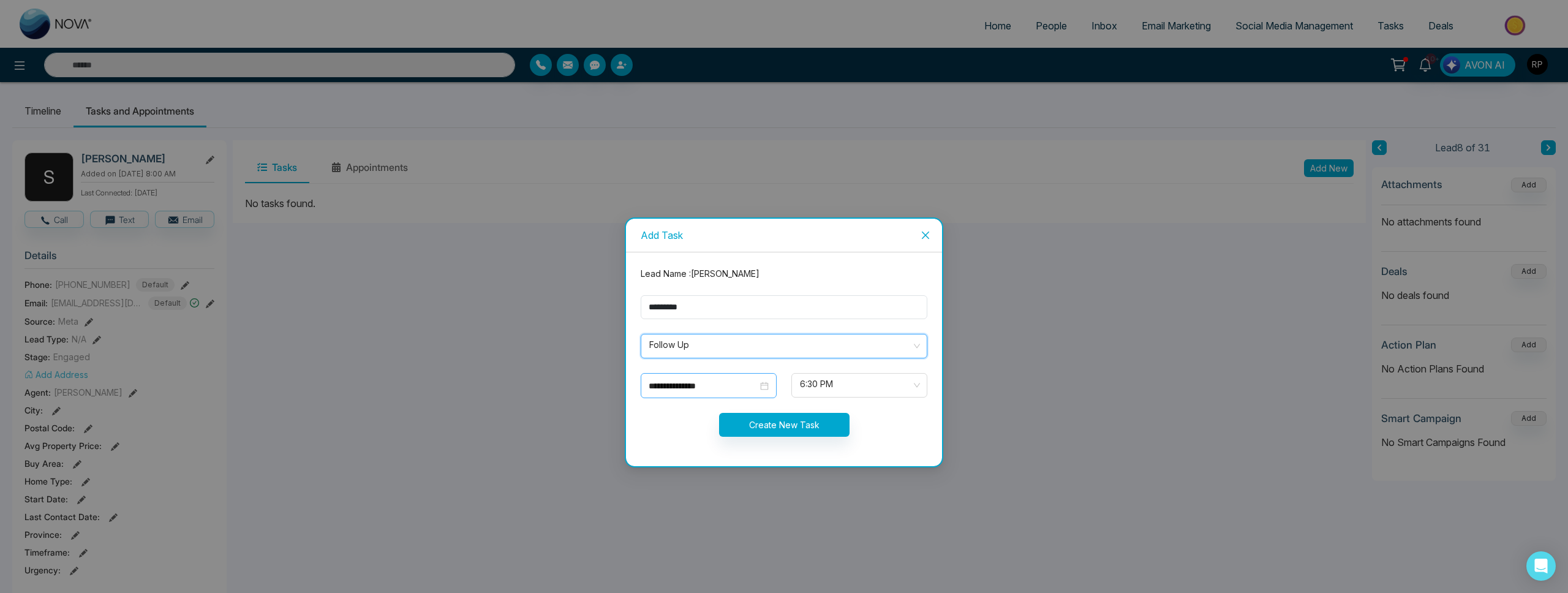
click at [688, 396] on div "**********" at bounding box center [709, 386] width 136 height 25
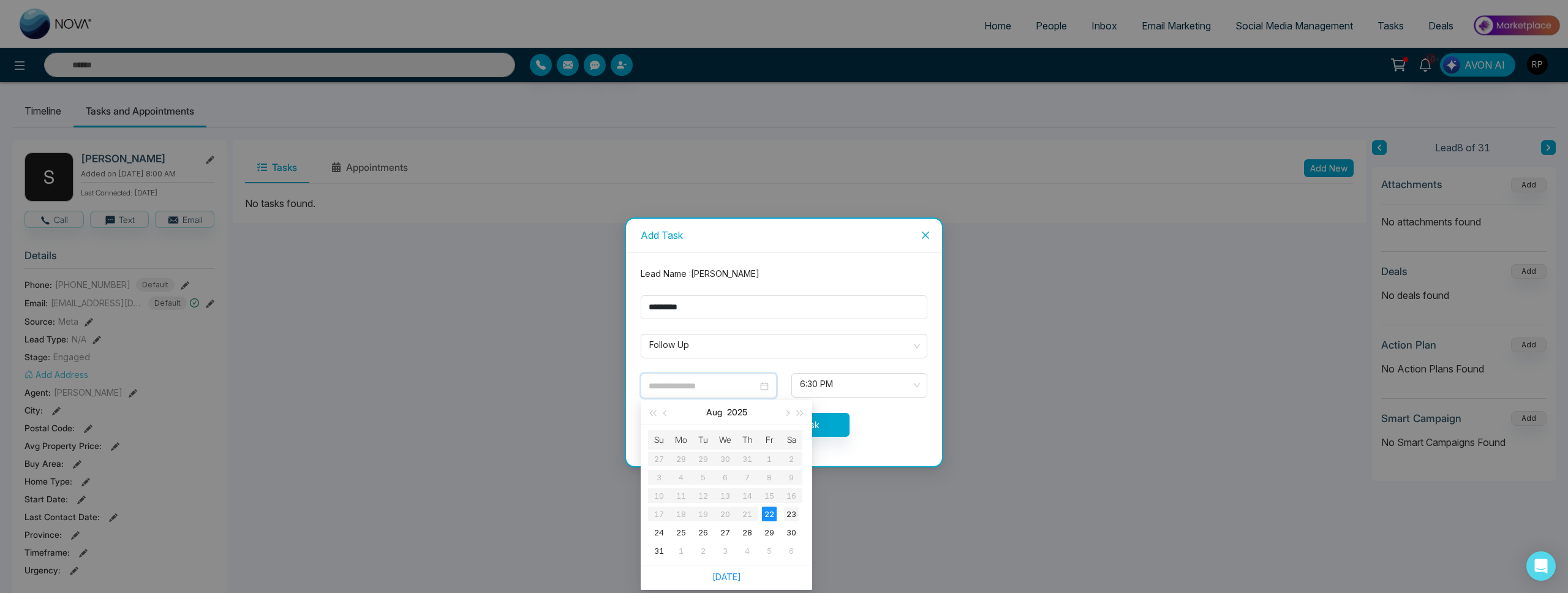
type input "**********"
drag, startPoint x: 794, startPoint y: 518, endPoint x: 812, endPoint y: 491, distance: 32.4
click at [794, 518] on div "23" at bounding box center [791, 513] width 15 height 15
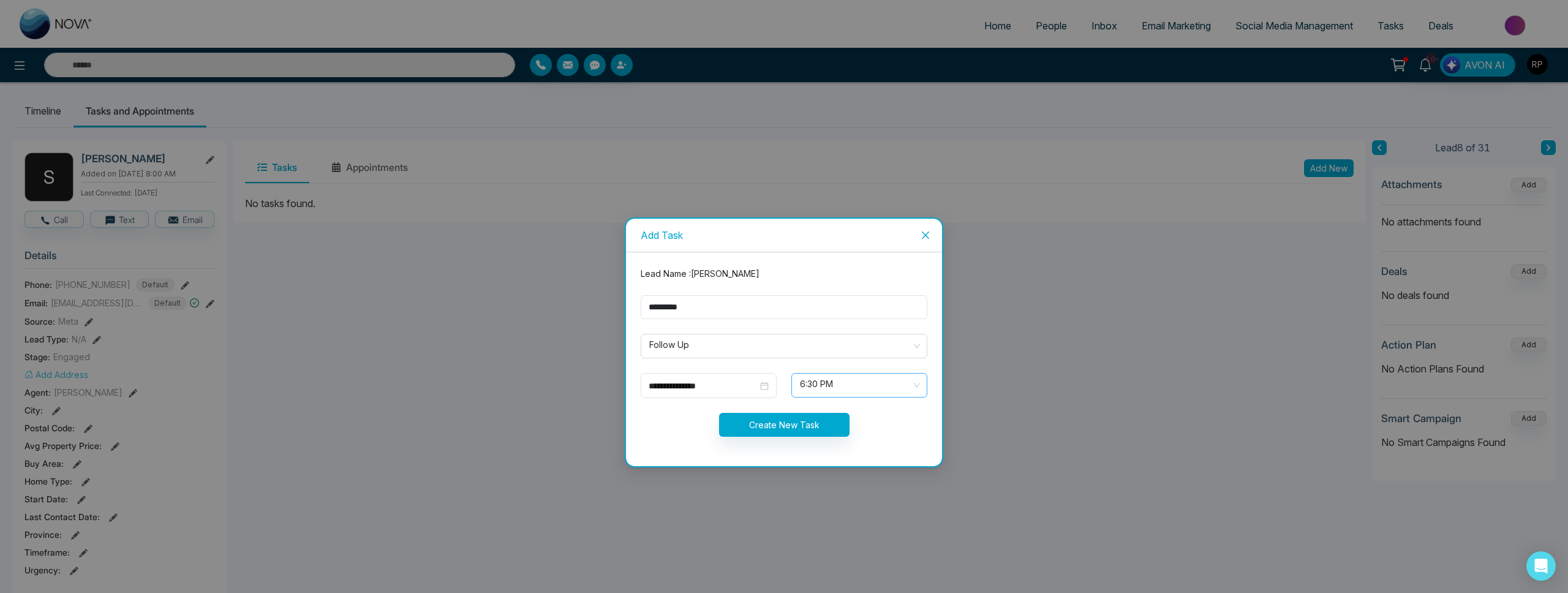
click at [852, 385] on span "6:30 PM" at bounding box center [859, 385] width 119 height 21
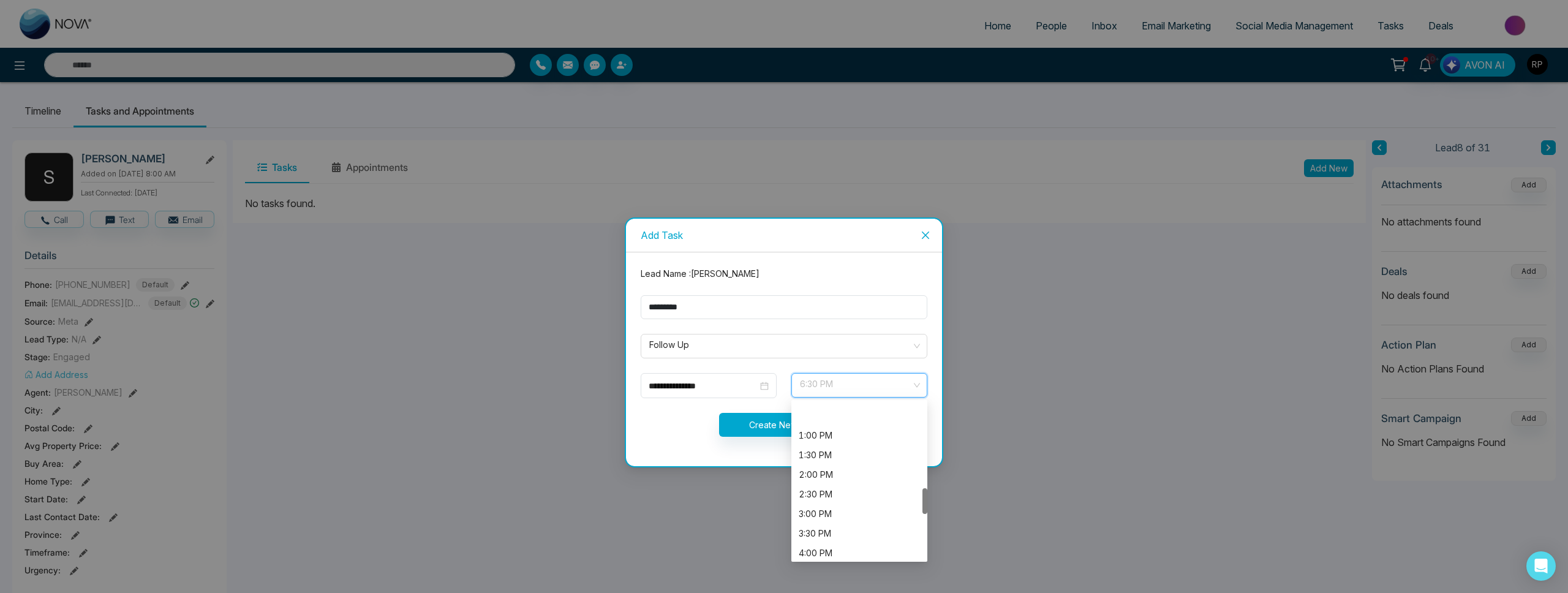
scroll to position [512, 0]
click at [815, 414] on div "1:00 PM" at bounding box center [859, 409] width 122 height 13
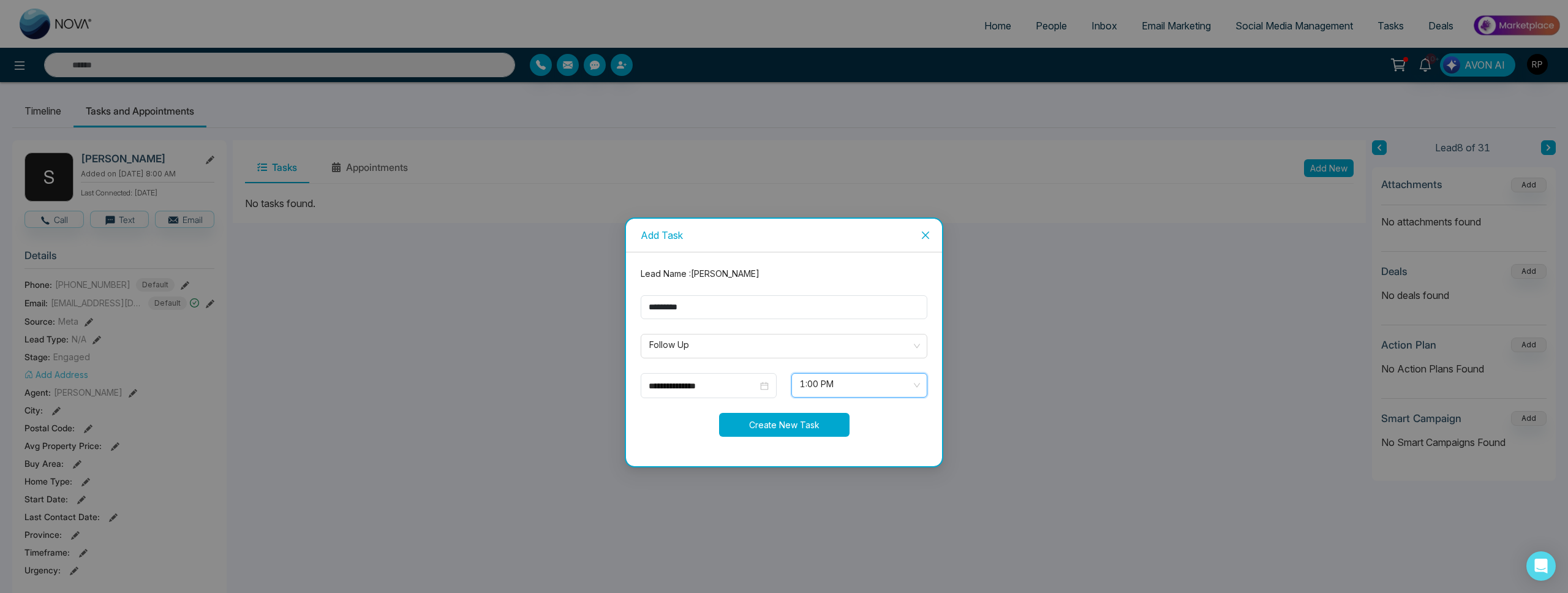
click at [822, 422] on button "Create New Task" at bounding box center [784, 425] width 131 height 24
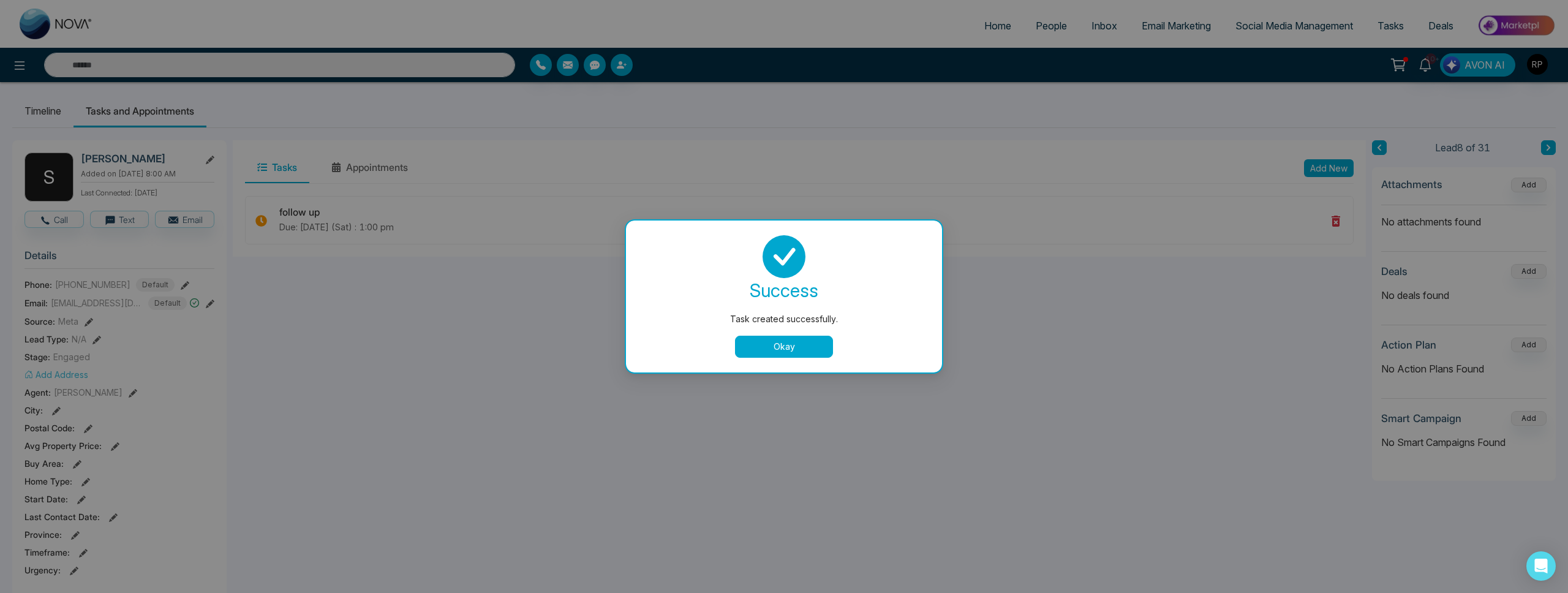
click at [776, 344] on button "Okay" at bounding box center [784, 346] width 98 height 22
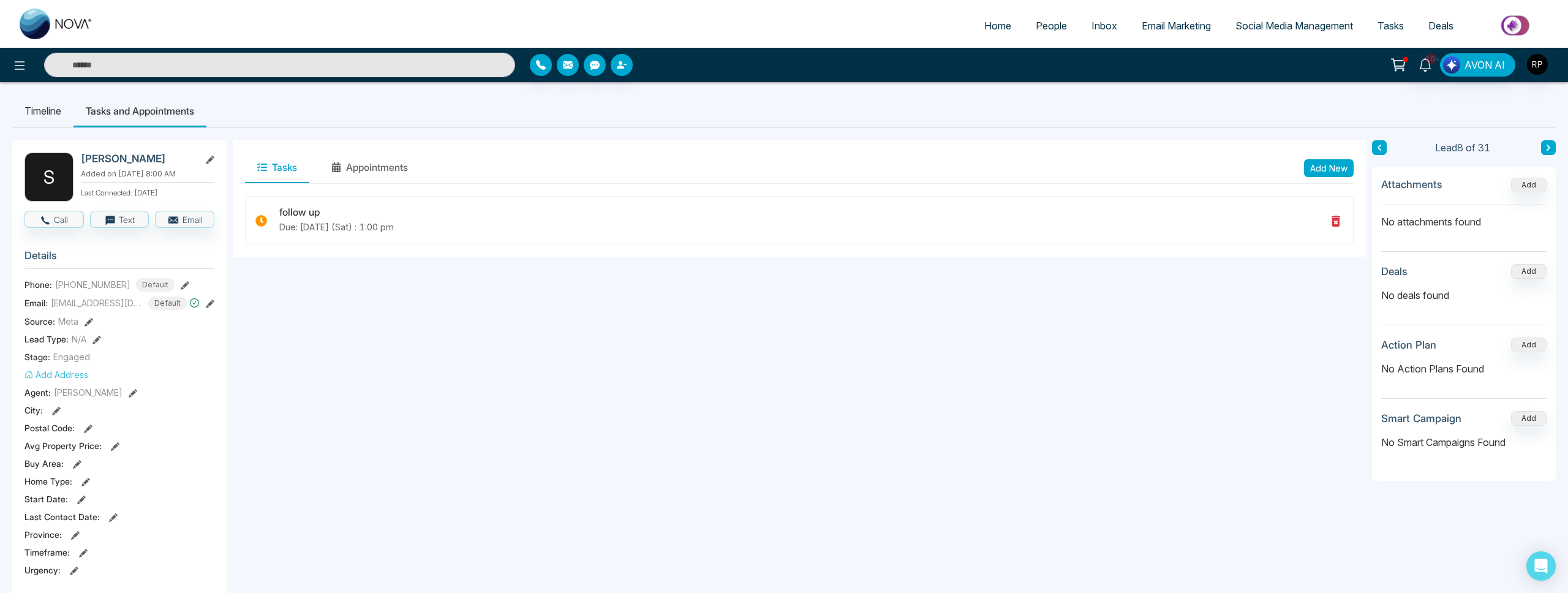
click at [1061, 29] on link "People" at bounding box center [1052, 25] width 56 height 23
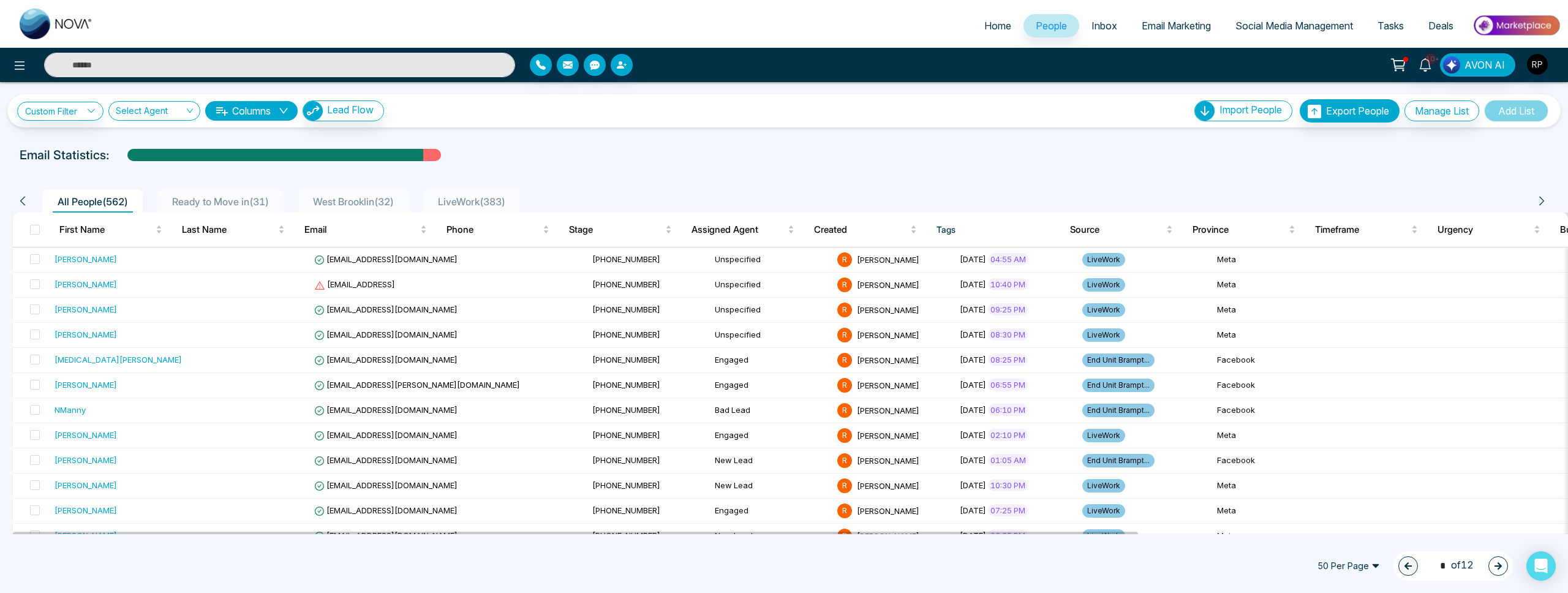
click at [219, 200] on span "Ready to Move in ( 31 )" at bounding box center [220, 202] width 107 height 13
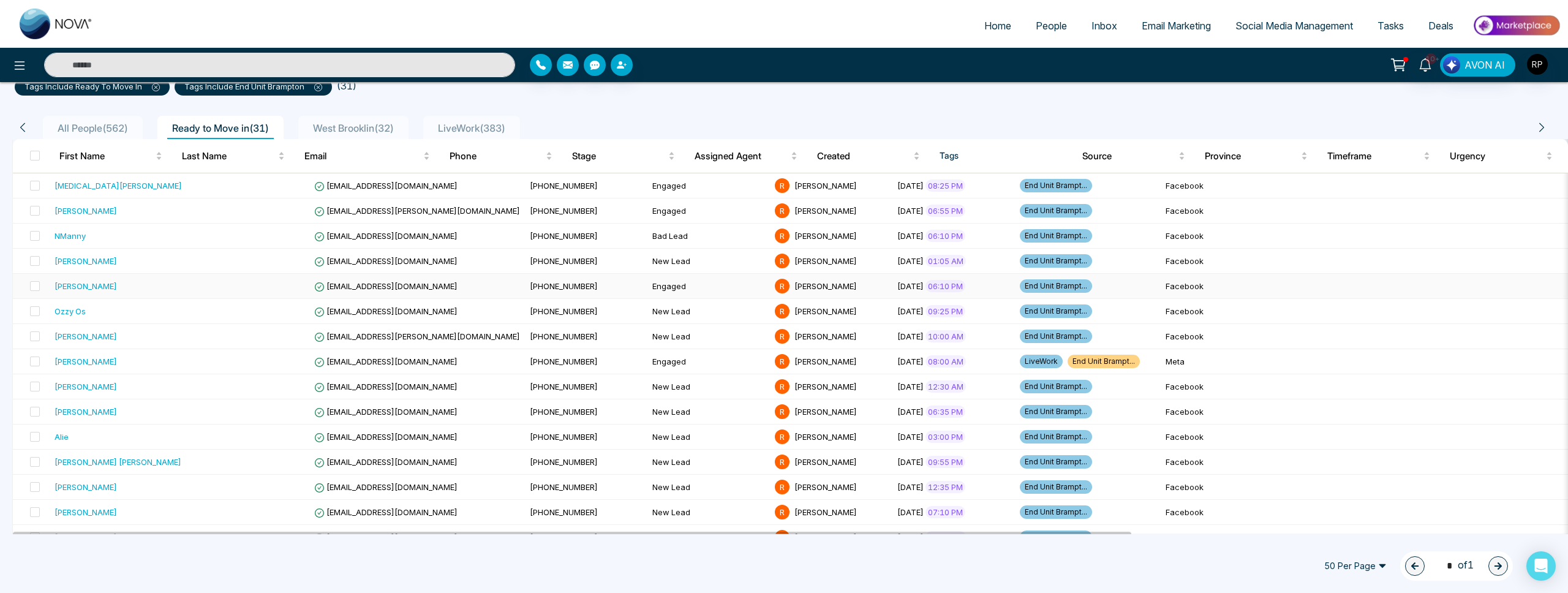
scroll to position [104, 0]
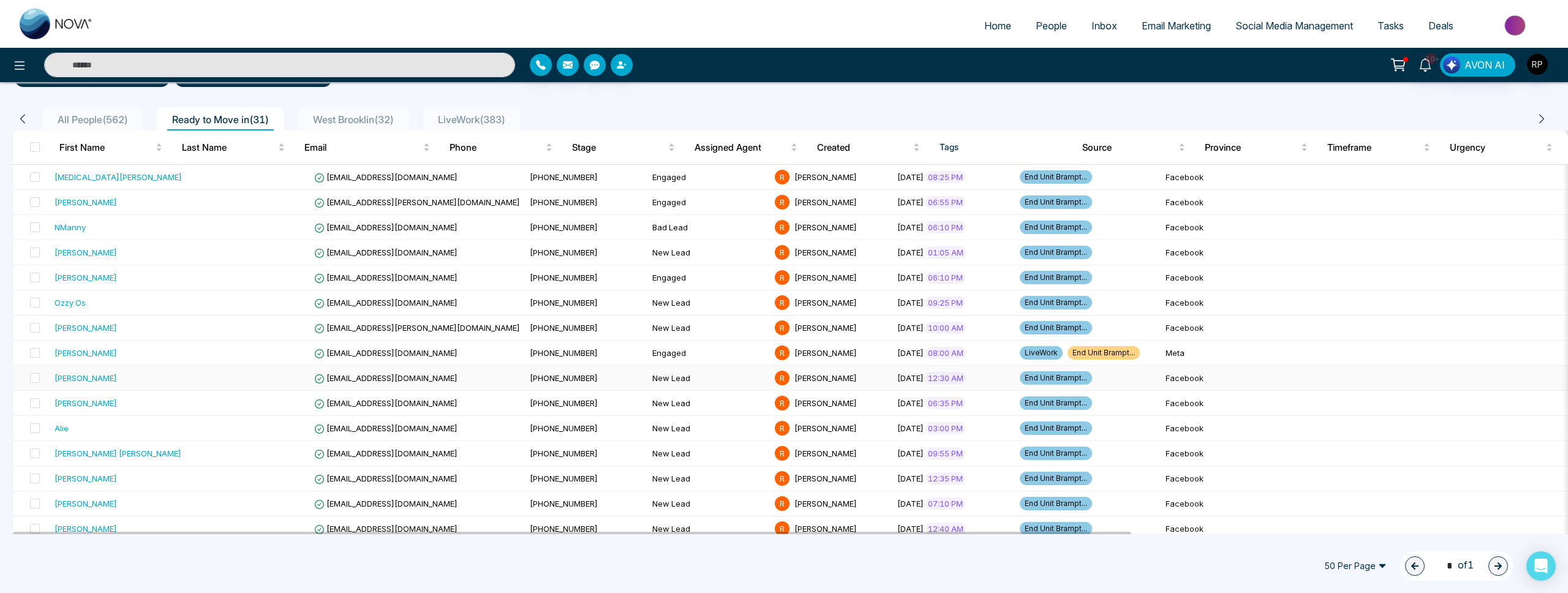
click at [99, 381] on div "[PERSON_NAME]" at bounding box center [85, 378] width 62 height 13
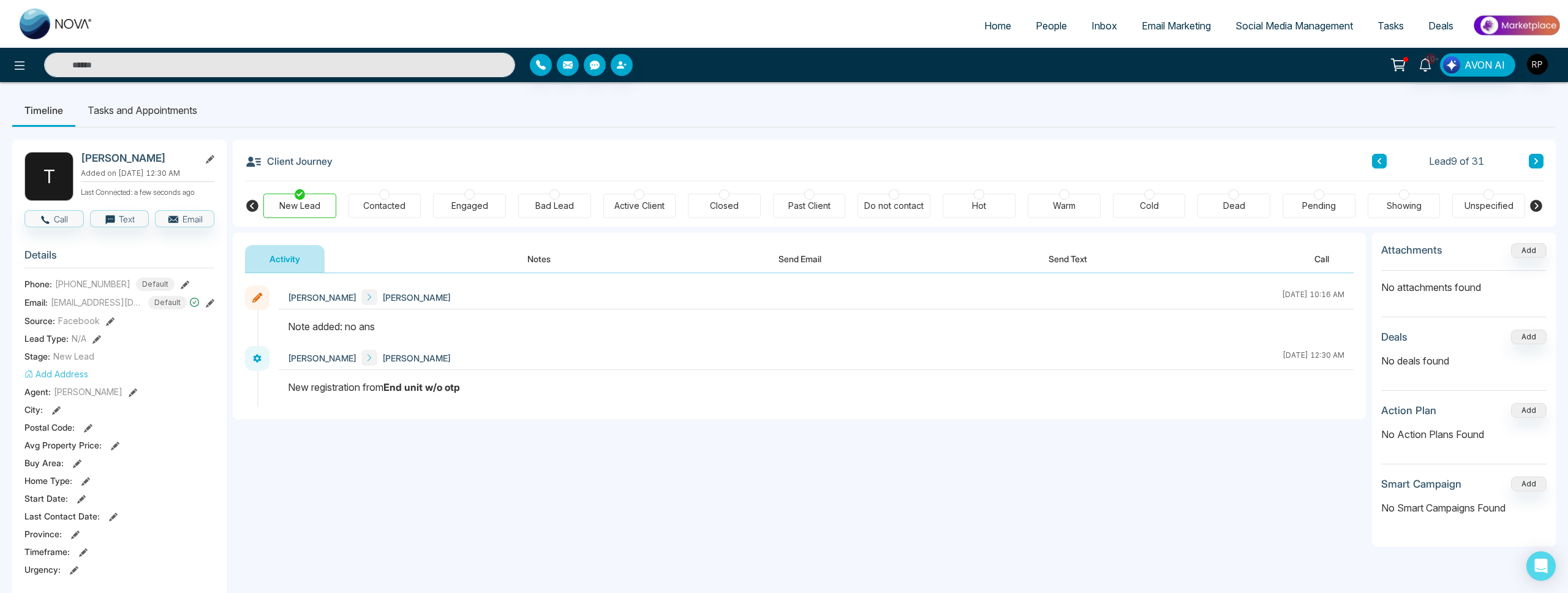
scroll to position [3, 0]
click at [523, 259] on button "Notes" at bounding box center [539, 255] width 72 height 27
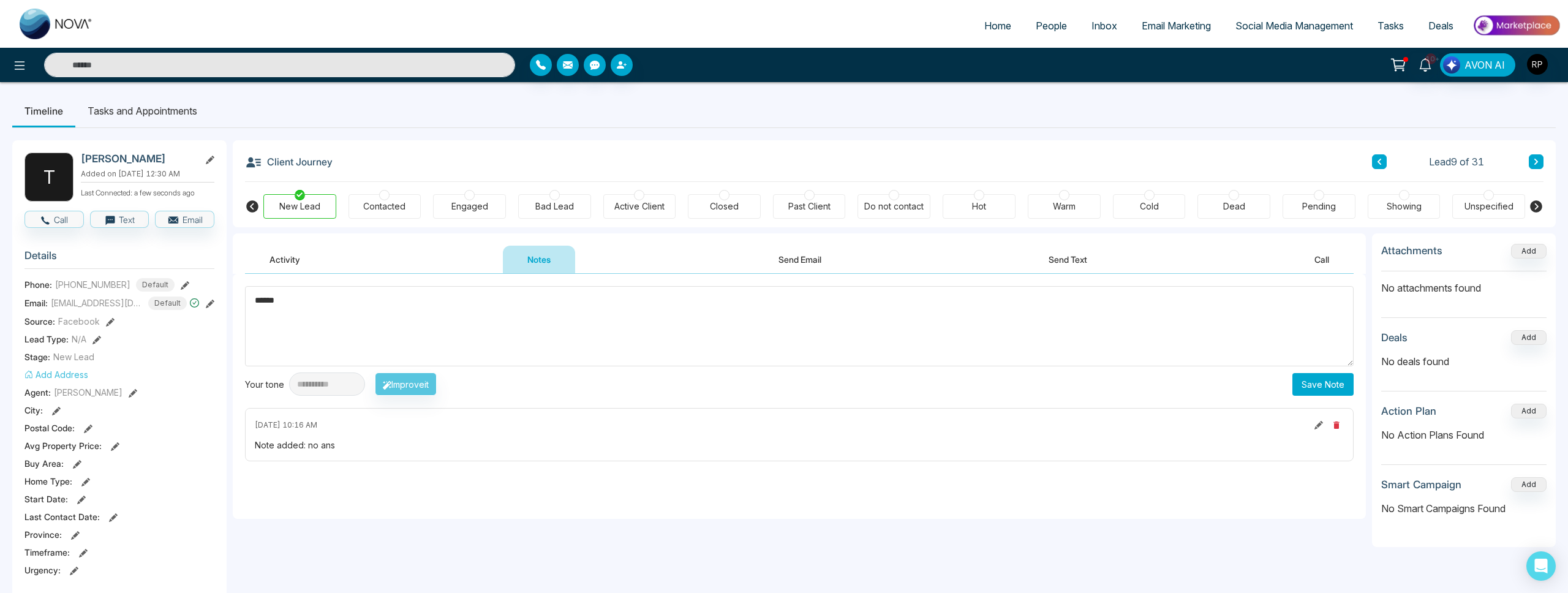
type textarea "******"
click at [1342, 386] on button "Save Note" at bounding box center [1323, 384] width 61 height 22
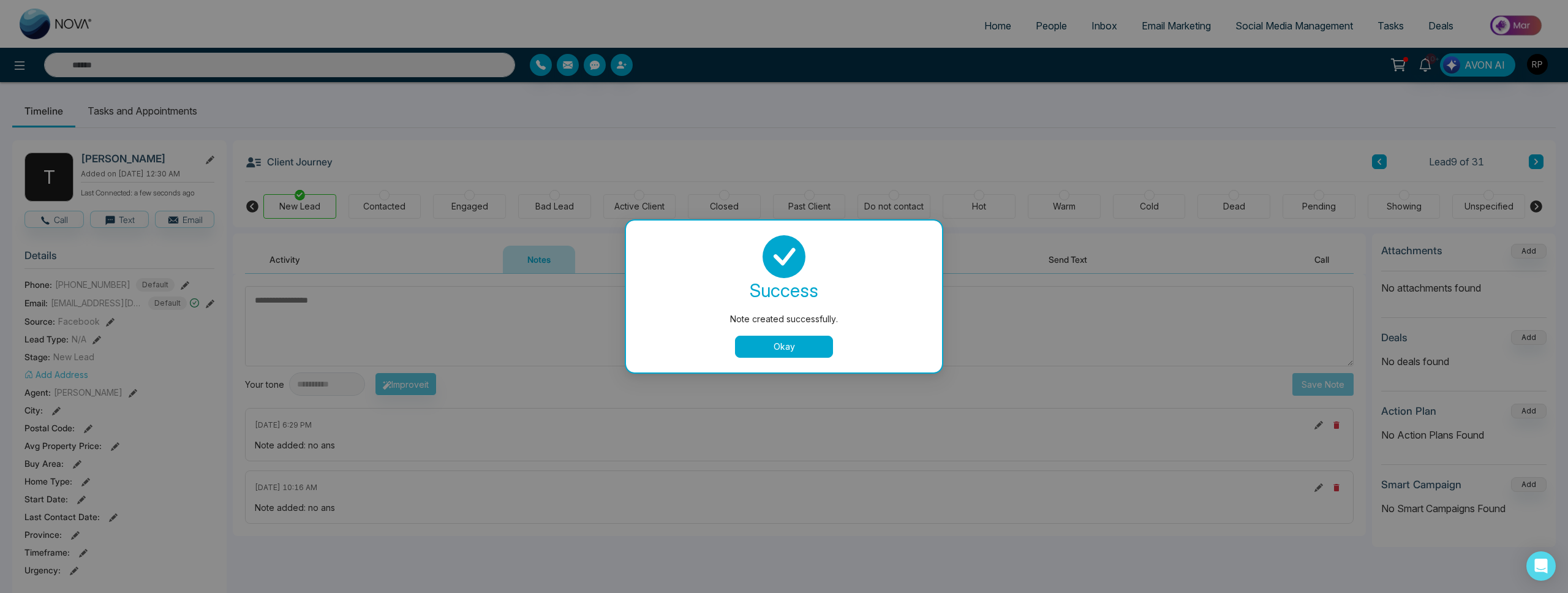
click at [769, 349] on button "Okay" at bounding box center [784, 346] width 98 height 22
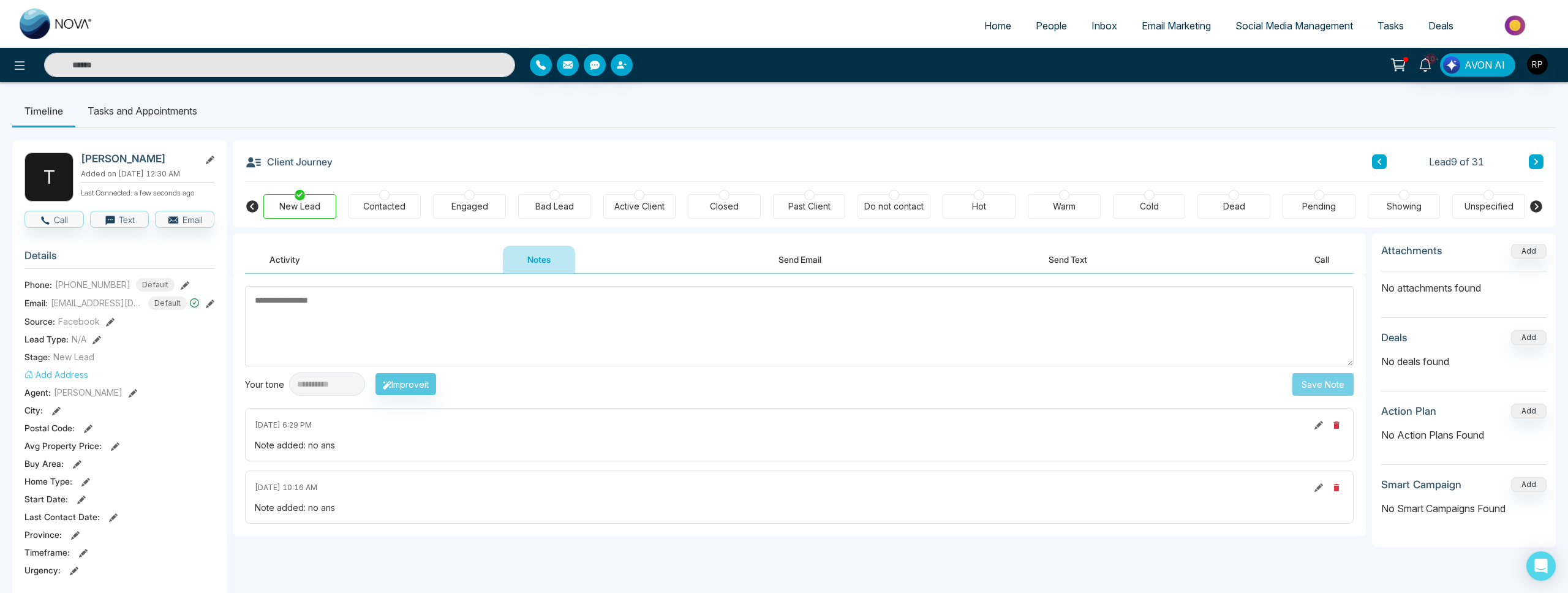
click at [1525, 159] on div "Lead 9 of 31" at bounding box center [1458, 161] width 171 height 15
click at [1530, 159] on button at bounding box center [1536, 161] width 15 height 15
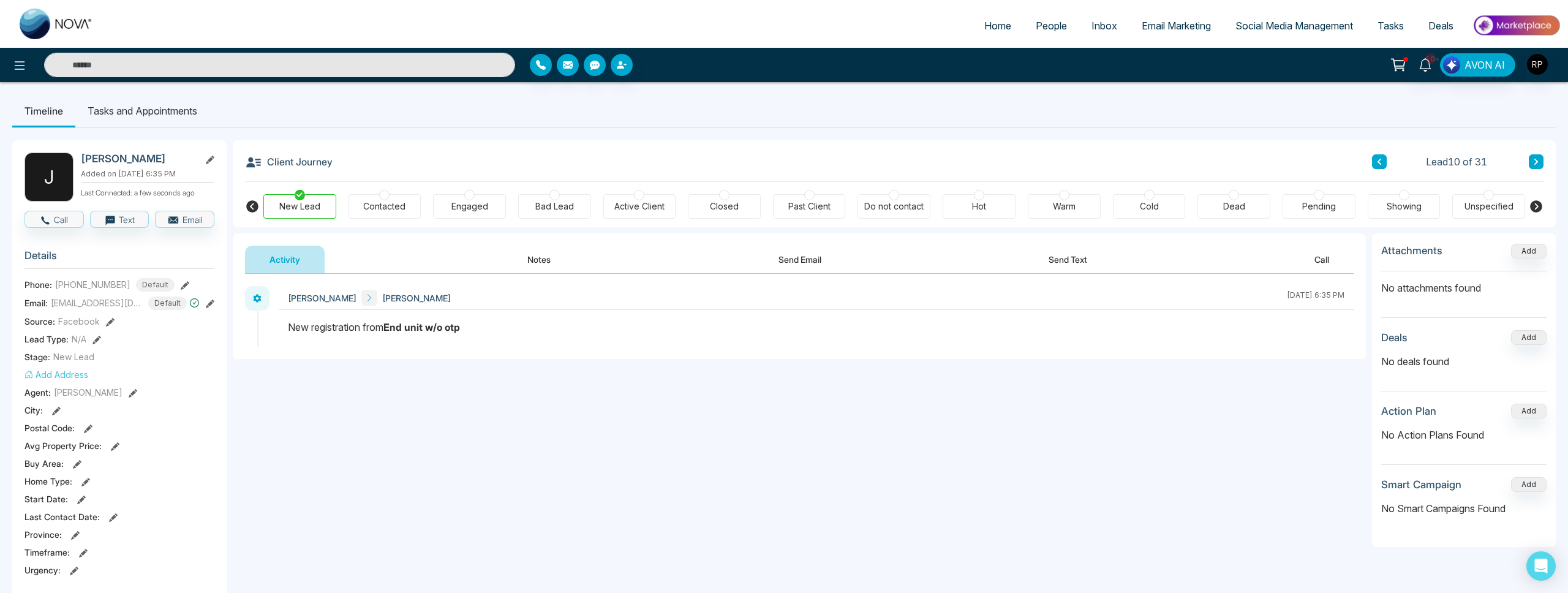
click at [550, 255] on button "Notes" at bounding box center [539, 259] width 72 height 27
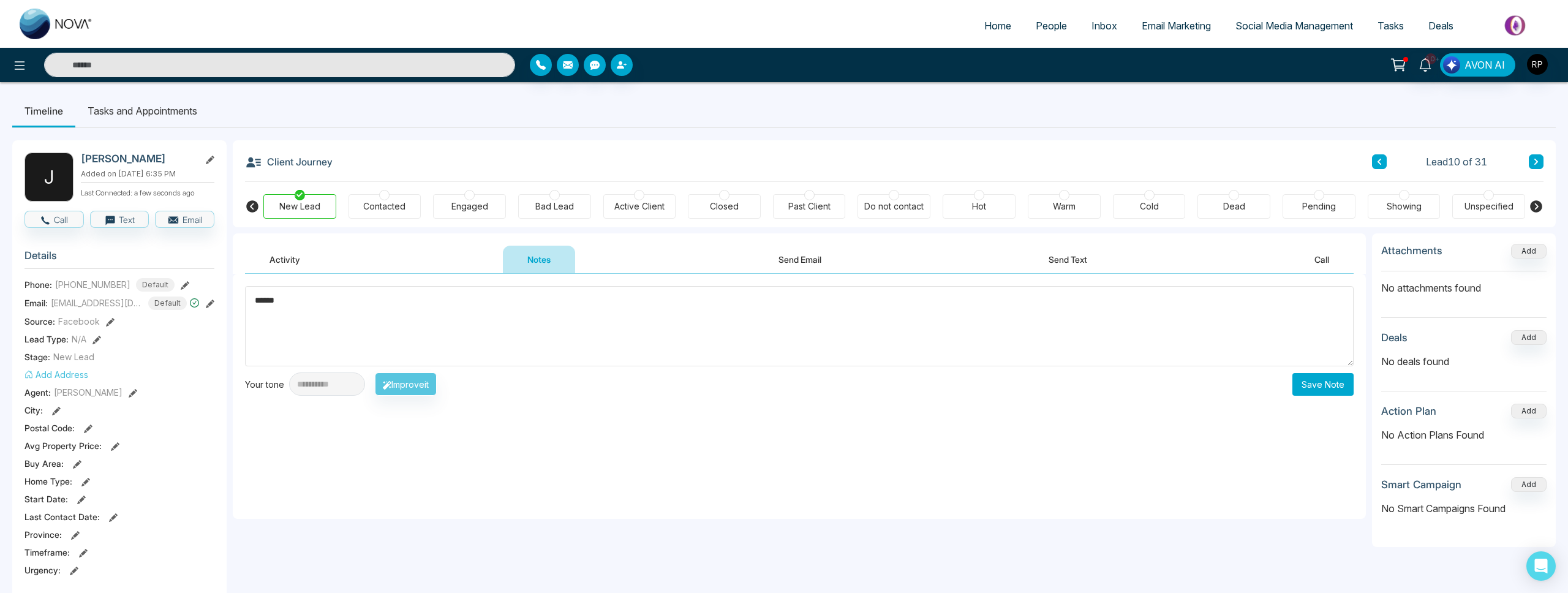
type textarea "******"
click at [1322, 397] on div "**********" at bounding box center [799, 396] width 1133 height 245
click at [1321, 390] on button "Save Note" at bounding box center [1323, 384] width 61 height 22
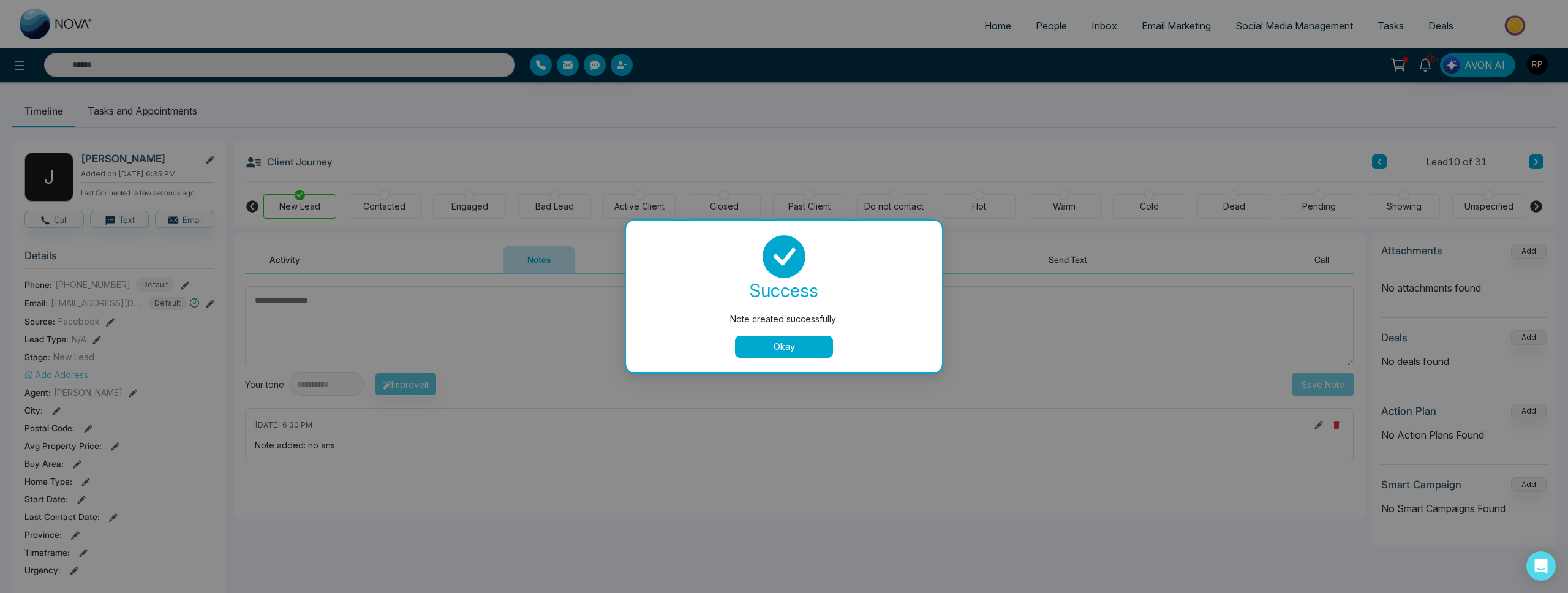
click at [813, 356] on button "Okay" at bounding box center [784, 346] width 98 height 22
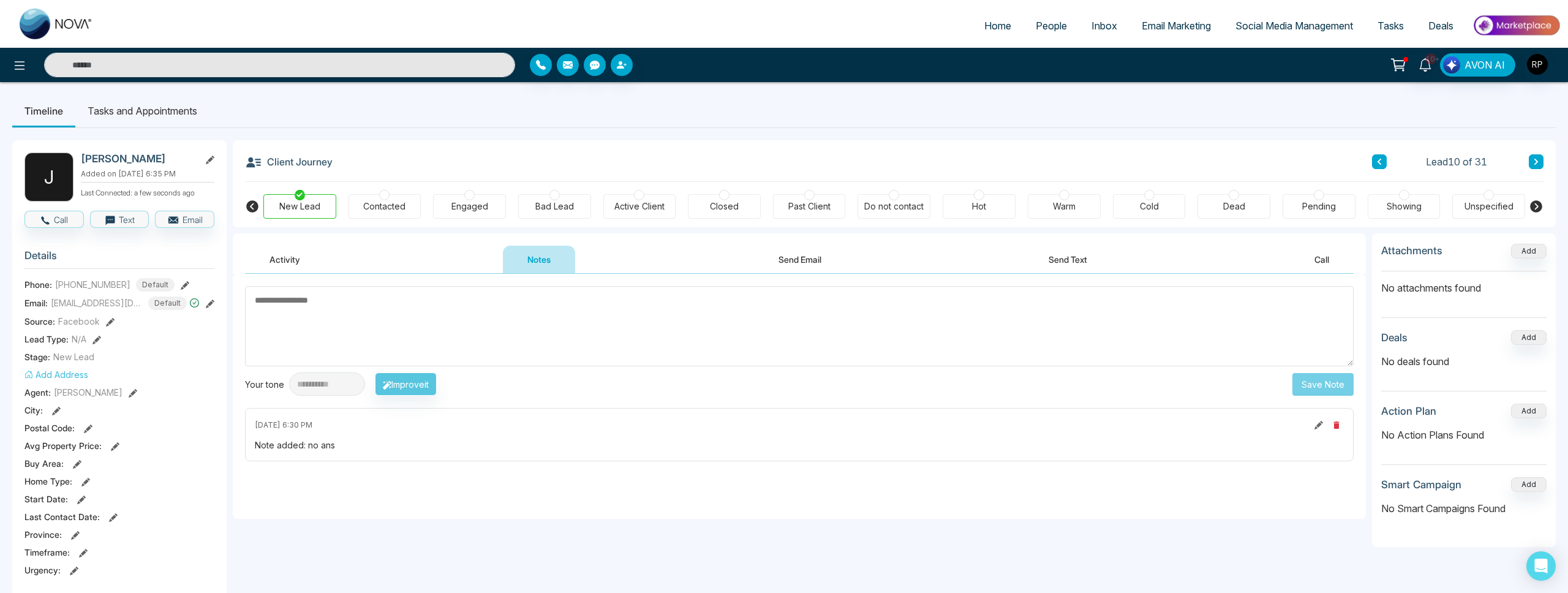
click at [471, 208] on div "Engaged" at bounding box center [470, 207] width 37 height 13
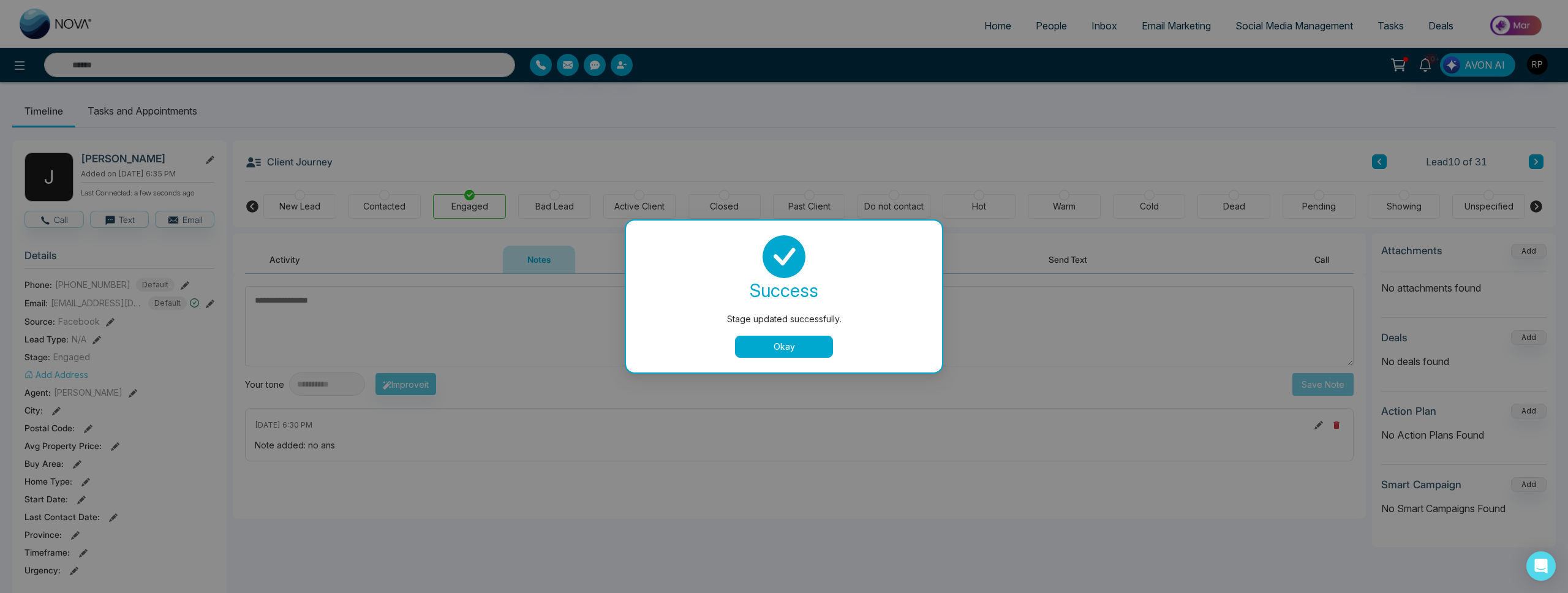
drag, startPoint x: 753, startPoint y: 348, endPoint x: 722, endPoint y: 348, distance: 31.0
click at [753, 348] on button "Okay" at bounding box center [784, 346] width 98 height 22
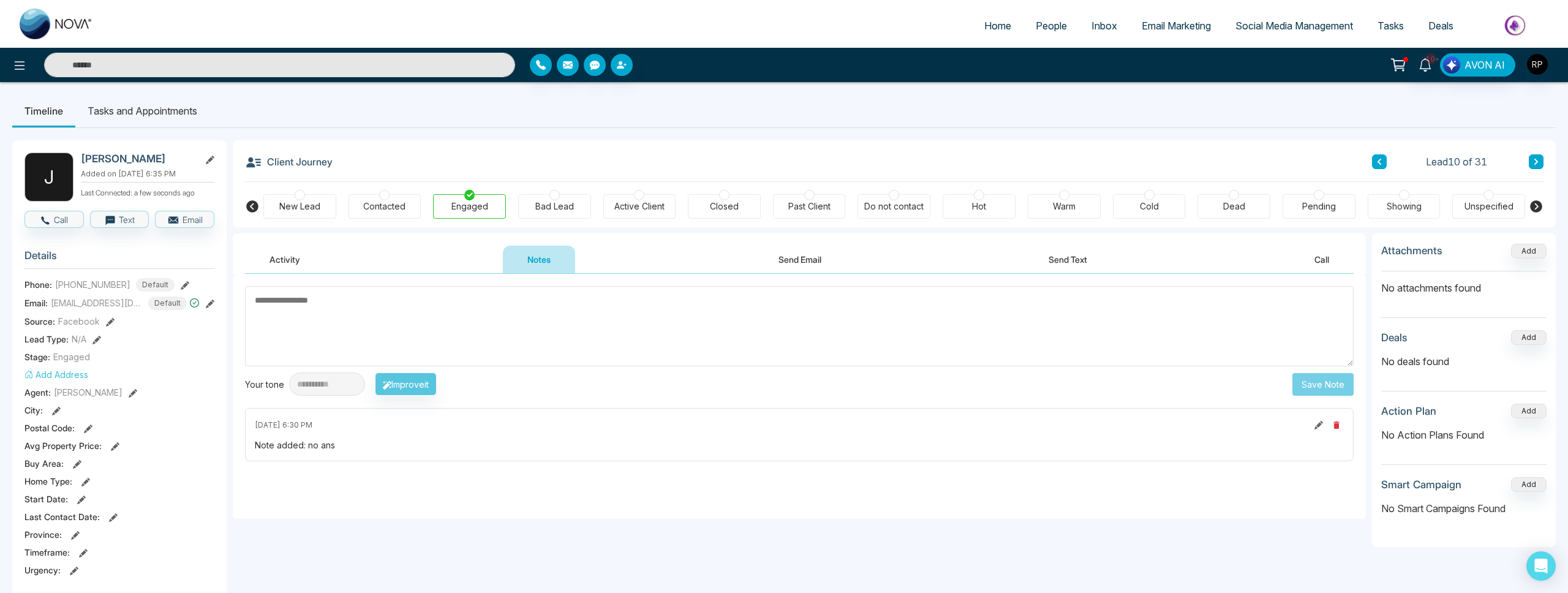
click at [401, 325] on textarea at bounding box center [799, 325] width 1109 height 80
type textarea "********"
click at [1323, 389] on button "Save Note" at bounding box center [1323, 384] width 61 height 22
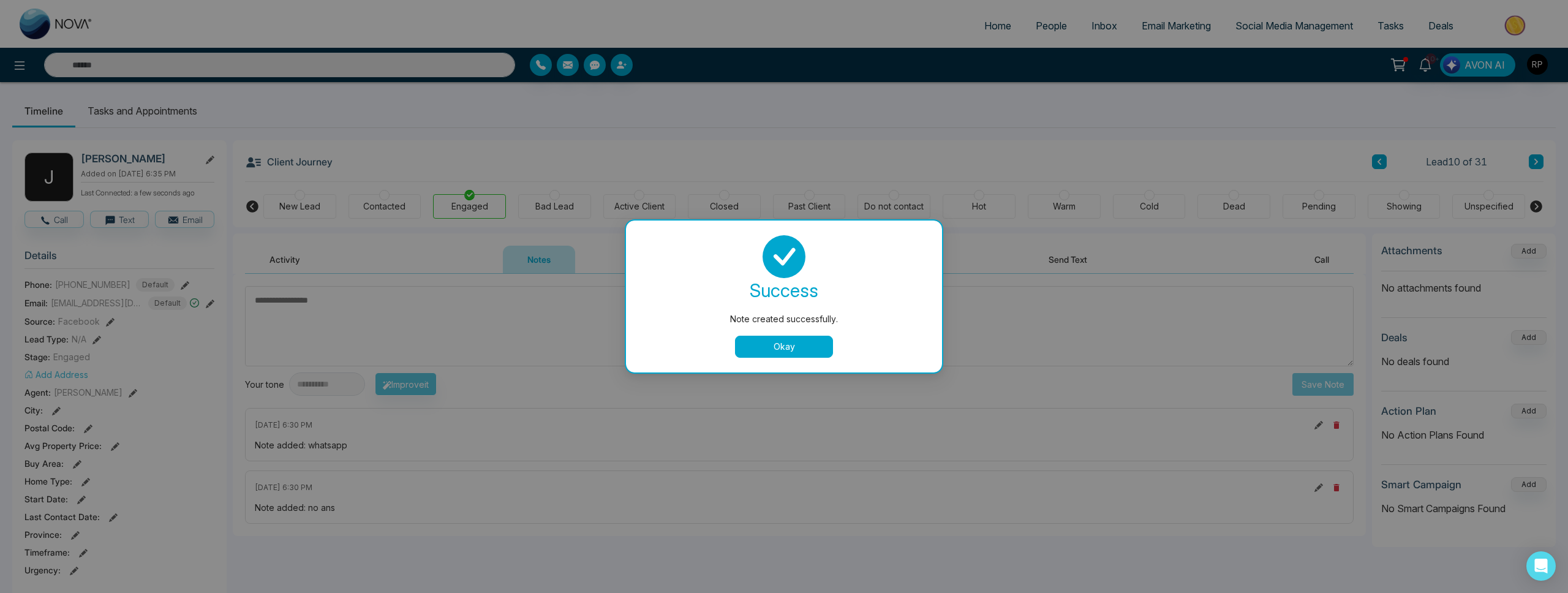
drag, startPoint x: 796, startPoint y: 344, endPoint x: 963, endPoint y: 306, distance: 171.3
click at [799, 342] on button "Okay" at bounding box center [784, 346] width 98 height 22
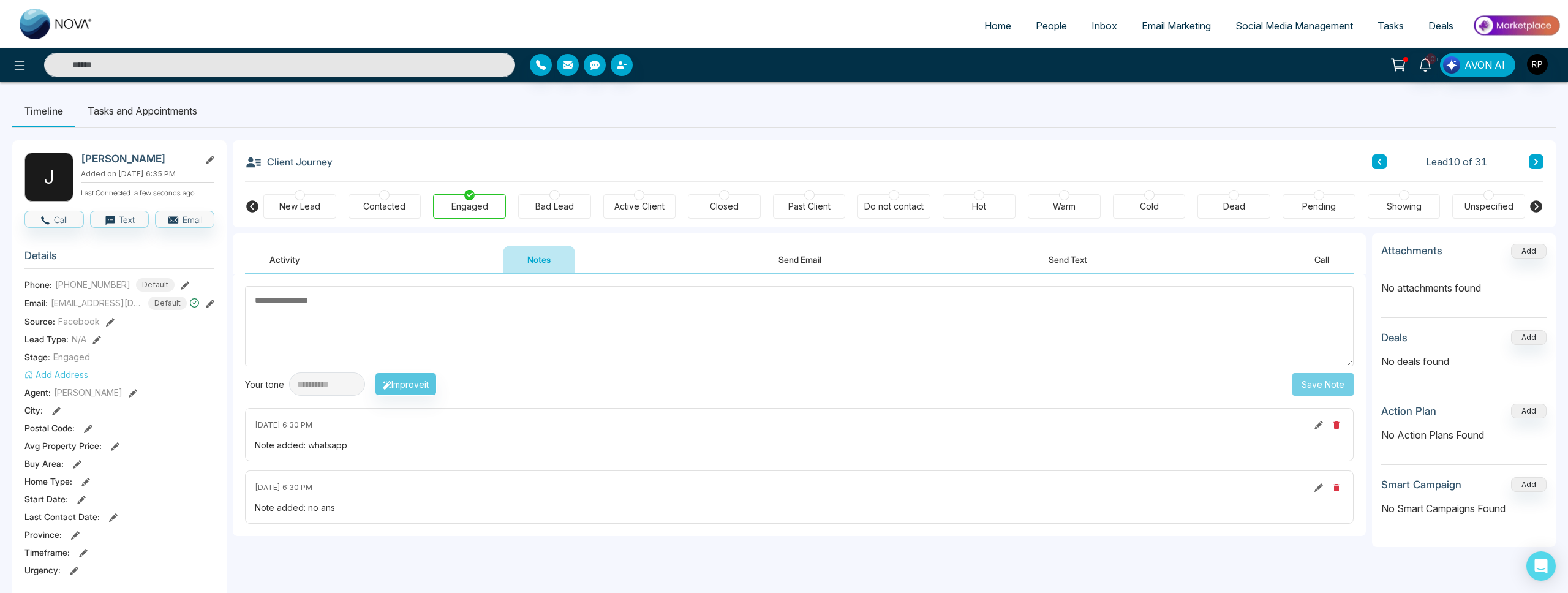
click at [1537, 166] on button at bounding box center [1536, 161] width 15 height 15
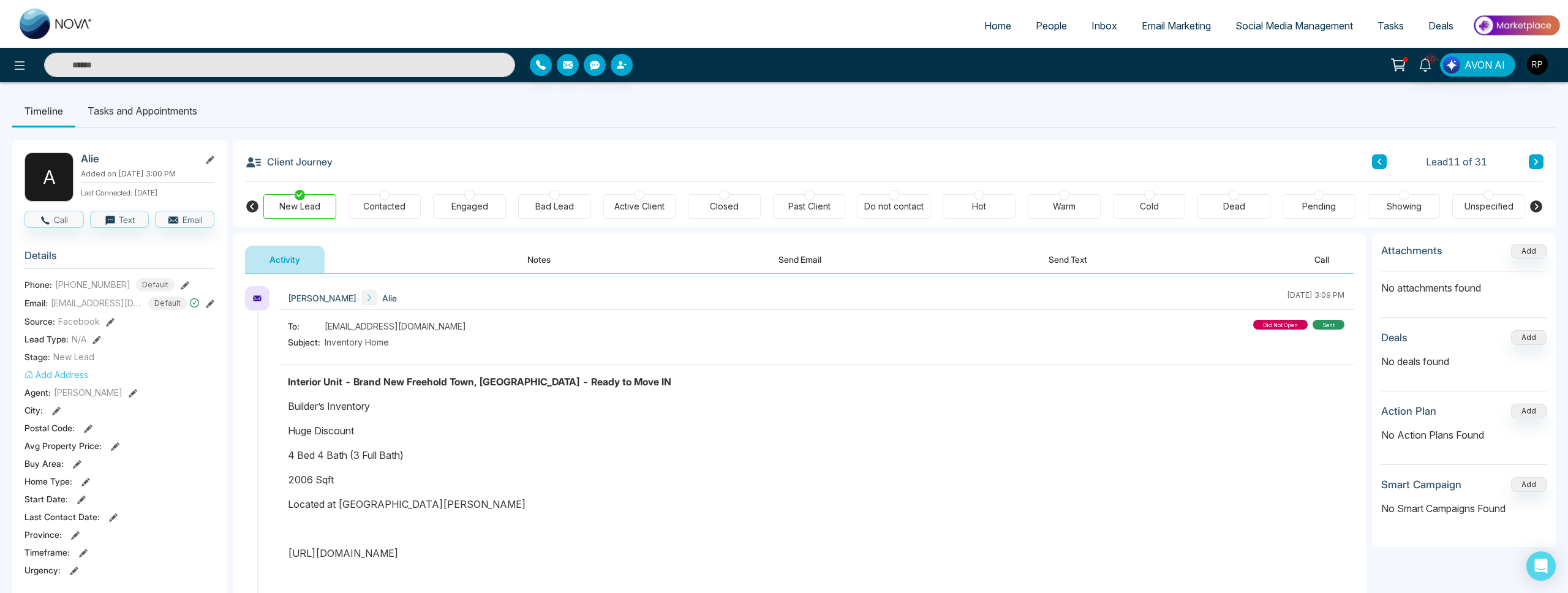
scroll to position [2, 0]
click at [181, 281] on icon at bounding box center [185, 285] width 8 height 8
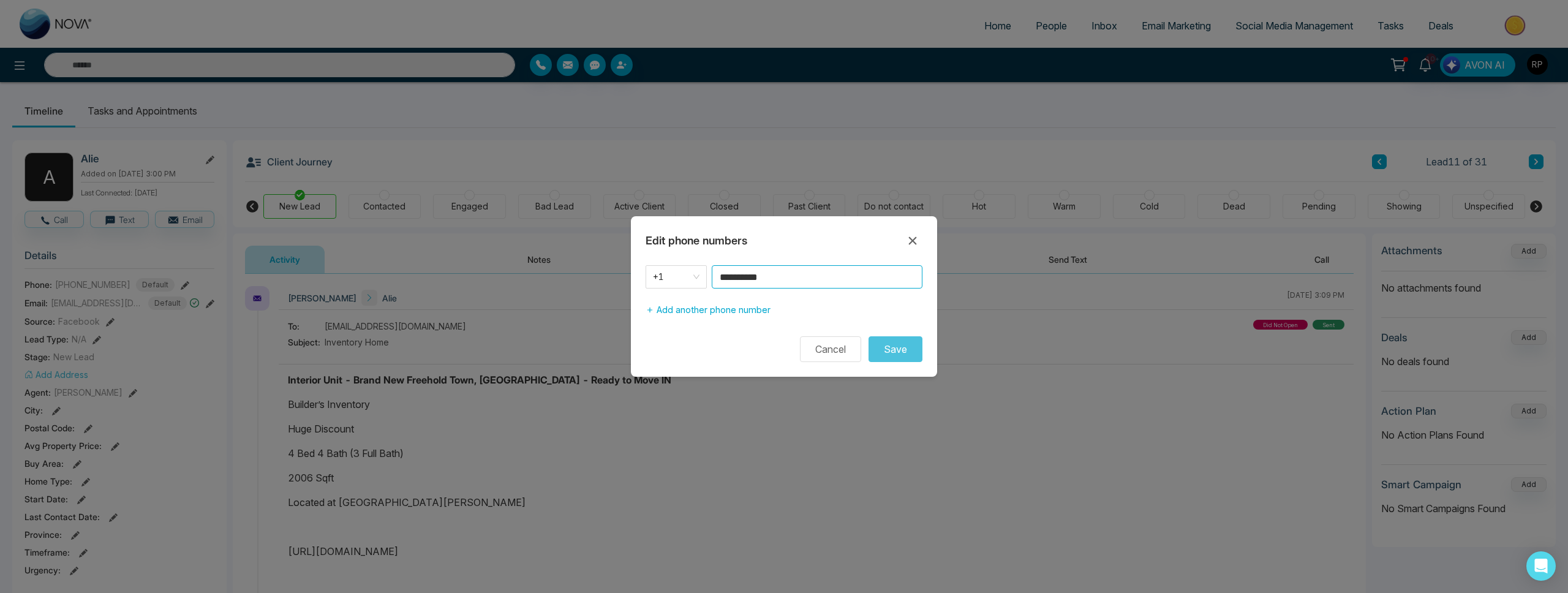
click at [796, 275] on input "**********" at bounding box center [818, 277] width 211 height 23
click at [888, 346] on button "Save" at bounding box center [895, 349] width 54 height 26
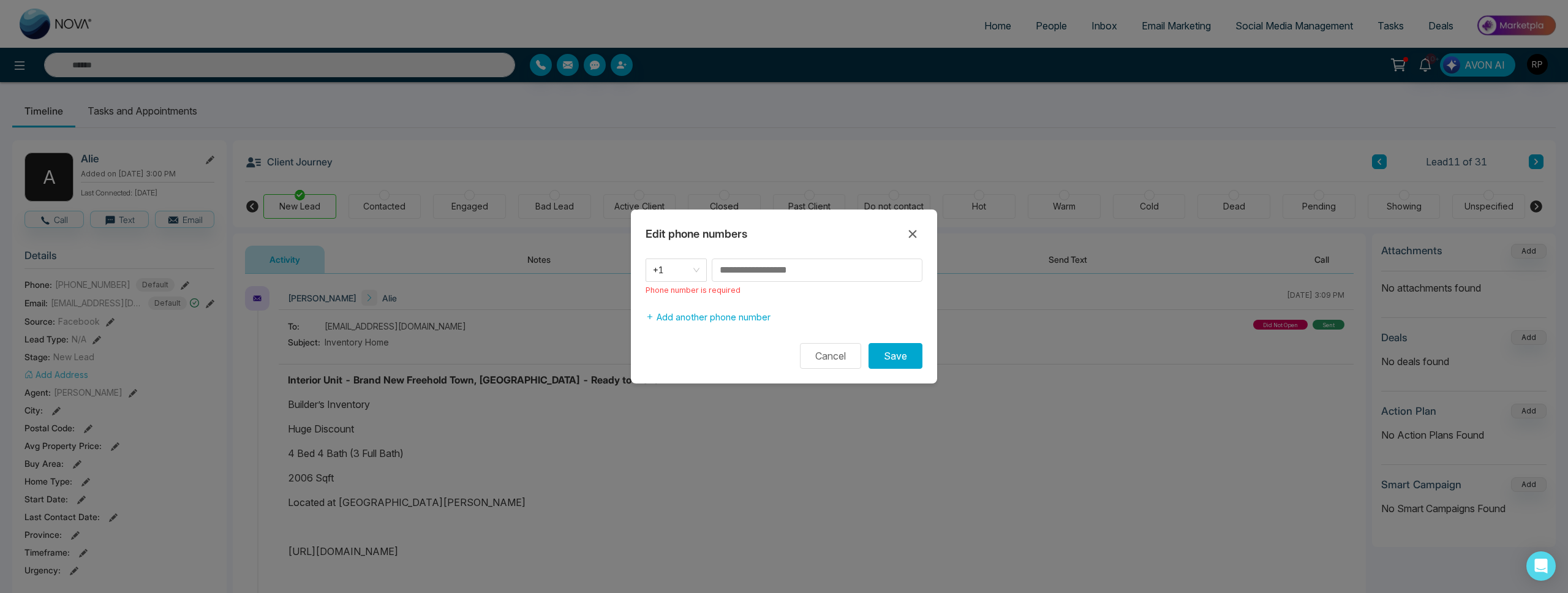
click at [910, 235] on icon at bounding box center [913, 233] width 8 height 8
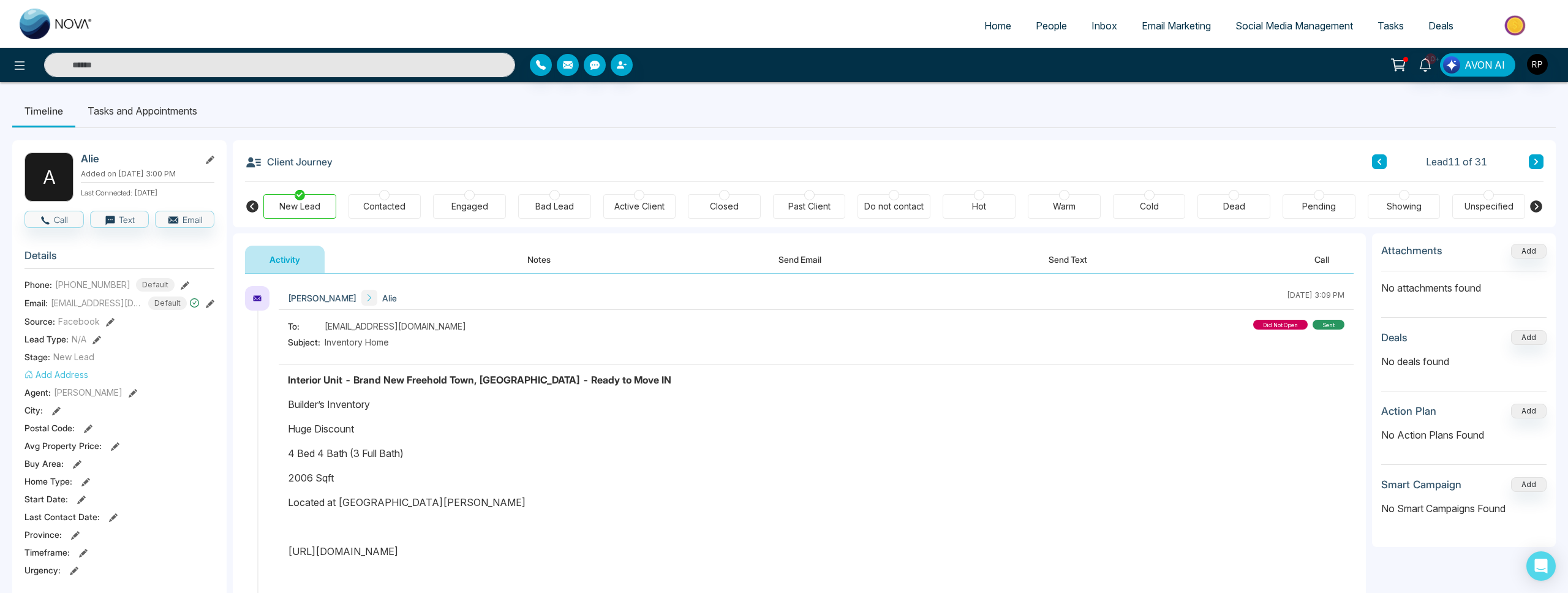
click at [1530, 164] on button at bounding box center [1536, 161] width 15 height 15
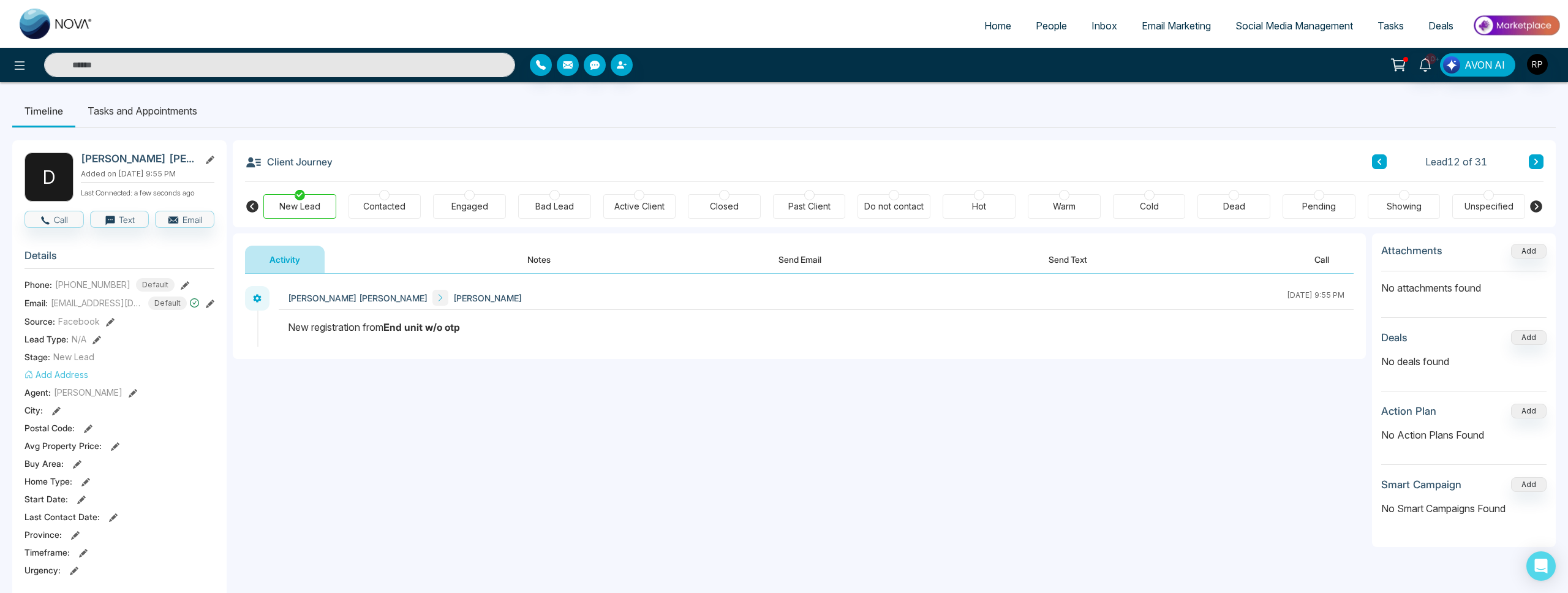
click at [181, 284] on icon at bounding box center [185, 285] width 8 height 8
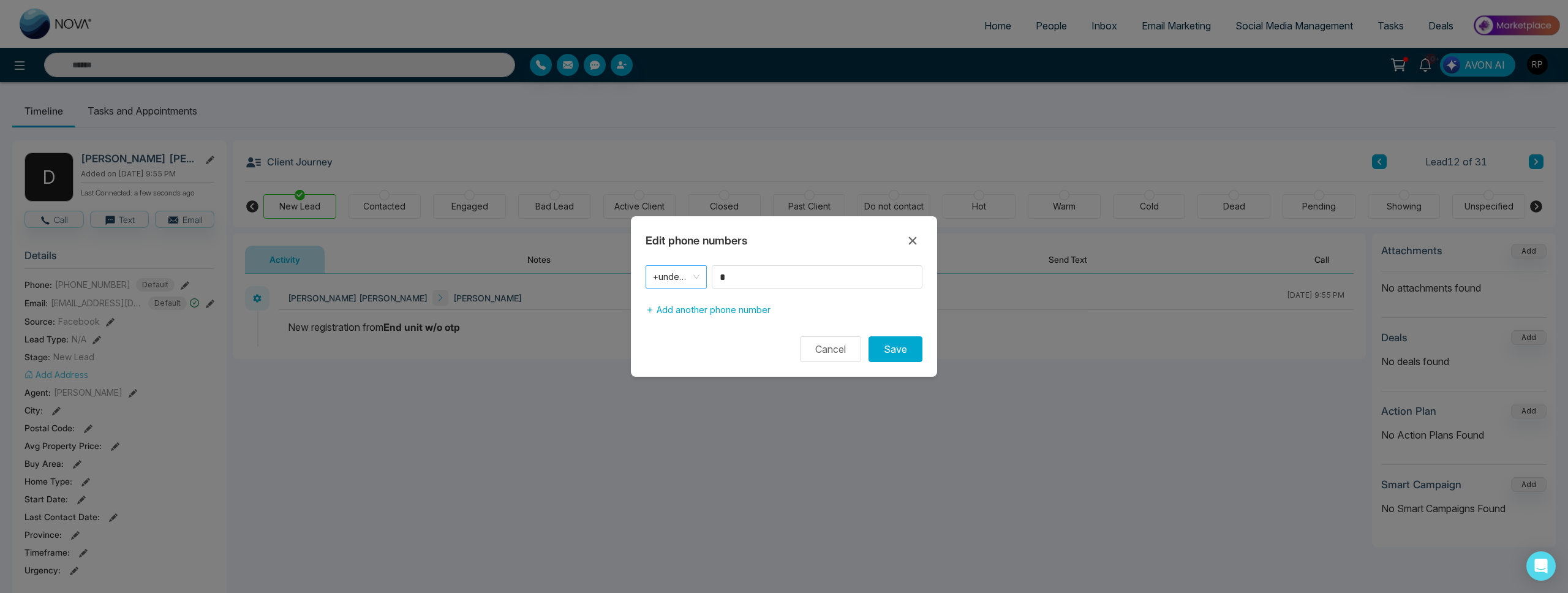
click at [676, 276] on span "+undefined" at bounding box center [676, 277] width 47 height 17
drag, startPoint x: 687, startPoint y: 297, endPoint x: 797, endPoint y: 270, distance: 113.3
click at [687, 297] on div "+1" at bounding box center [676, 302] width 47 height 13
click at [797, 270] on input "*" at bounding box center [818, 277] width 211 height 23
click at [792, 277] on input "*" at bounding box center [818, 277] width 211 height 23
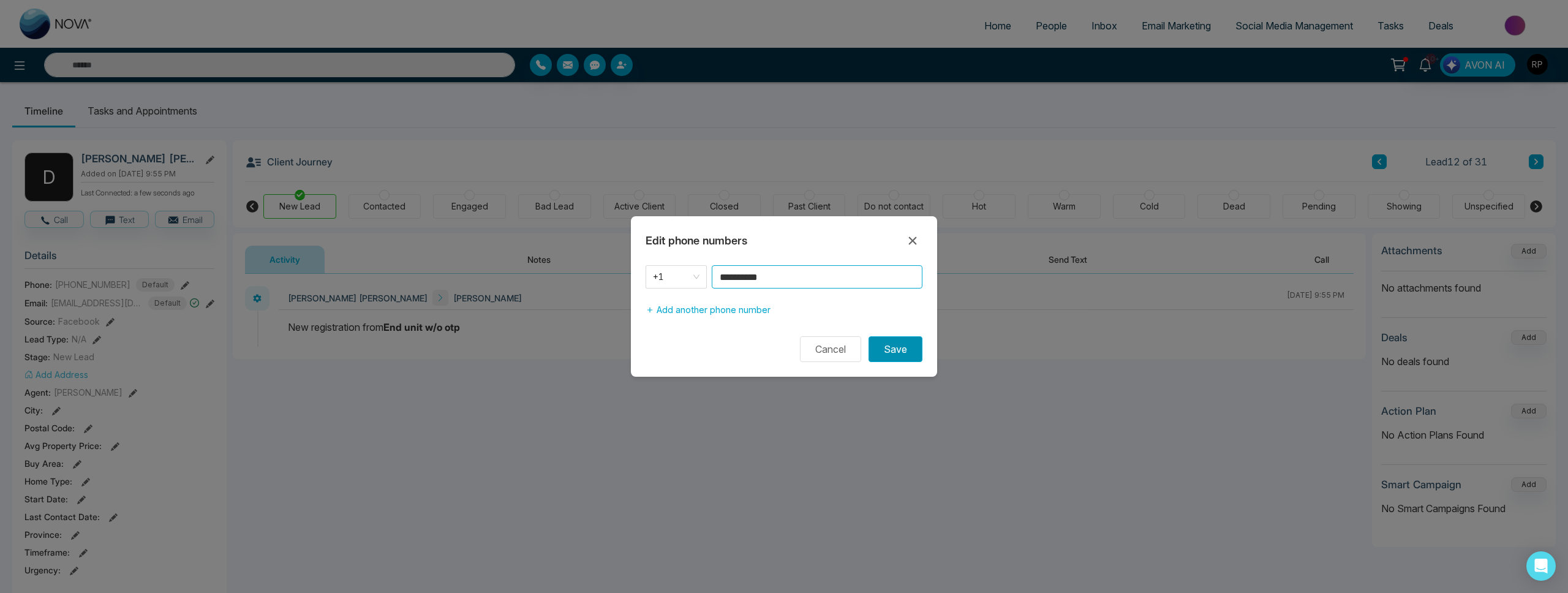
type input "**********"
click at [901, 349] on button "Save" at bounding box center [895, 349] width 54 height 26
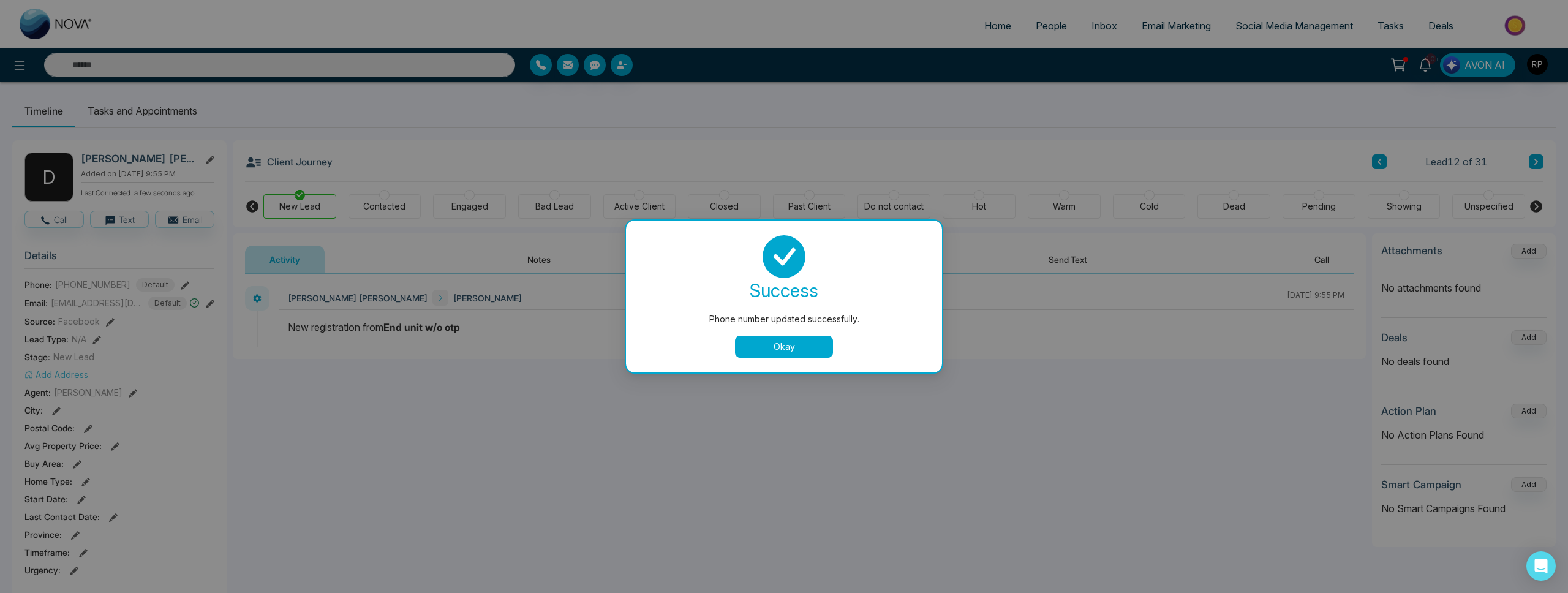
click at [804, 341] on button "Okay" at bounding box center [784, 346] width 98 height 22
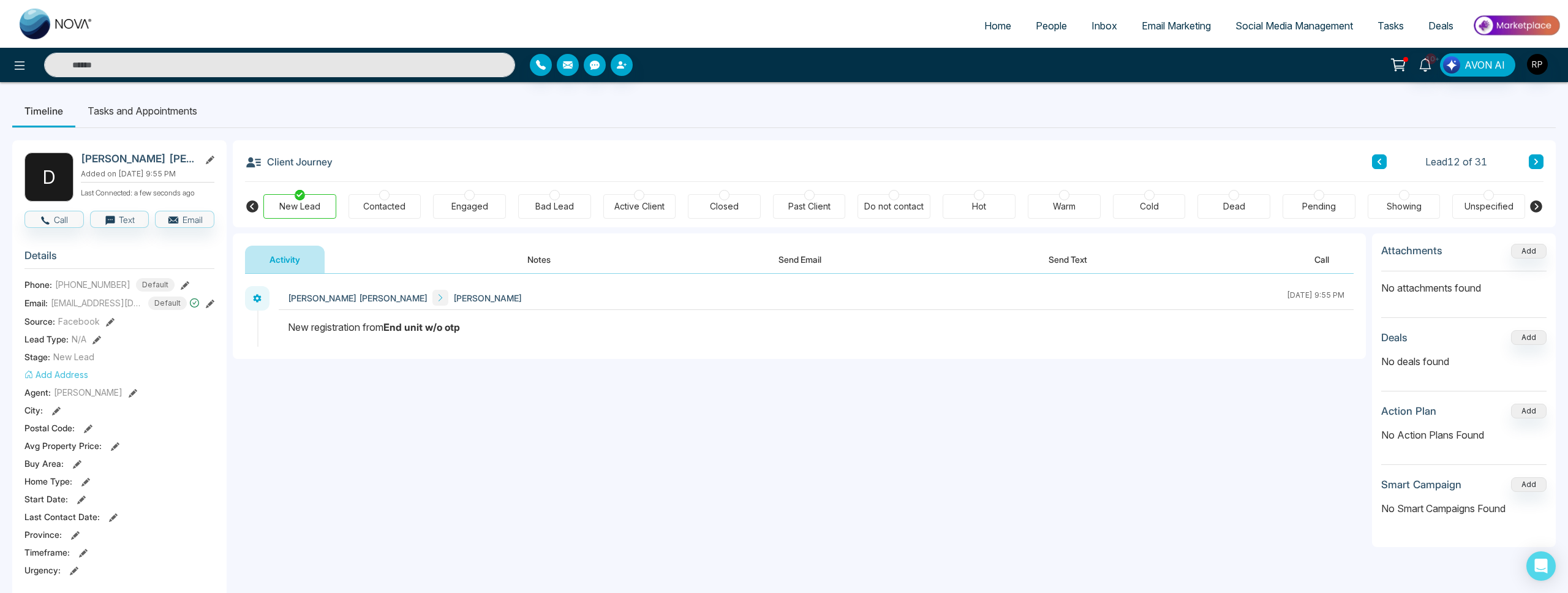
click at [553, 261] on button "Notes" at bounding box center [539, 259] width 72 height 27
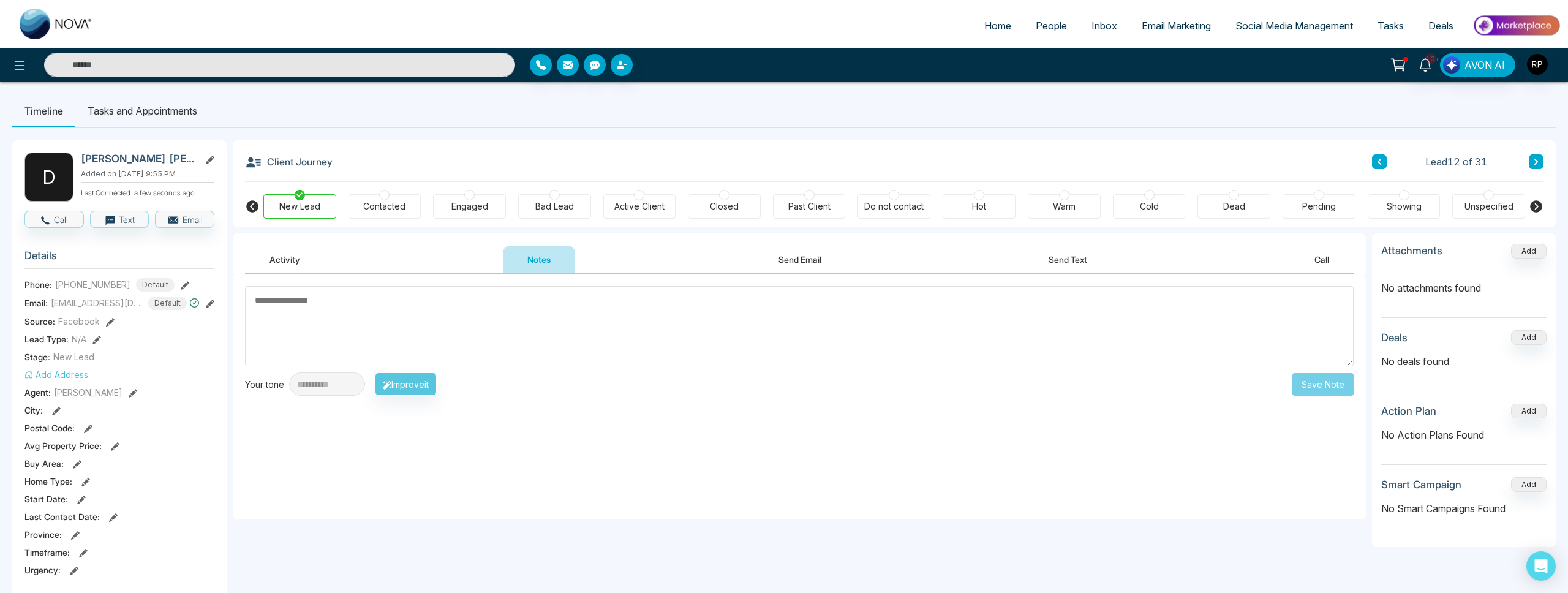
click at [291, 265] on button "Activity" at bounding box center [285, 259] width 80 height 27
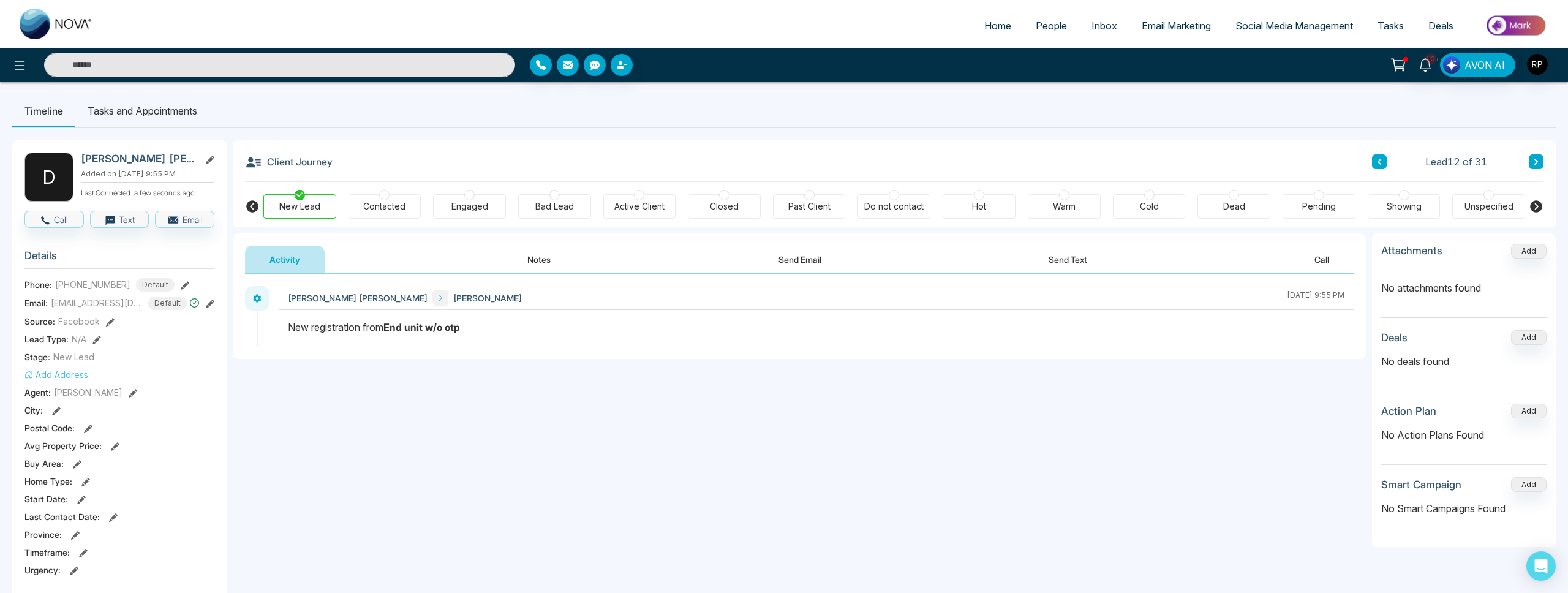
click at [547, 266] on button "Notes" at bounding box center [539, 259] width 72 height 27
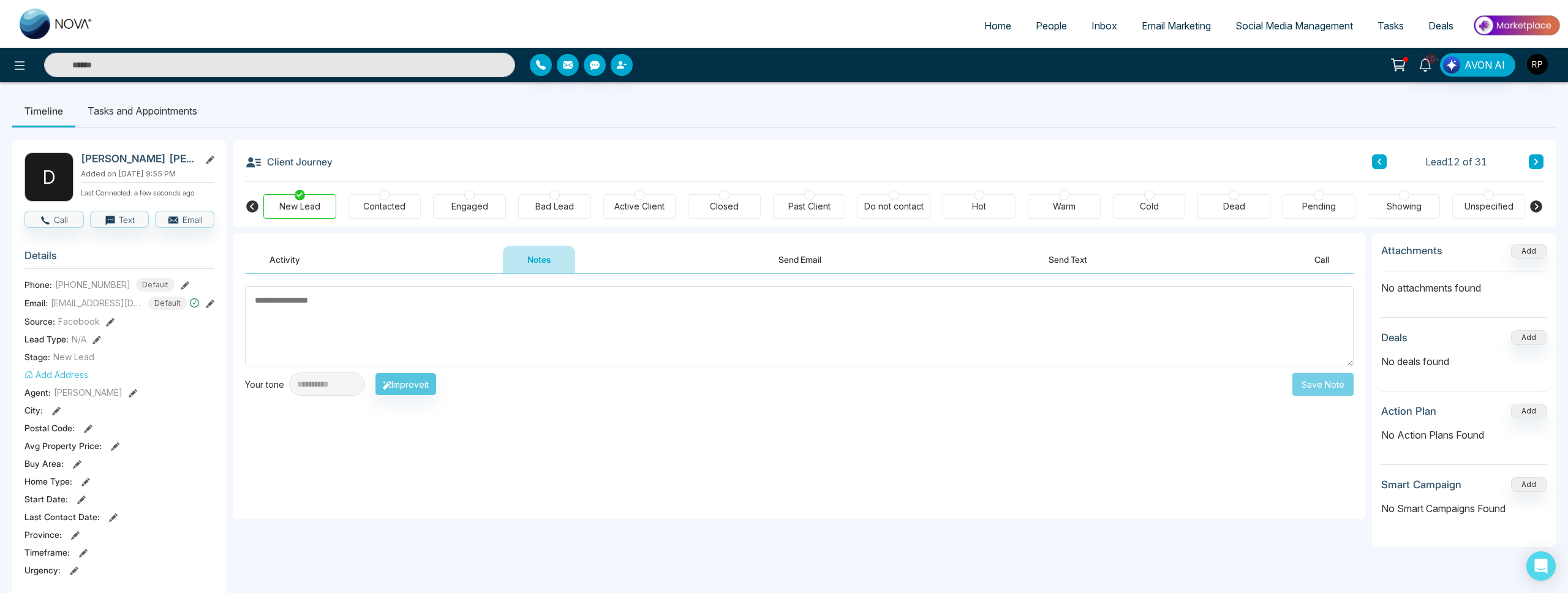
click at [522, 340] on textarea at bounding box center [799, 325] width 1109 height 80
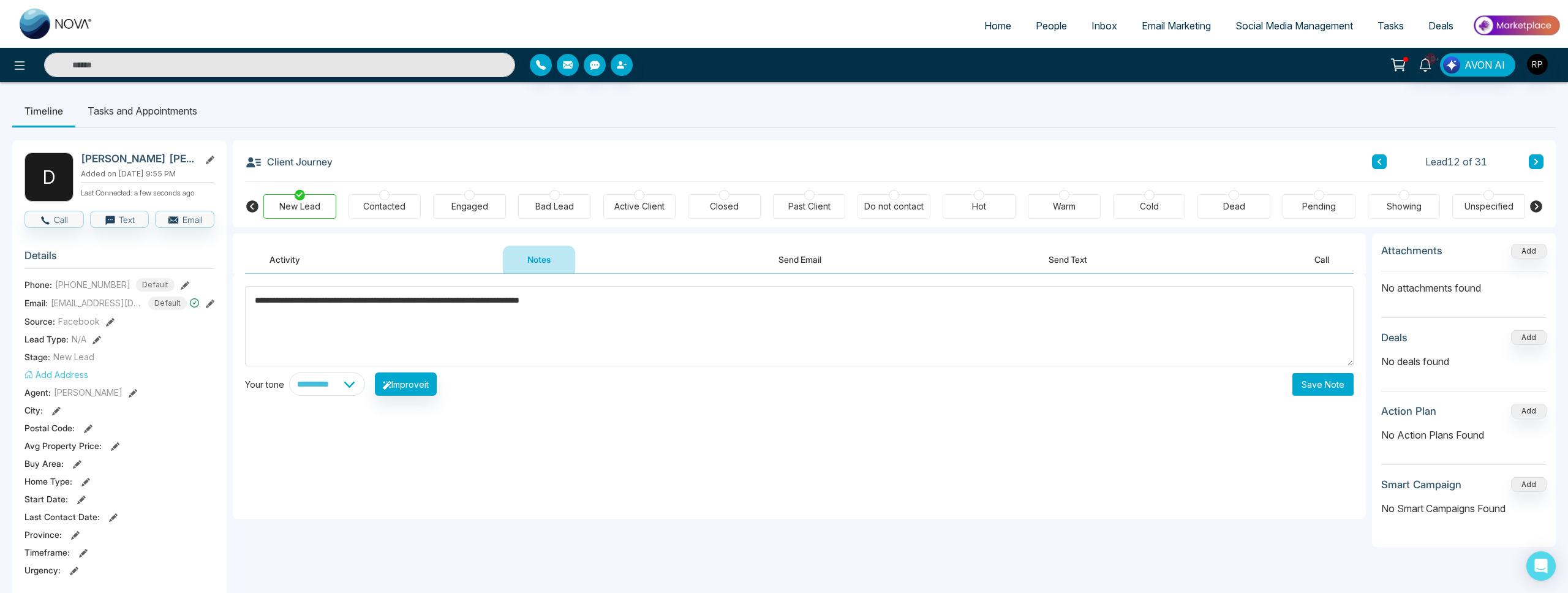
type textarea "**********"
click at [1307, 379] on button "Save Note" at bounding box center [1323, 384] width 61 height 22
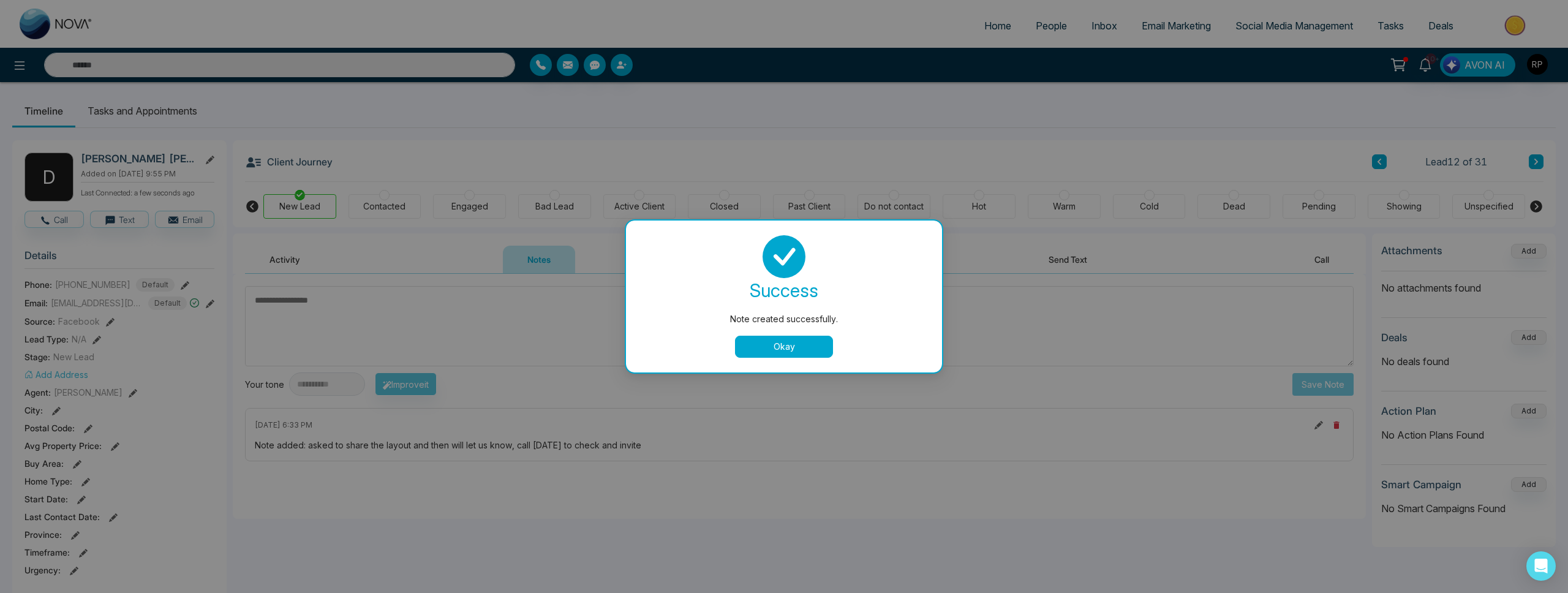
click at [737, 353] on button "Okay" at bounding box center [784, 346] width 98 height 22
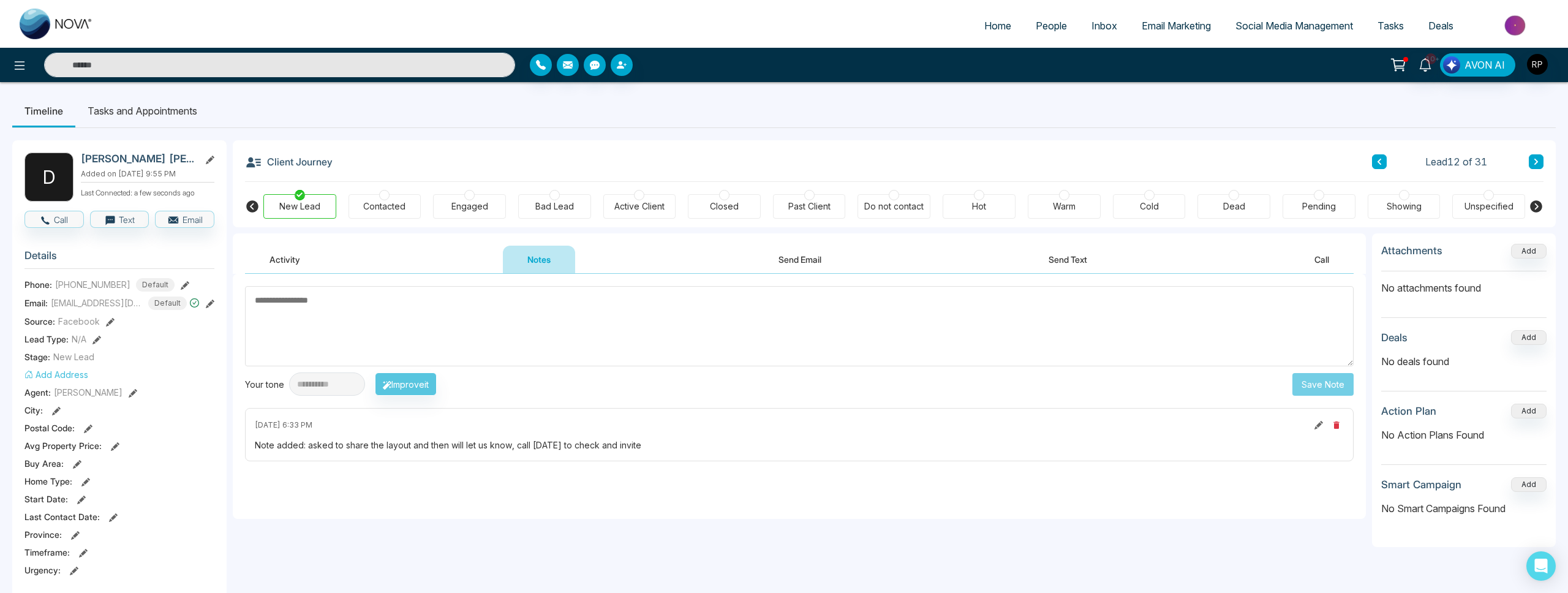
click at [459, 214] on div "Engaged" at bounding box center [470, 206] width 73 height 24
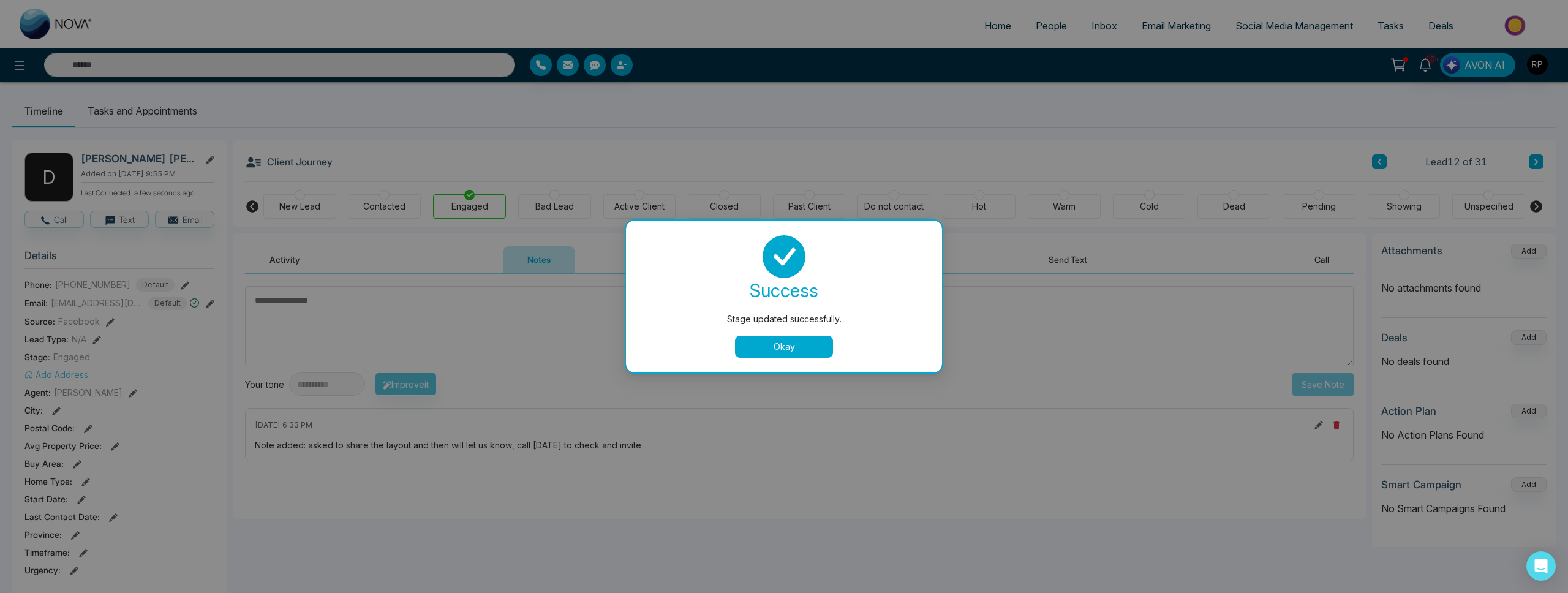
click at [793, 342] on button "Okay" at bounding box center [784, 346] width 98 height 22
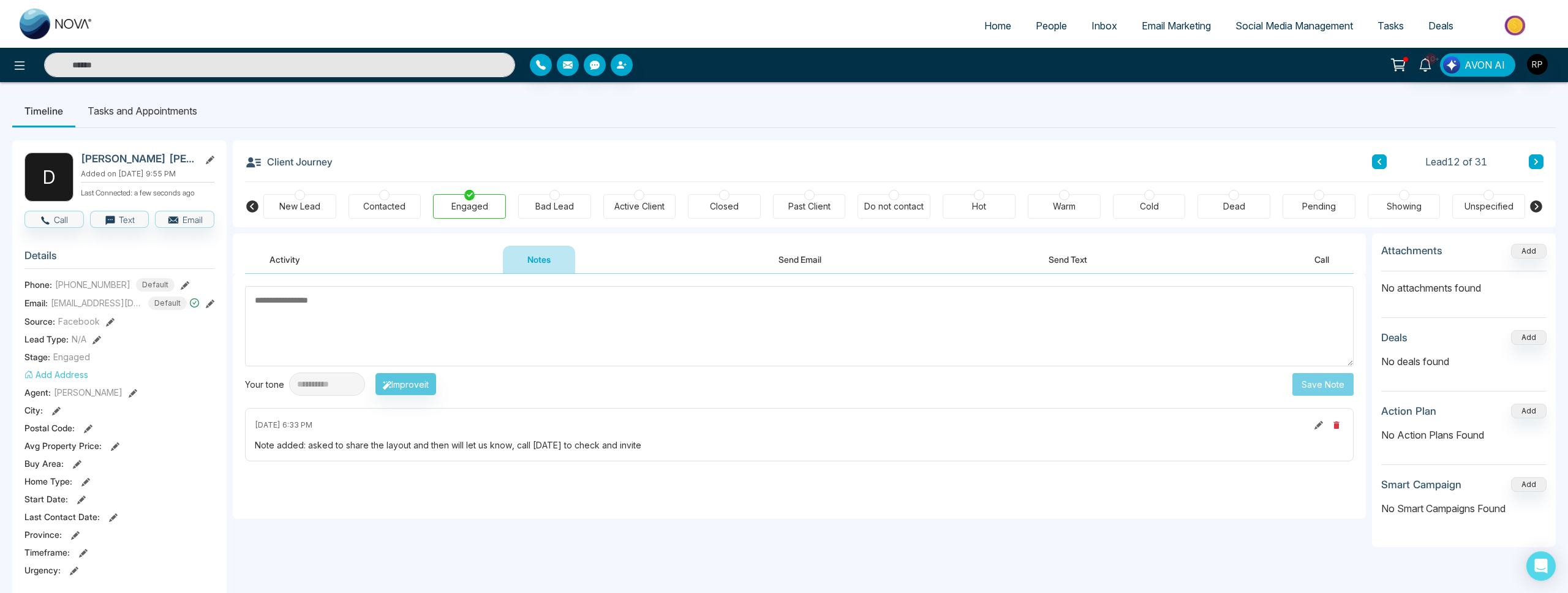
click at [124, 110] on li "Tasks and Appointments" at bounding box center [143, 110] width 134 height 33
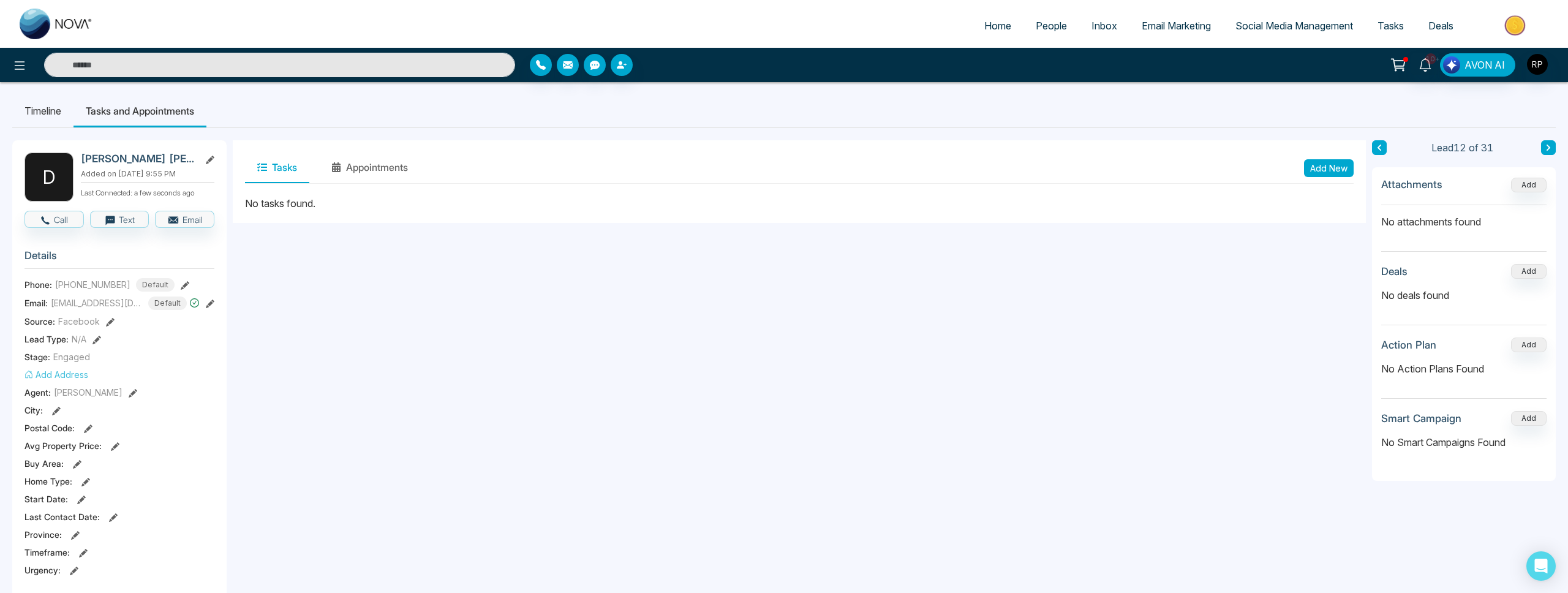
click at [1328, 165] on button "Add New" at bounding box center [1328, 168] width 50 height 17
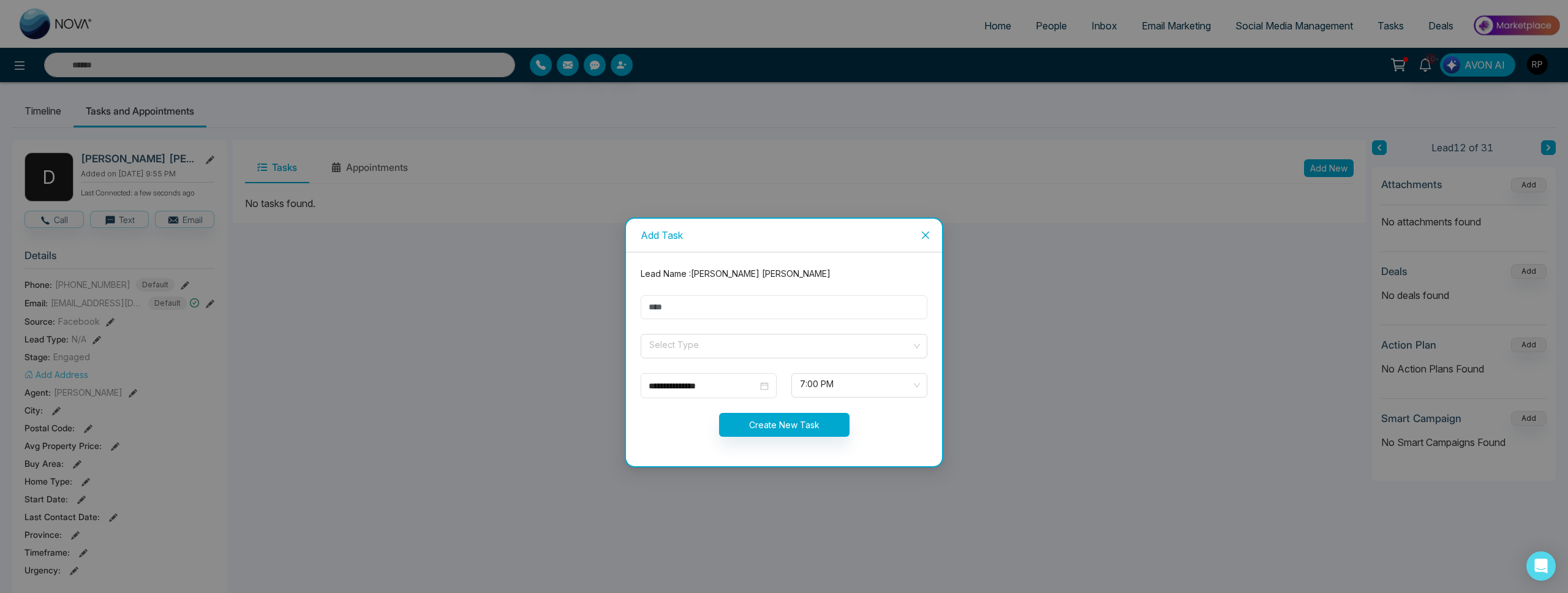
drag, startPoint x: 772, startPoint y: 317, endPoint x: 763, endPoint y: 317, distance: 9.0
click at [772, 317] on input "text" at bounding box center [784, 307] width 286 height 24
type input "*********"
click at [702, 342] on input "search" at bounding box center [779, 344] width 263 height 18
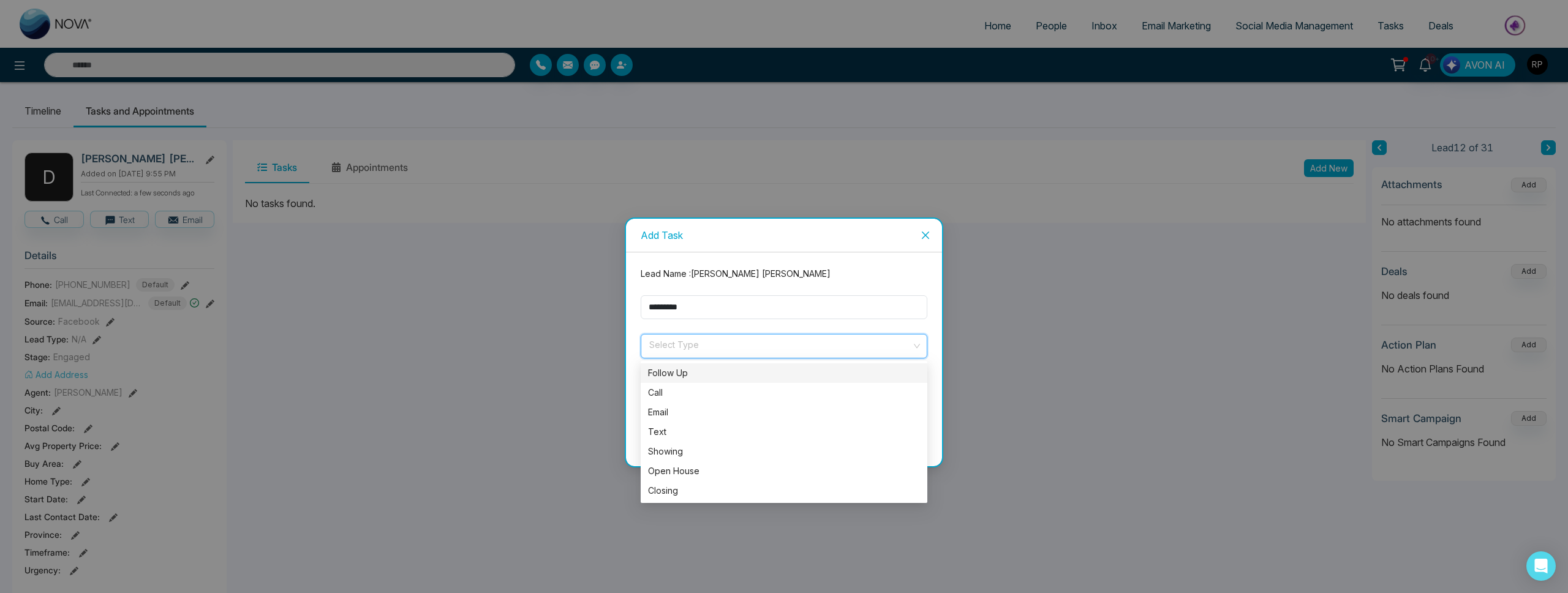
click at [697, 374] on div "Follow Up" at bounding box center [783, 372] width 272 height 13
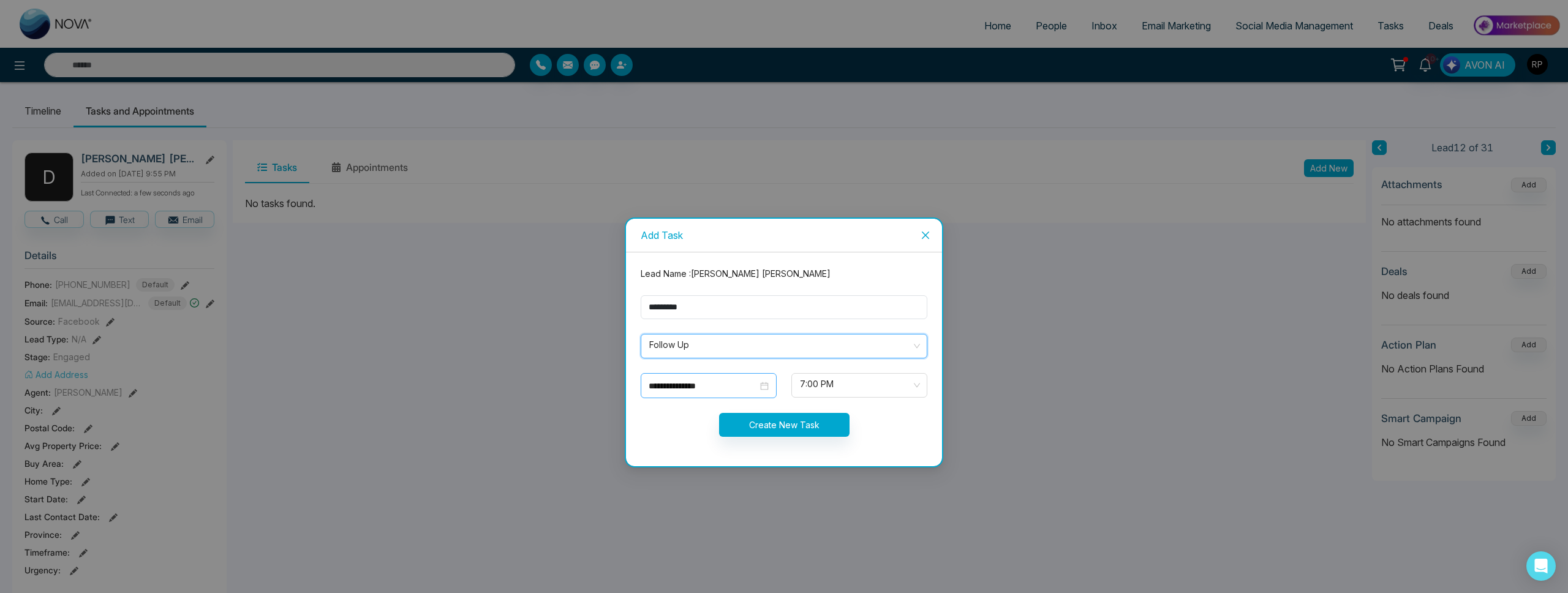
click at [762, 388] on div "**********" at bounding box center [709, 386] width 120 height 13
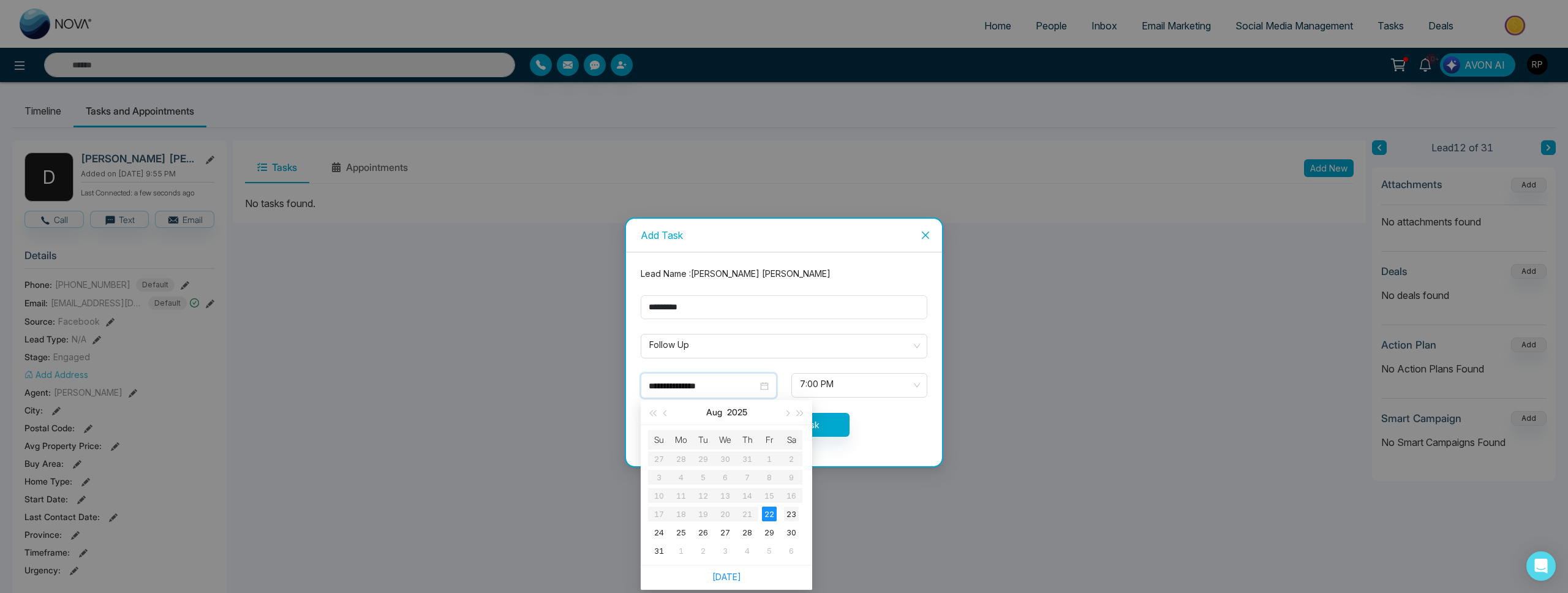
type input "**********"
drag, startPoint x: 791, startPoint y: 511, endPoint x: 836, endPoint y: 410, distance: 110.6
click at [792, 510] on div "23" at bounding box center [791, 513] width 15 height 15
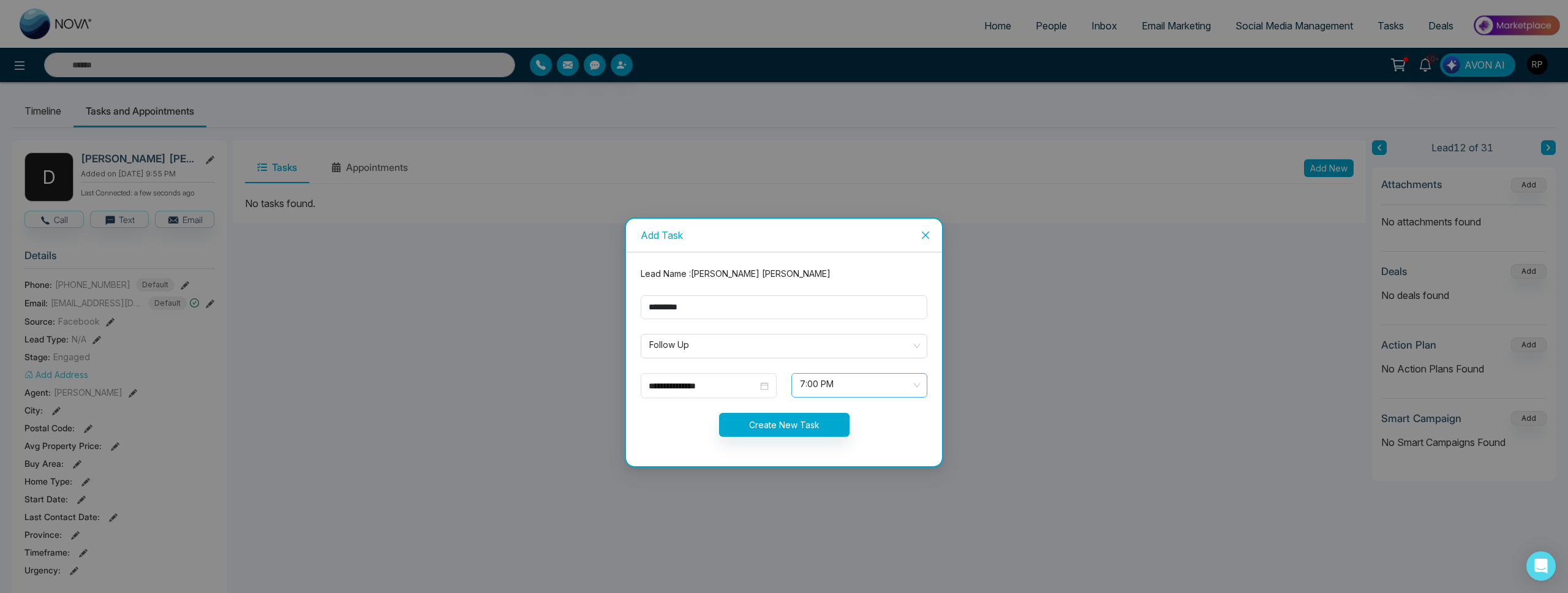
click at [852, 385] on span "7:00 PM" at bounding box center [859, 385] width 119 height 21
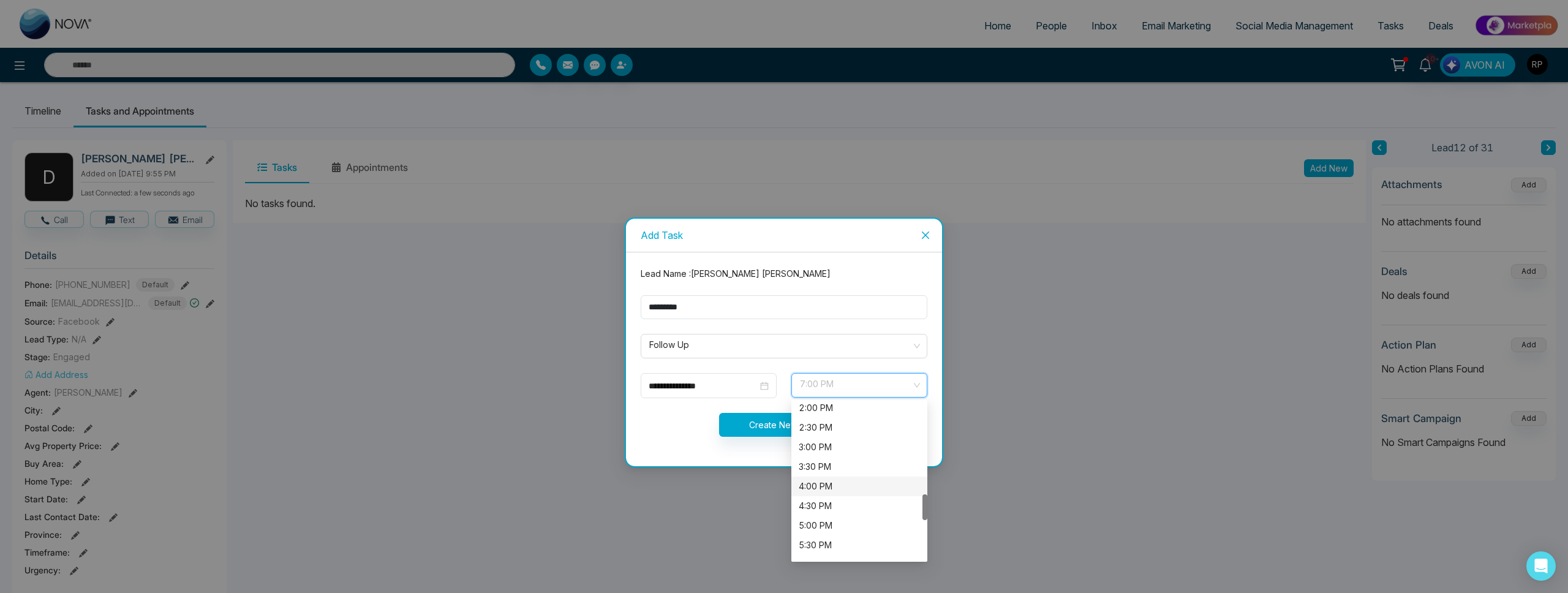
scroll to position [551, 0]
click at [820, 411] on div "2:00 PM" at bounding box center [859, 409] width 122 height 13
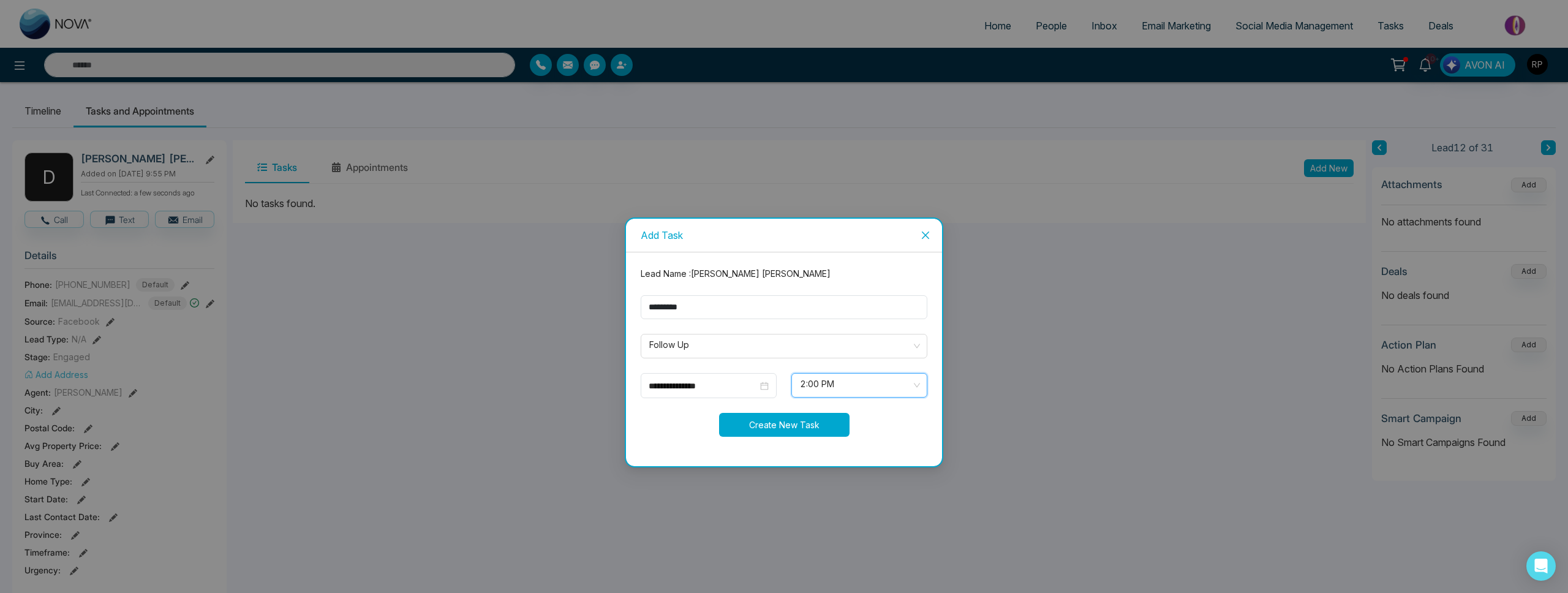
click at [806, 424] on button "Create New Task" at bounding box center [784, 425] width 131 height 24
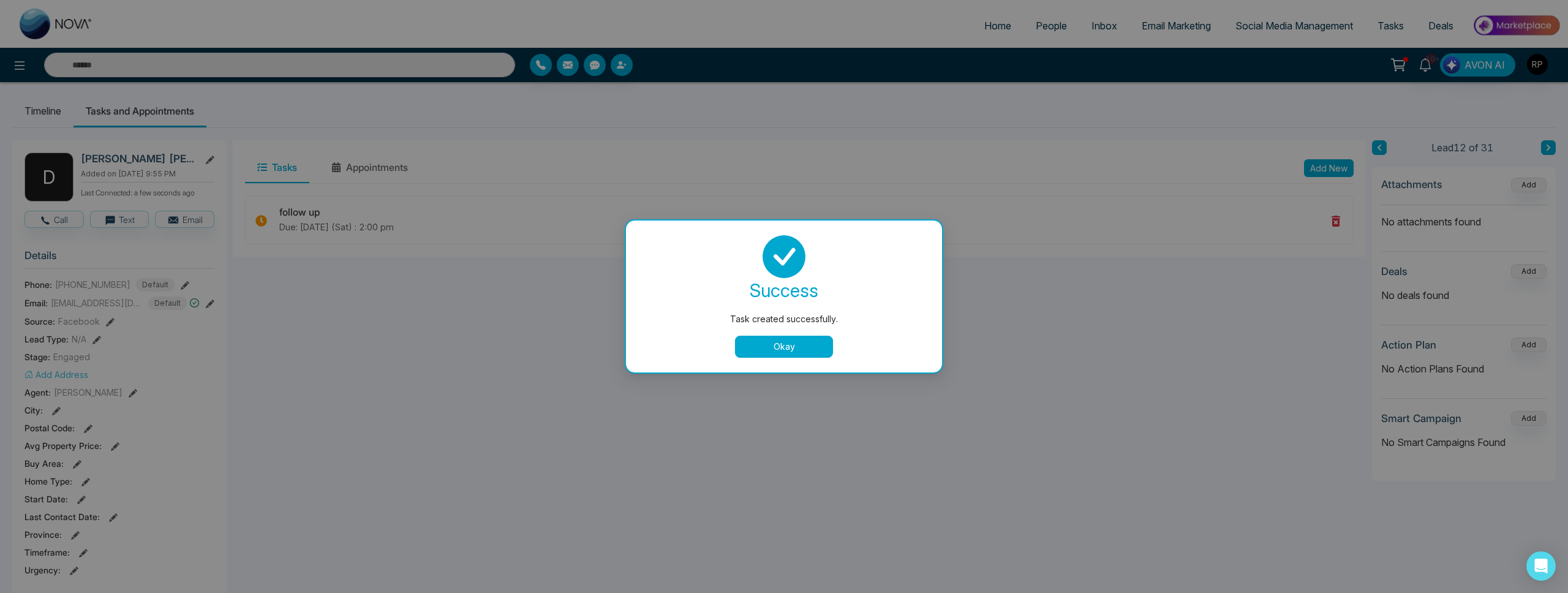
click at [780, 351] on button "Okay" at bounding box center [784, 346] width 98 height 22
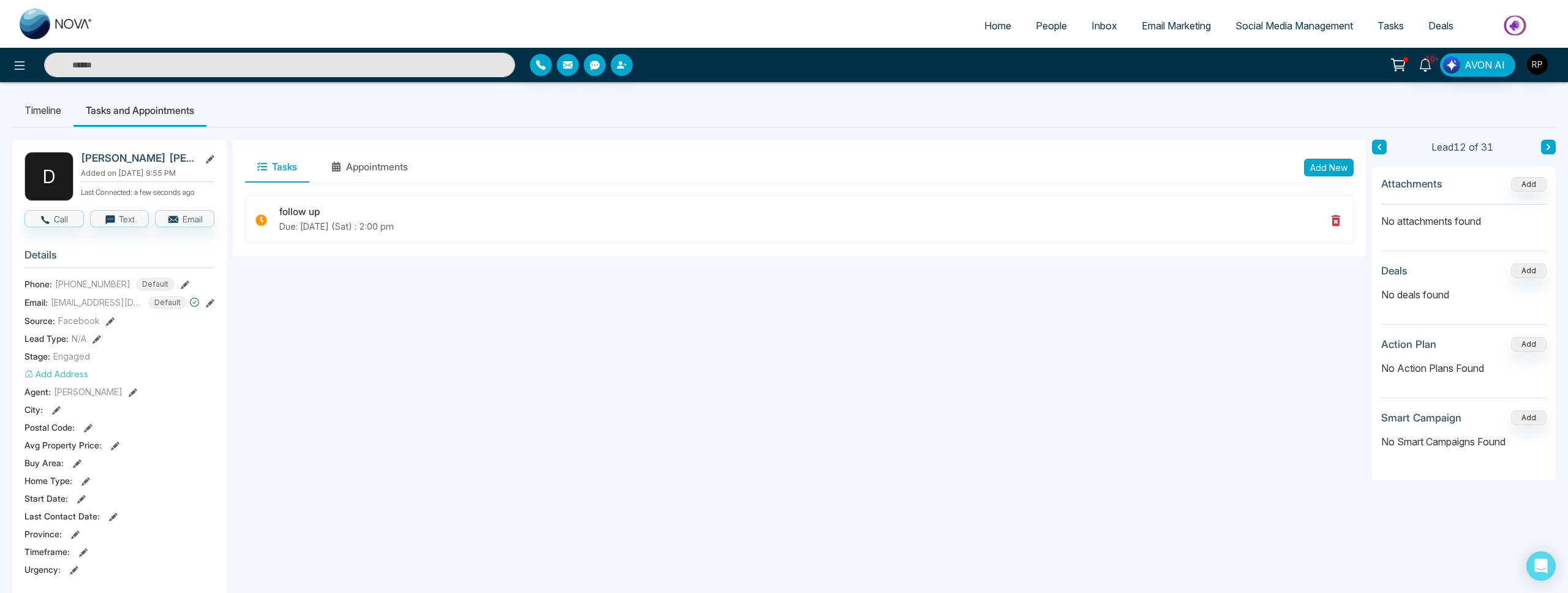
scroll to position [0, 0]
click at [1540, 147] on div "Lead 12 of 31" at bounding box center [1464, 147] width 184 height 15
click at [1546, 147] on icon at bounding box center [1548, 147] width 6 height 8
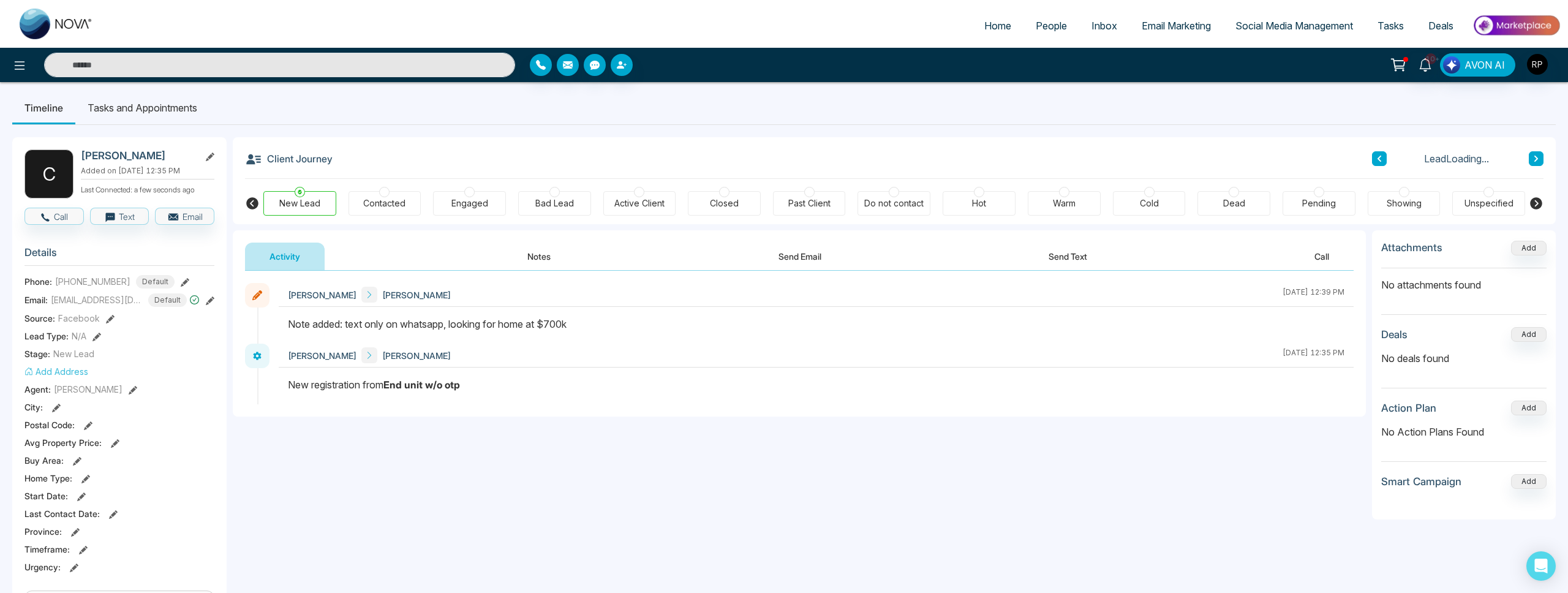
scroll to position [3, 0]
click at [546, 191] on div "Bad Lead" at bounding box center [555, 203] width 73 height 24
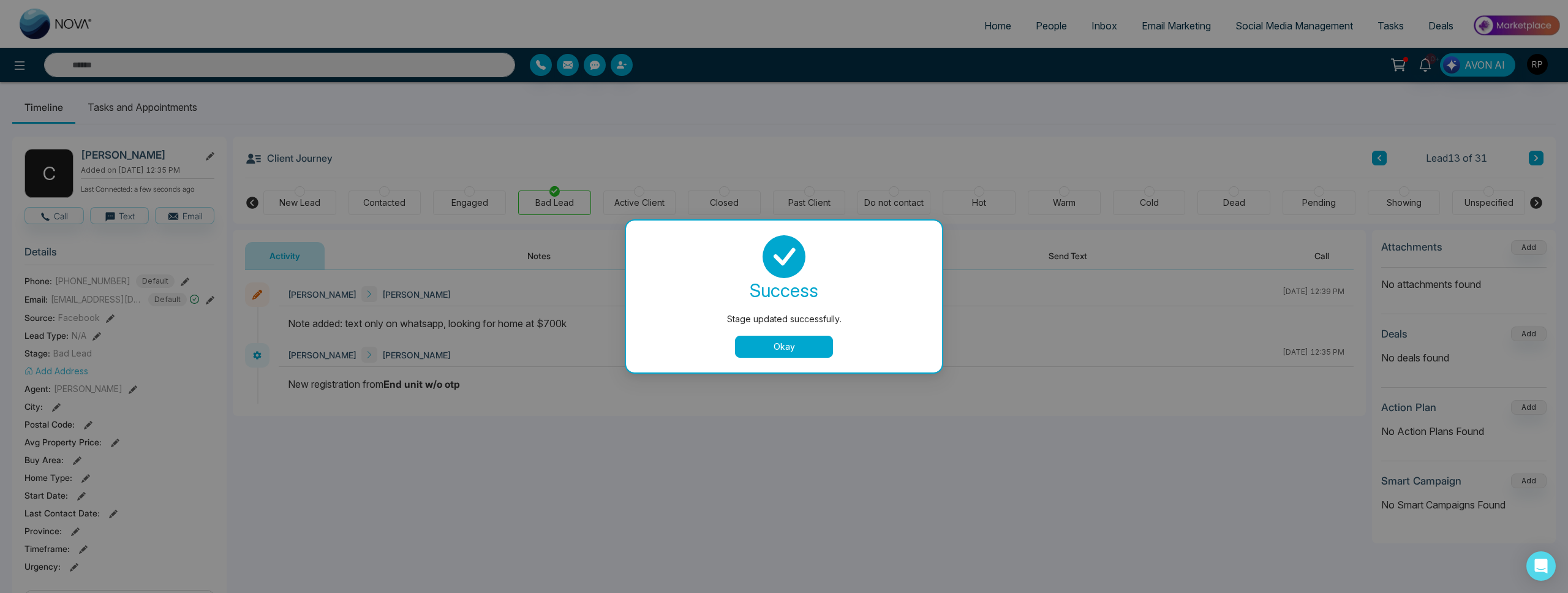
click at [782, 345] on button "Okay" at bounding box center [784, 346] width 98 height 22
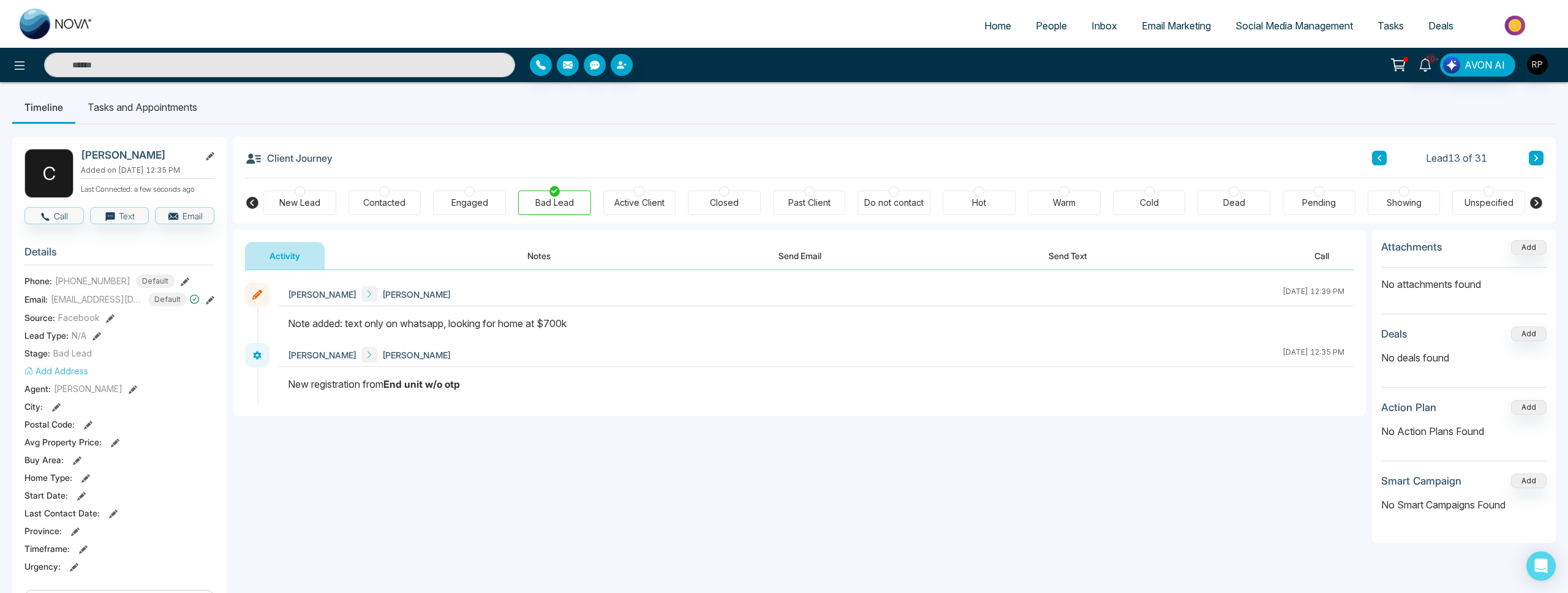
click at [1535, 157] on icon at bounding box center [1536, 158] width 6 height 8
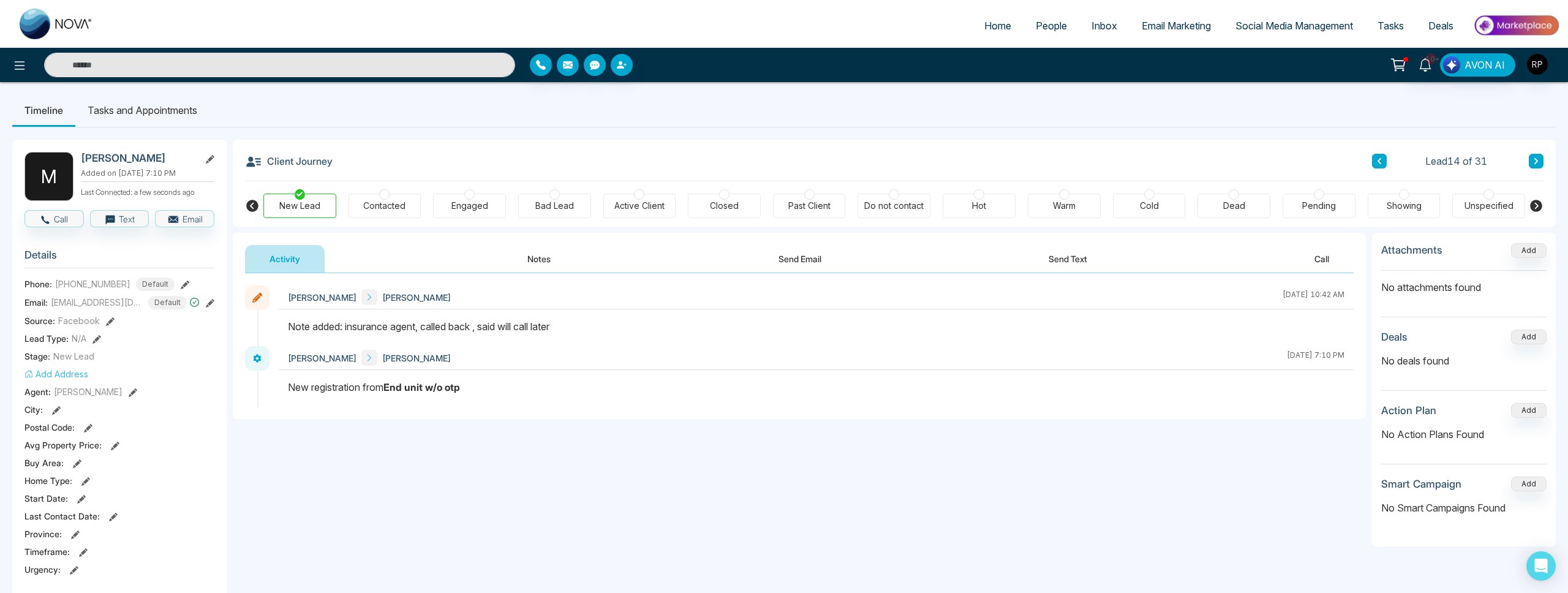
click at [537, 258] on button "Notes" at bounding box center [539, 258] width 72 height 27
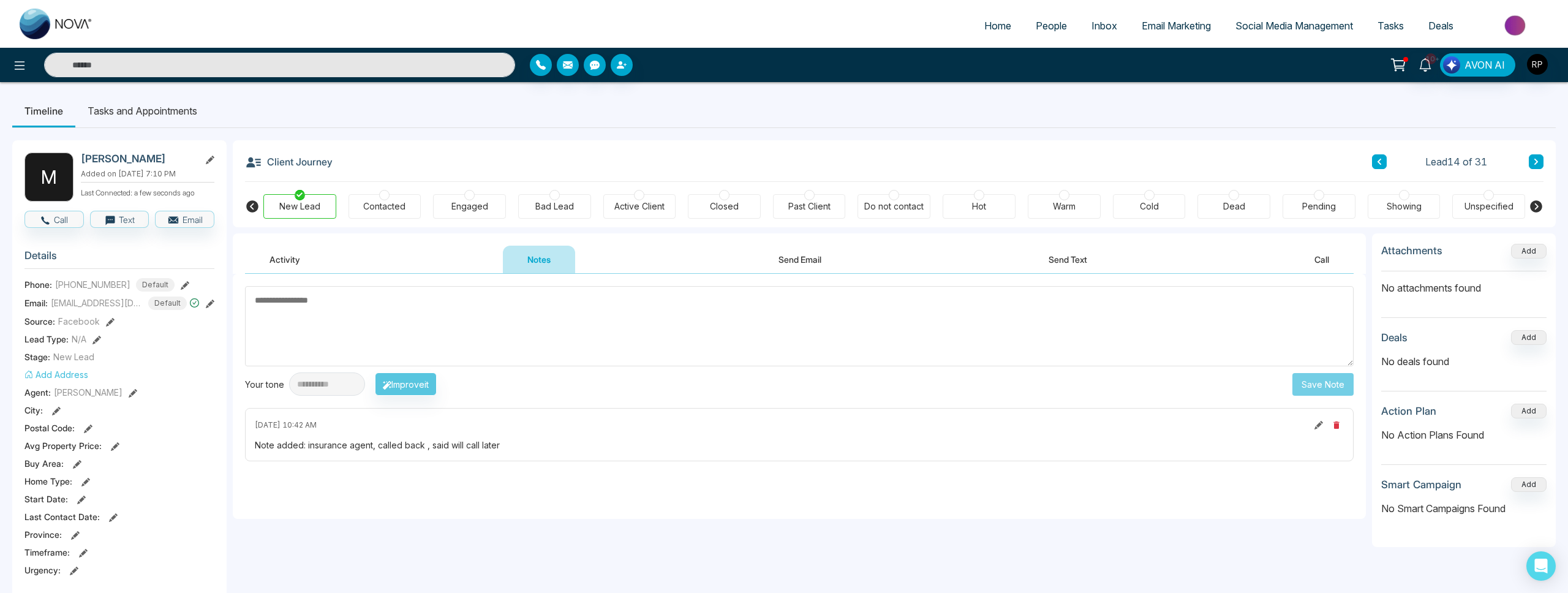
click at [473, 320] on textarea at bounding box center [799, 325] width 1109 height 80
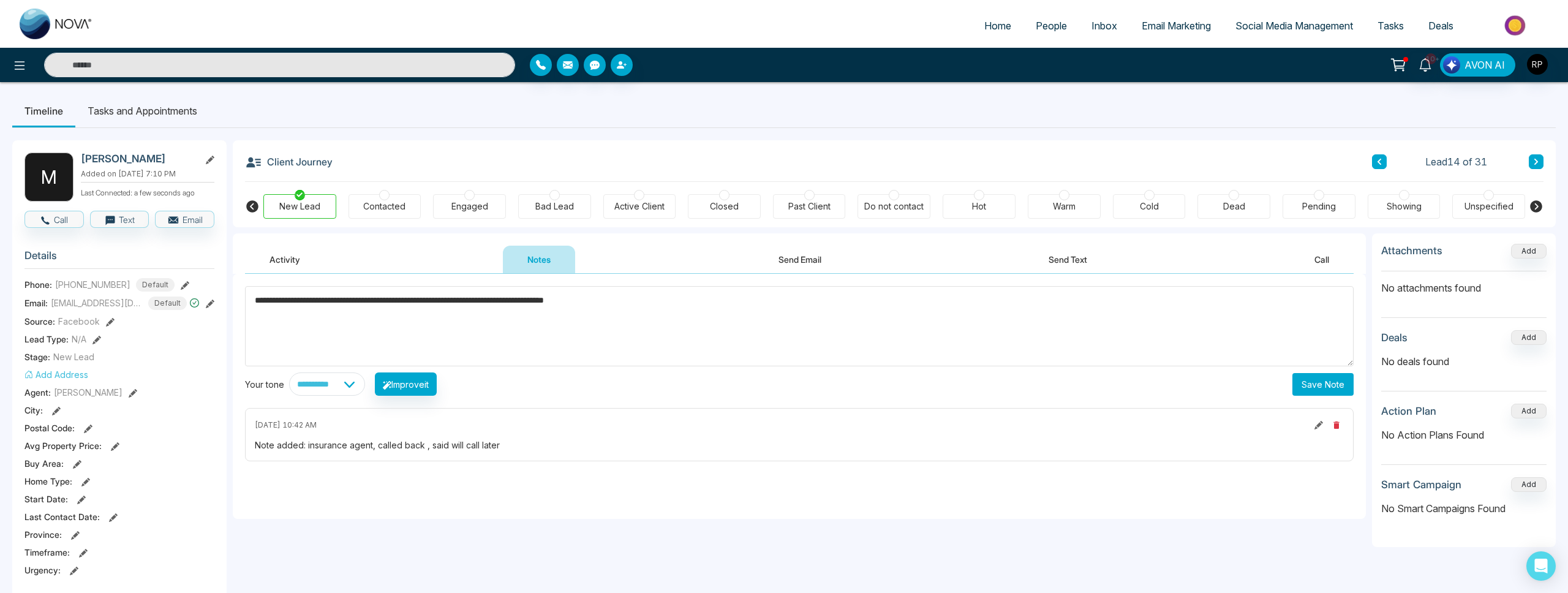
type textarea "**********"
click at [1318, 385] on button "Save Note" at bounding box center [1323, 384] width 61 height 22
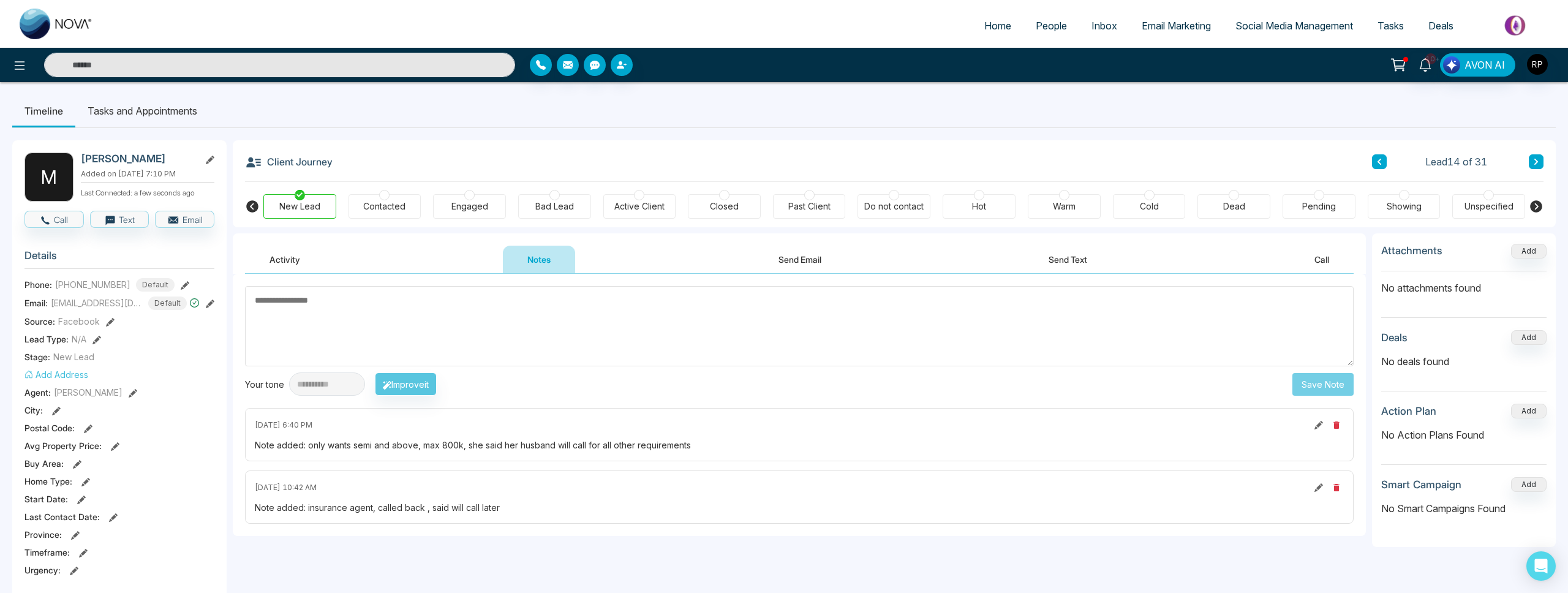
click at [1537, 159] on icon at bounding box center [1536, 161] width 6 height 8
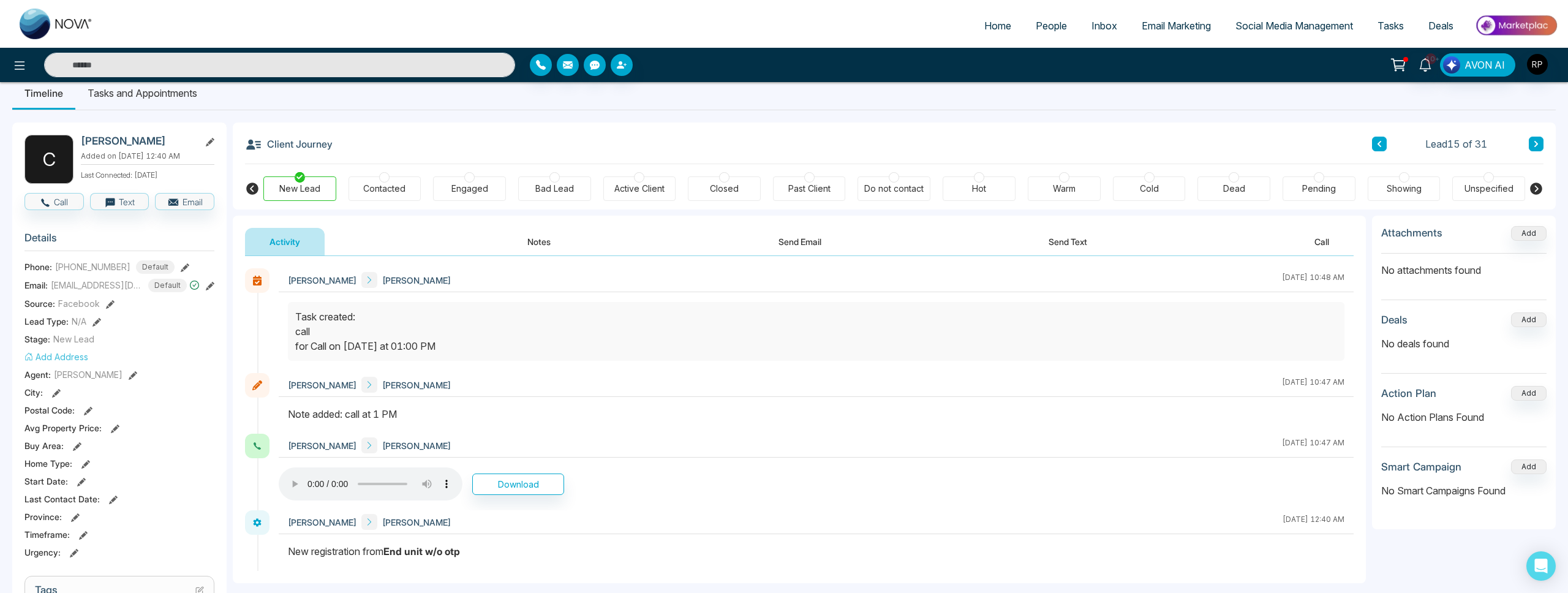
scroll to position [34, 0]
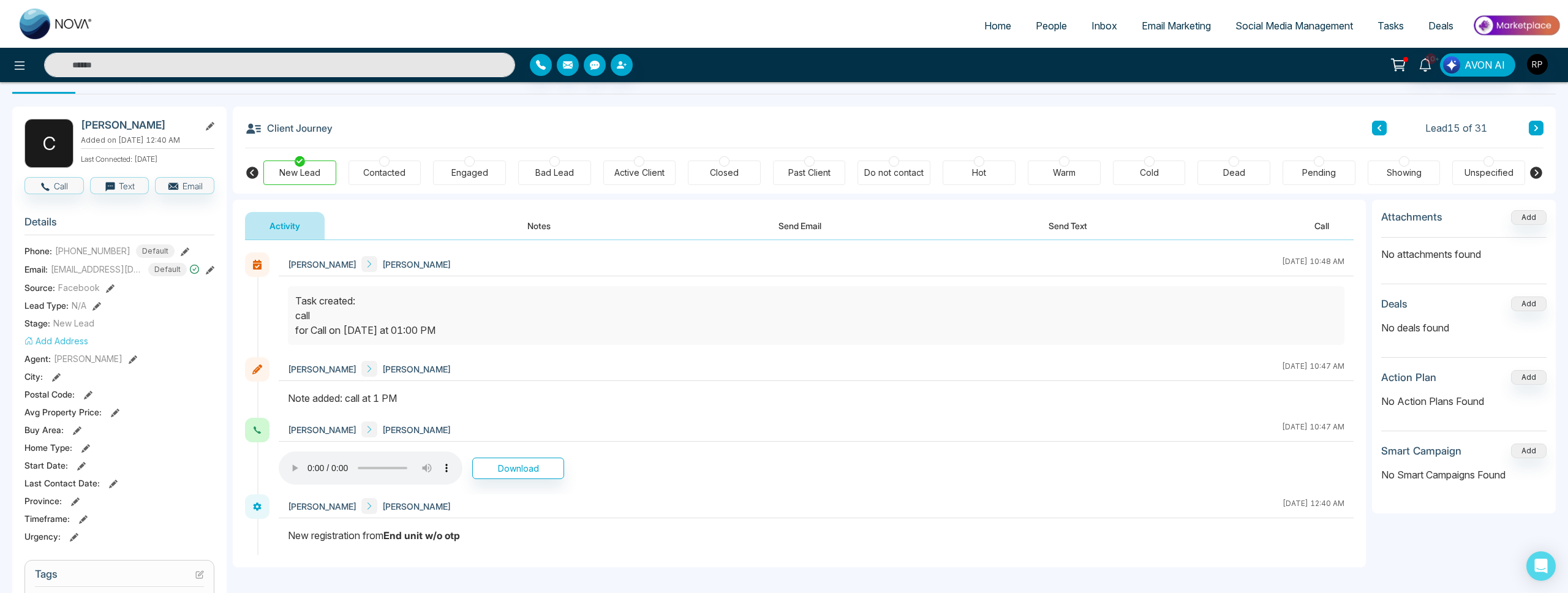
click at [434, 58] on input "text" at bounding box center [280, 64] width 471 height 24
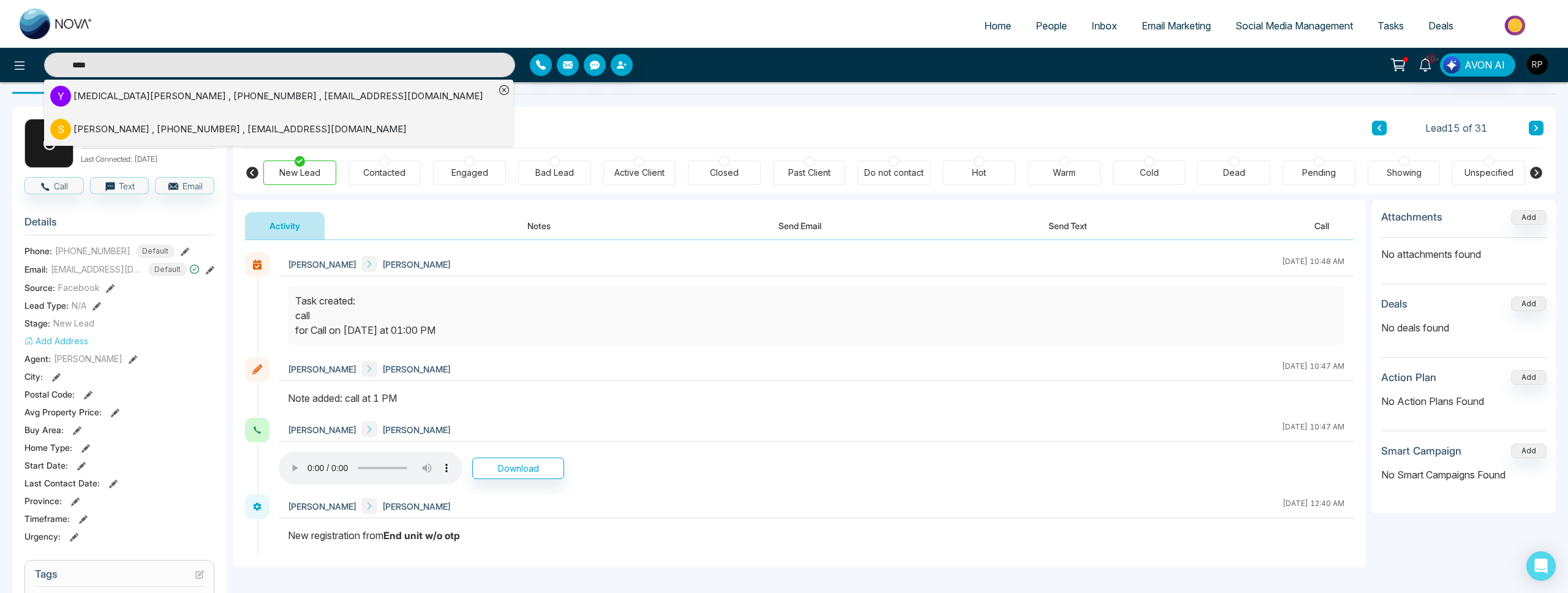
type input "****"
click at [162, 98] on div "[MEDICAL_DATA][PERSON_NAME] , [PHONE_NUMBER] , [EMAIL_ADDRESS][DOMAIN_NAME]" at bounding box center [278, 96] width 409 height 14
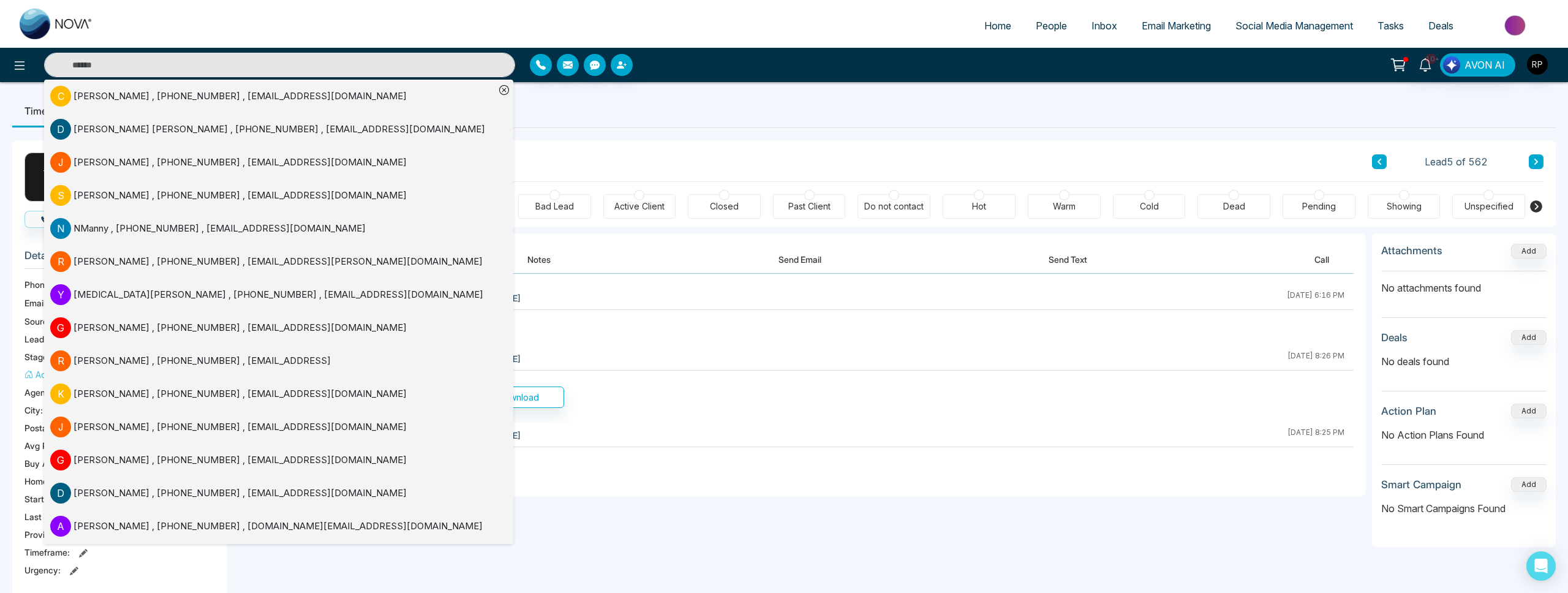
drag, startPoint x: 606, startPoint y: 261, endPoint x: 558, endPoint y: 259, distance: 48.0
click at [606, 261] on div "Activity Notes Send Email Send Text Call" at bounding box center [799, 260] width 1109 height 28
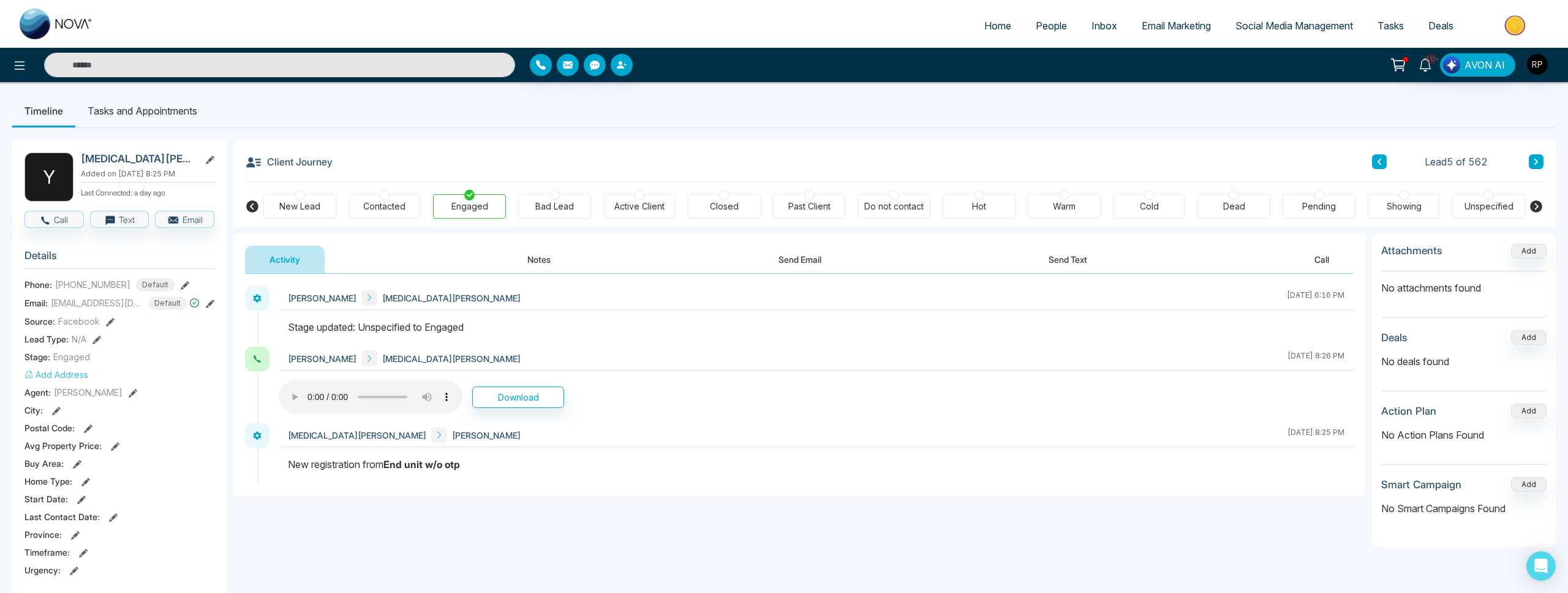
click at [549, 259] on button "Notes" at bounding box center [539, 259] width 72 height 27
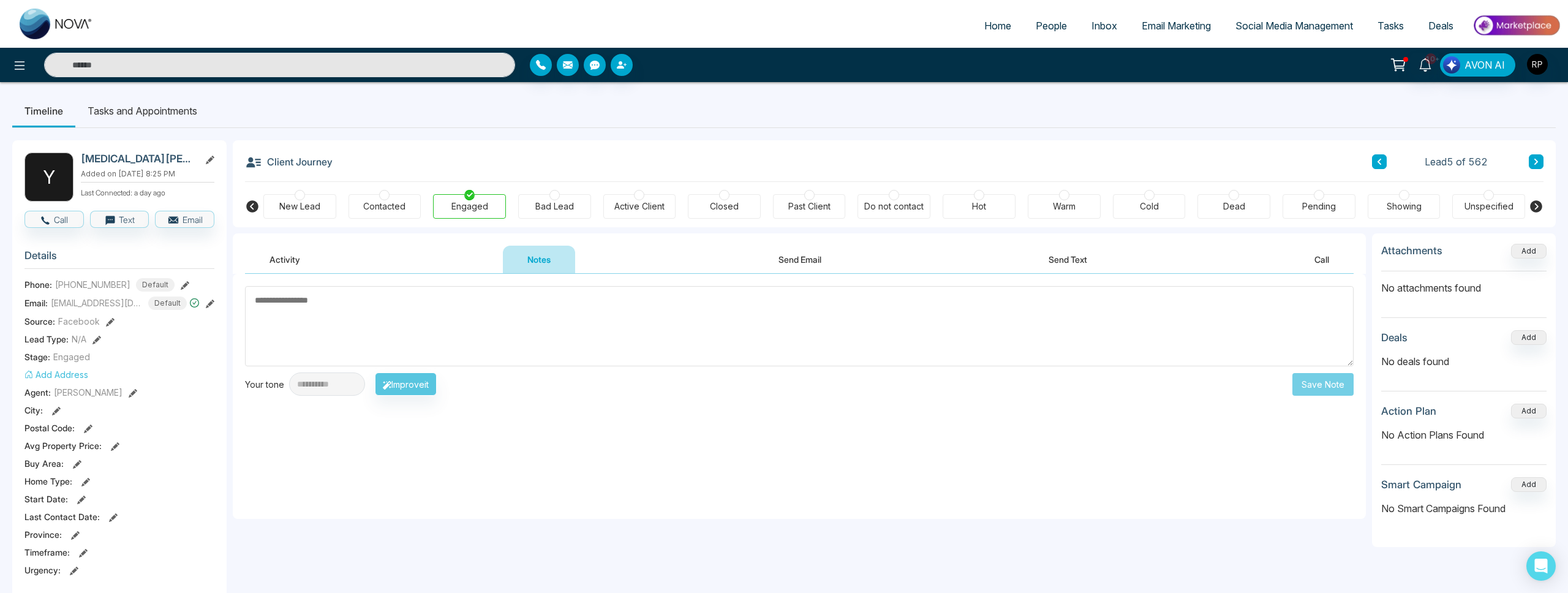
click at [286, 259] on button "Activity" at bounding box center [285, 259] width 80 height 27
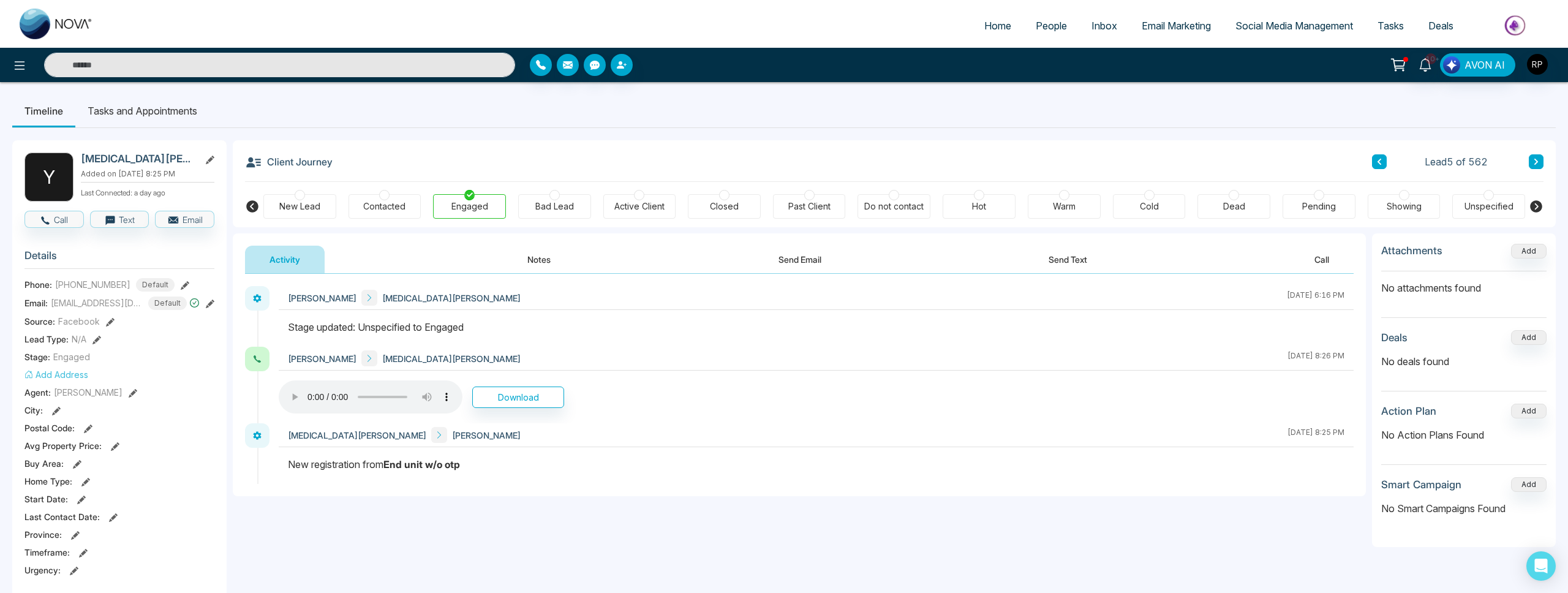
click at [1043, 26] on span "People" at bounding box center [1051, 26] width 31 height 13
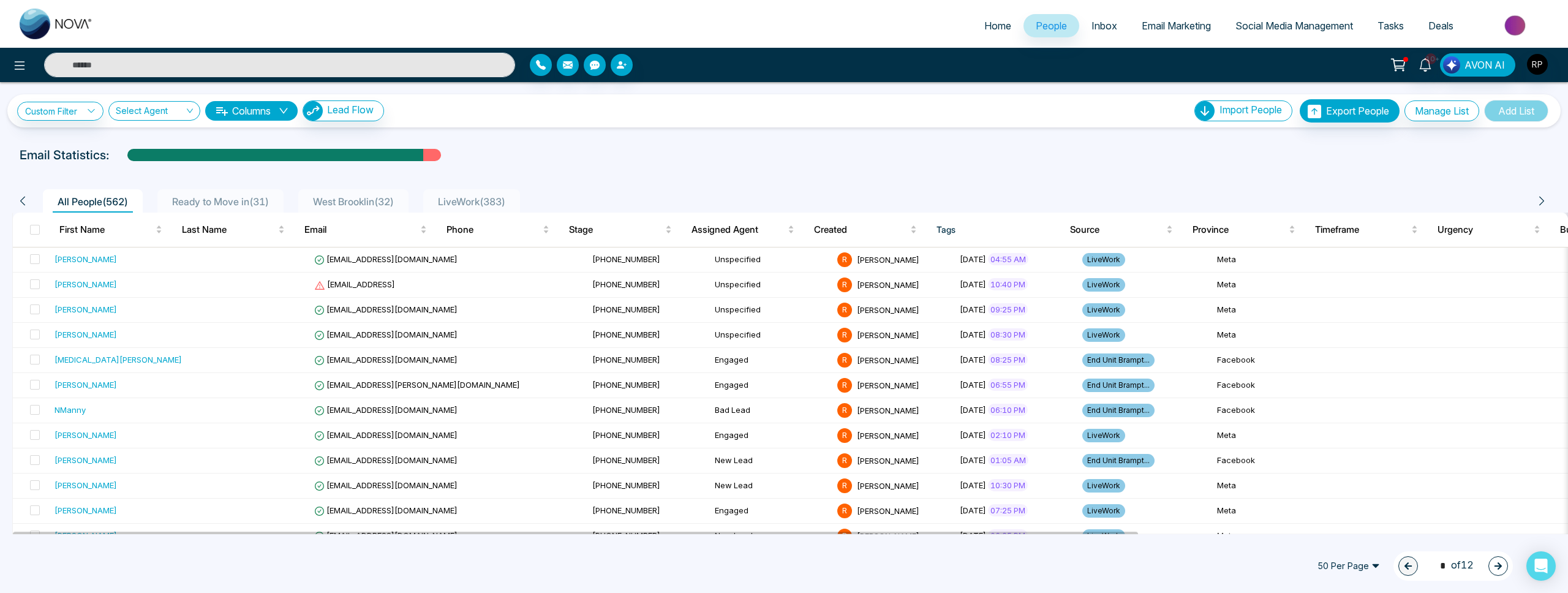
click at [201, 196] on span "Ready to Move in ( 31 )" at bounding box center [220, 202] width 107 height 13
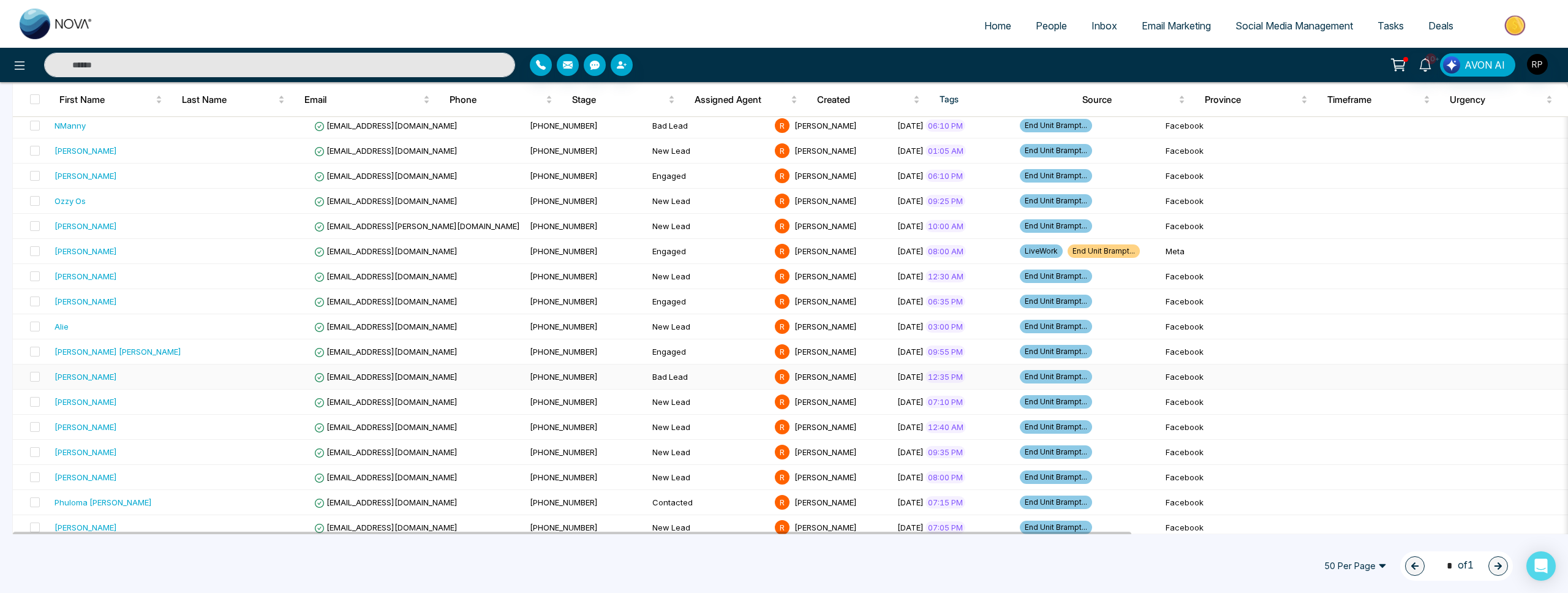
scroll to position [346, 0]
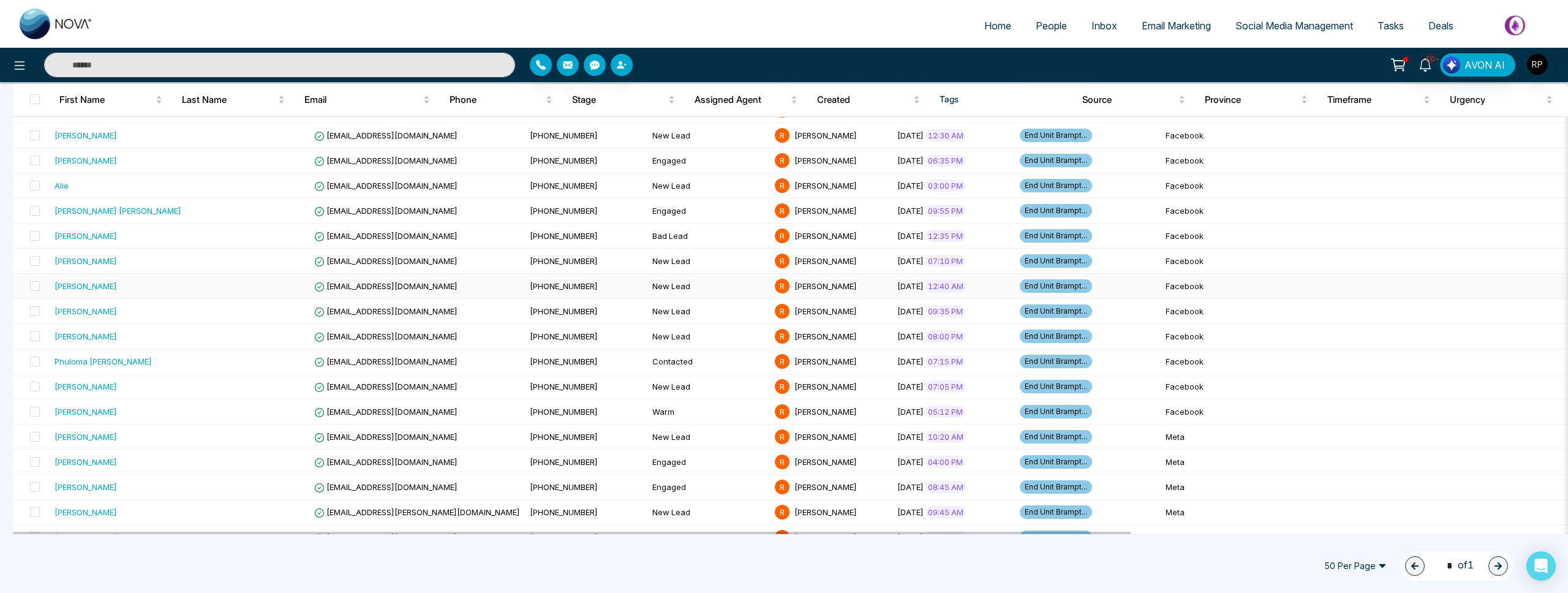
click at [73, 291] on div "[PERSON_NAME]" at bounding box center [85, 286] width 62 height 13
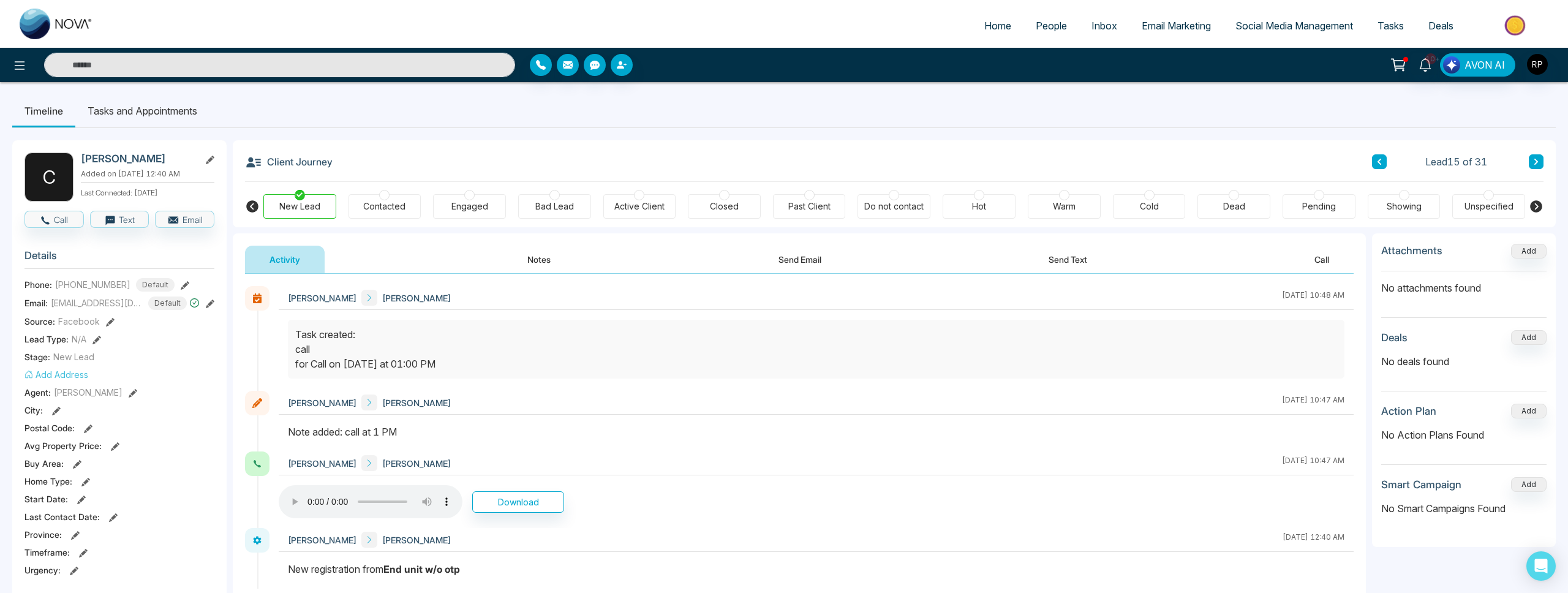
click at [1048, 25] on span "People" at bounding box center [1051, 26] width 31 height 13
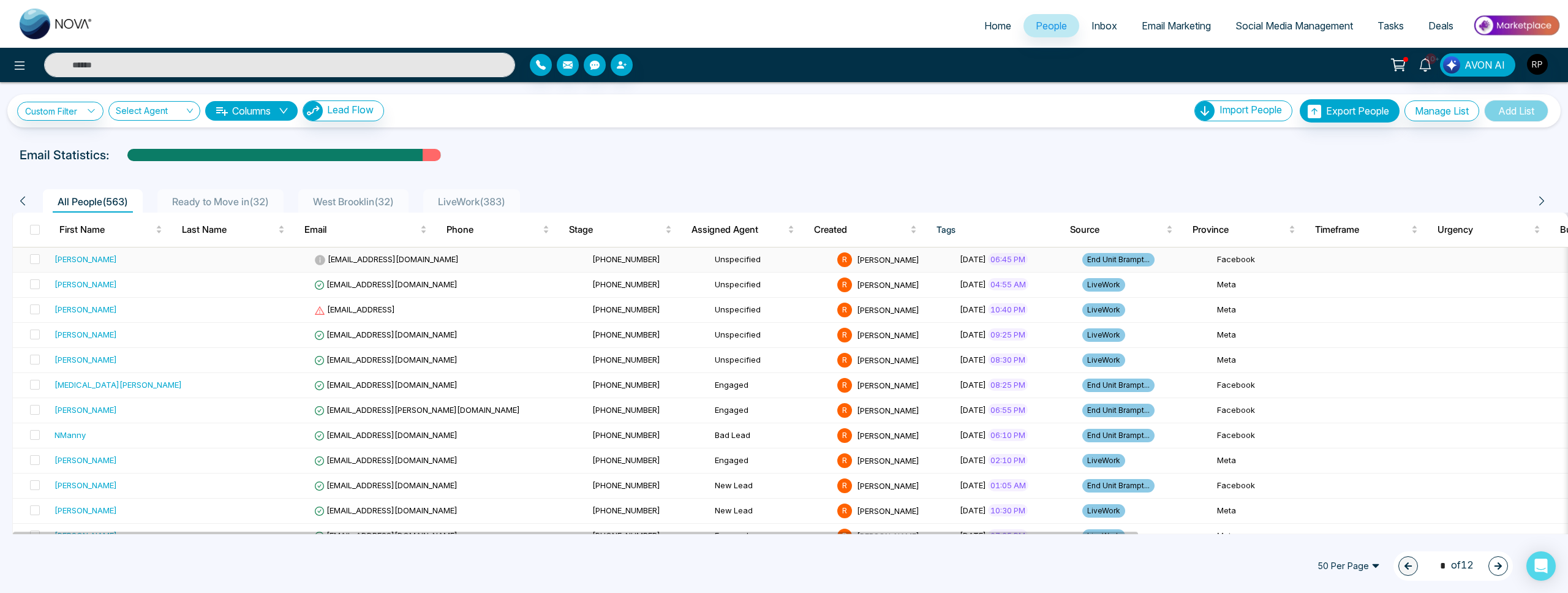
click at [112, 262] on div "[PERSON_NAME]" at bounding box center [85, 259] width 62 height 13
